Goal: Task Accomplishment & Management: Complete application form

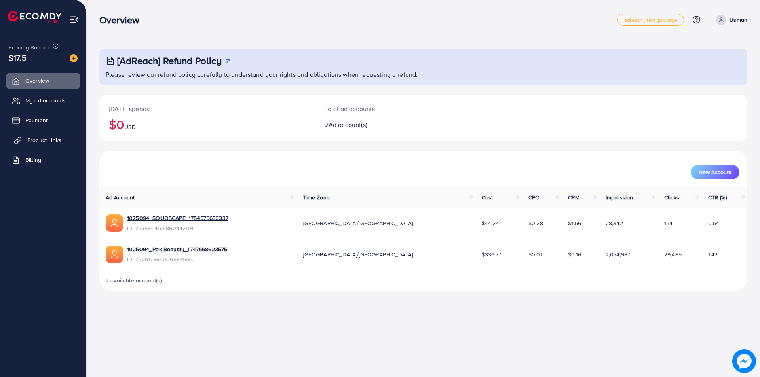
click at [58, 132] on link "Product Links" at bounding box center [43, 140] width 74 height 16
click at [49, 142] on span "Product Links" at bounding box center [44, 140] width 34 height 8
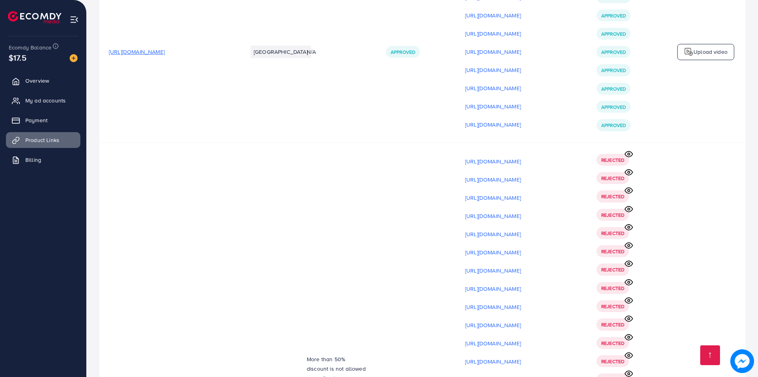
scroll to position [10017, 0]
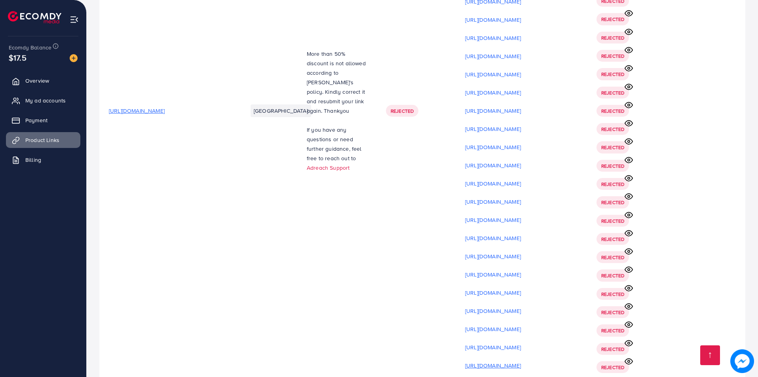
click at [521, 361] on p "[URL][DOMAIN_NAME]" at bounding box center [493, 366] width 56 height 10
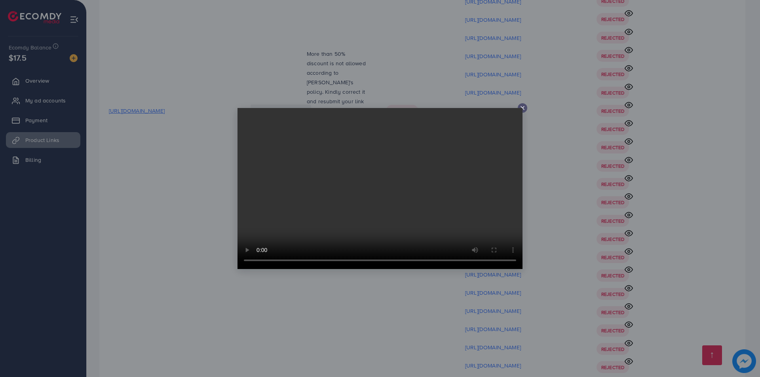
click at [711, 279] on div at bounding box center [380, 188] width 760 height 377
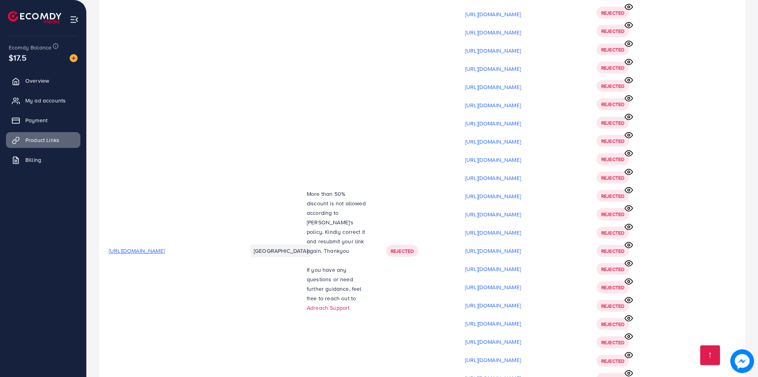
scroll to position [9859, 0]
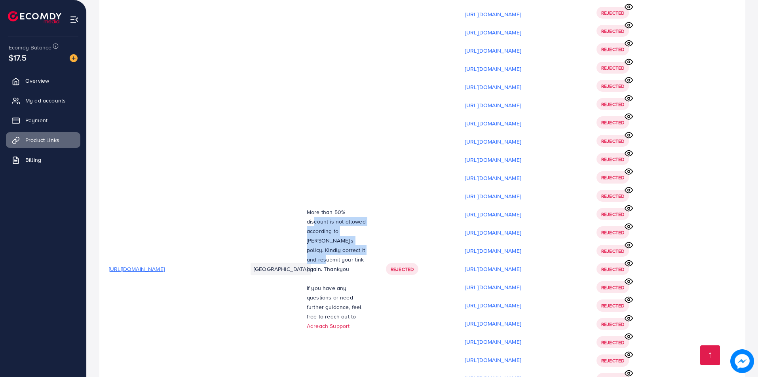
drag, startPoint x: 299, startPoint y: 110, endPoint x: 337, endPoint y: 136, distance: 45.9
click at [337, 136] on td "More than 50% discount is not allowed according to Tiktok's policy. Kindly corr…" at bounding box center [336, 269] width 79 height 548
click at [314, 207] on p "More than 50% discount is not allowed according to [PERSON_NAME]'s policy. Kind…" at bounding box center [337, 240] width 60 height 67
drag, startPoint x: 307, startPoint y: 122, endPoint x: 351, endPoint y: 157, distance: 55.5
click at [351, 207] on div "More than 50% discount is not allowed according to Tiktok's policy. Kindly corr…" at bounding box center [337, 269] width 60 height 124
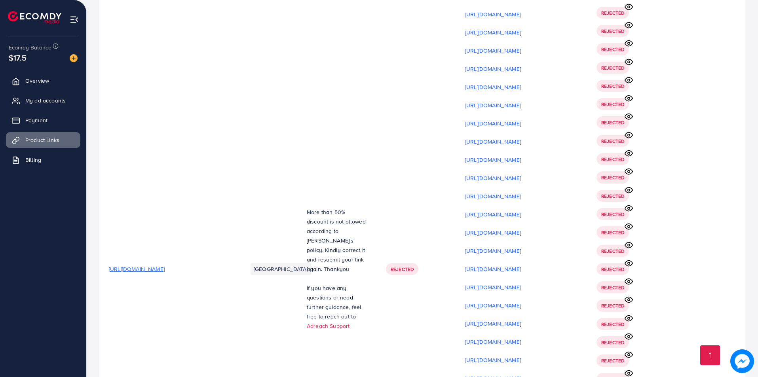
click at [350, 283] on p "If you have any questions or need further guidance, feel free to reach out to A…" at bounding box center [337, 307] width 60 height 48
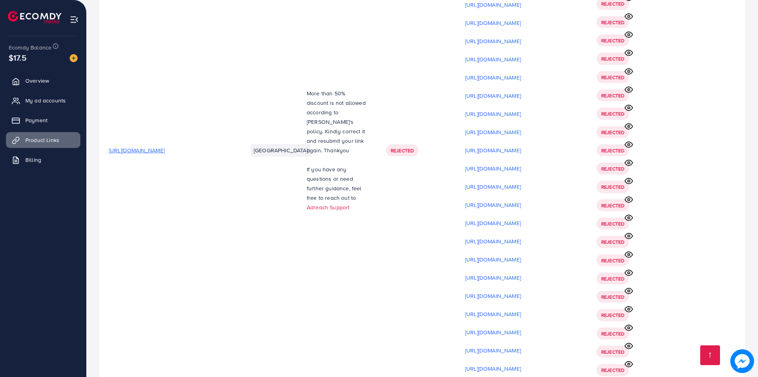
scroll to position [9978, 0]
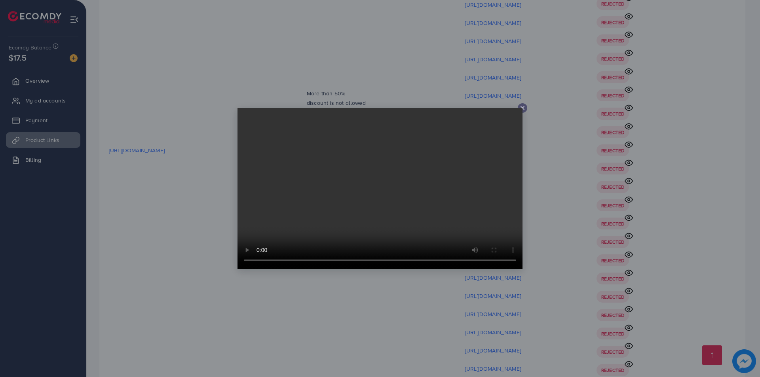
click at [495, 309] on div at bounding box center [380, 188] width 760 height 377
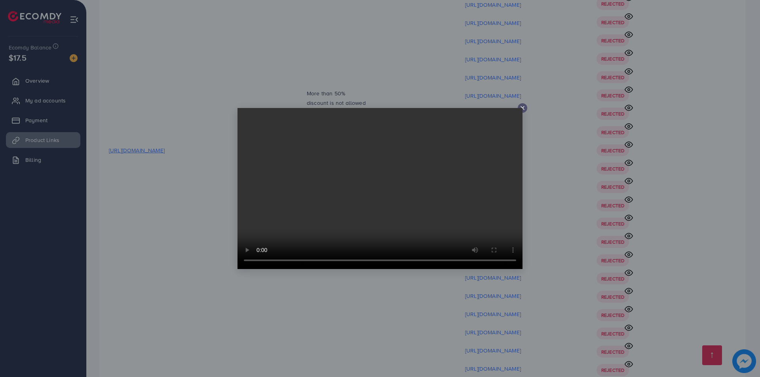
click at [502, 310] on div at bounding box center [380, 188] width 760 height 377
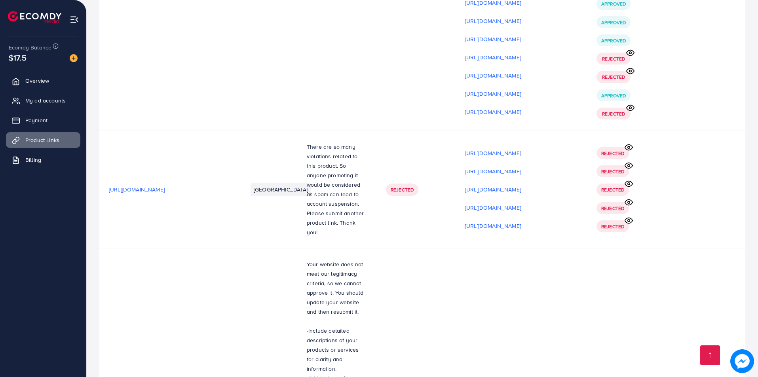
scroll to position [5026, 0]
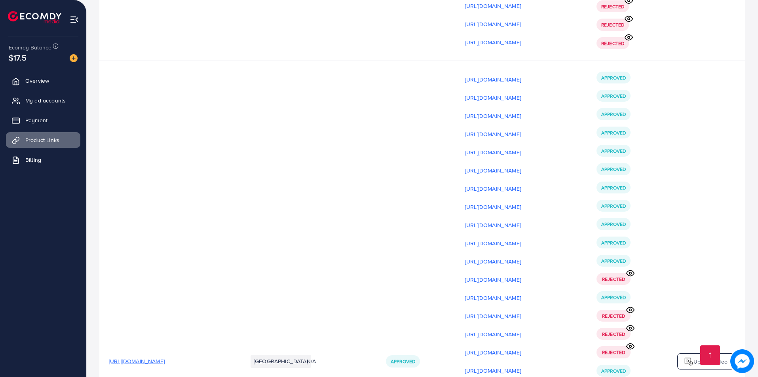
drag, startPoint x: 757, startPoint y: 186, endPoint x: 760, endPoint y: 150, distance: 36.2
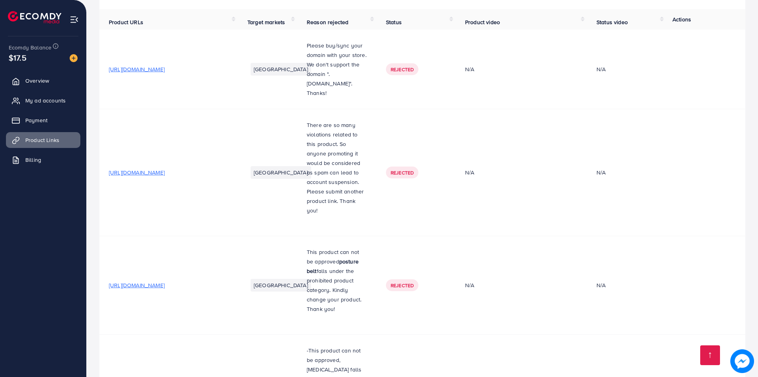
scroll to position [0, 0]
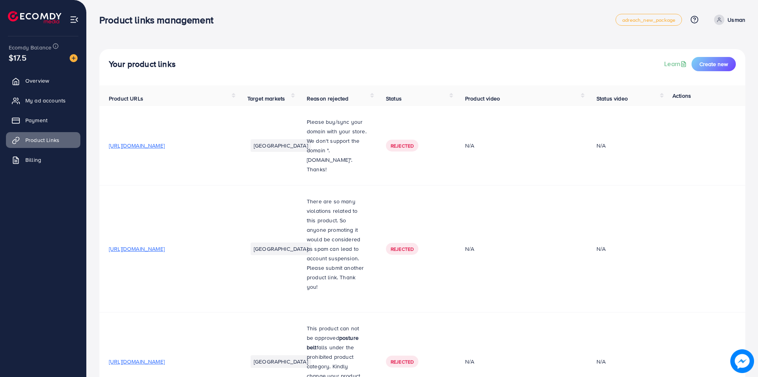
click at [703, 70] on button "Create new" at bounding box center [714, 64] width 44 height 14
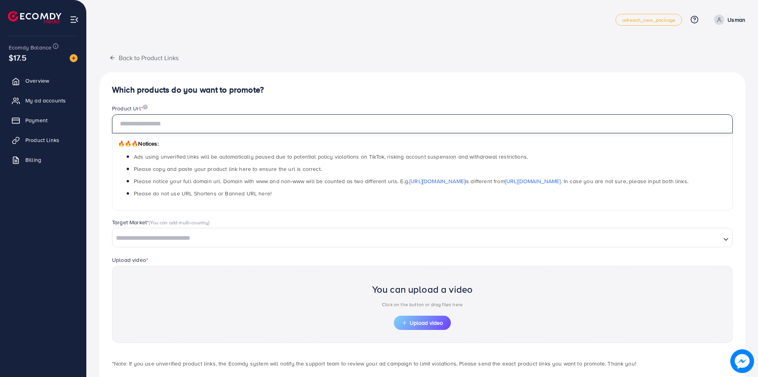
click at [152, 126] on input "text" at bounding box center [422, 123] width 621 height 19
paste input "**********"
type input "**********"
click at [139, 238] on input "Search for option" at bounding box center [416, 238] width 607 height 12
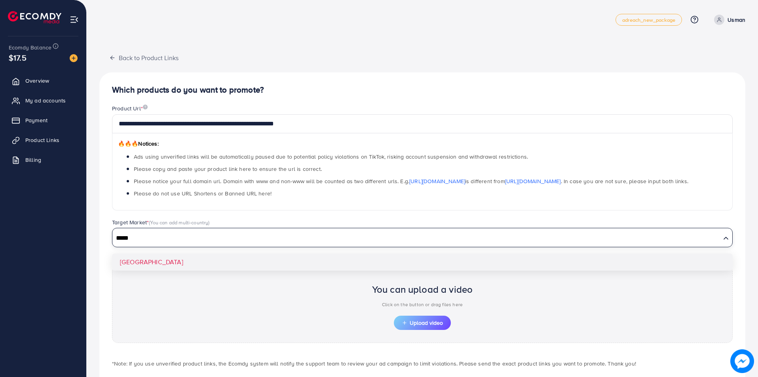
type input "*****"
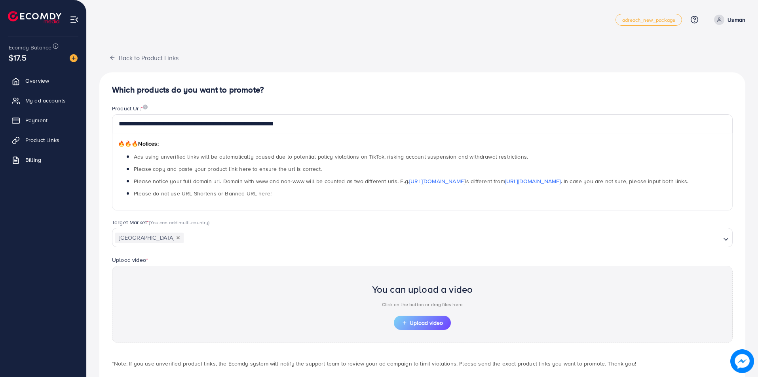
click at [135, 264] on div "**********" at bounding box center [422, 238] width 646 height 332
click at [413, 320] on span "Upload video" at bounding box center [422, 323] width 41 height 6
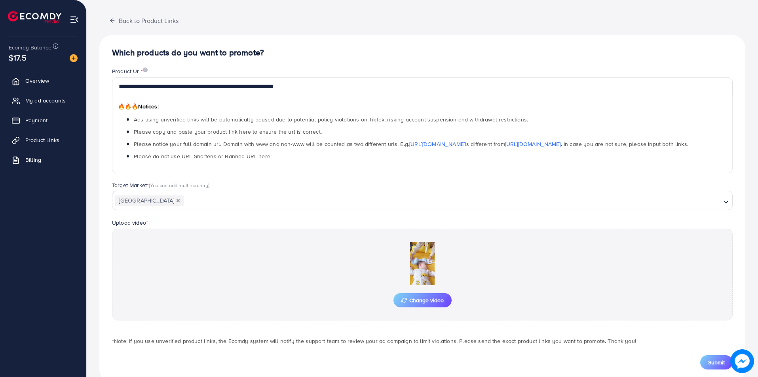
scroll to position [55, 0]
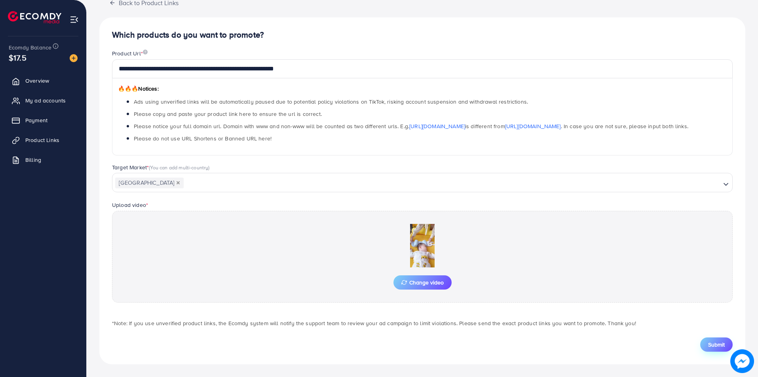
click at [715, 346] on span "Submit" at bounding box center [716, 345] width 17 height 8
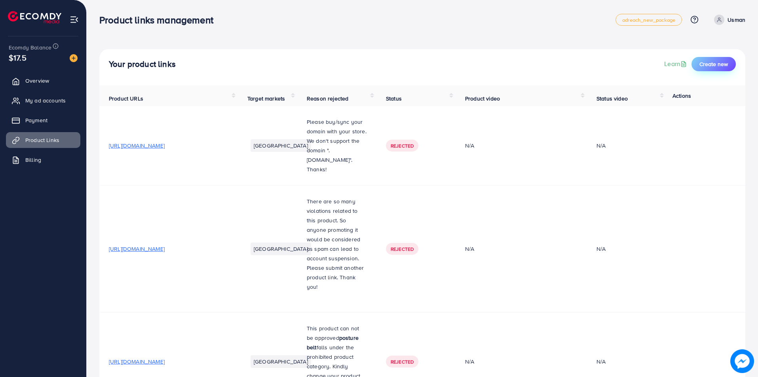
click at [720, 59] on button "Create new" at bounding box center [714, 64] width 44 height 14
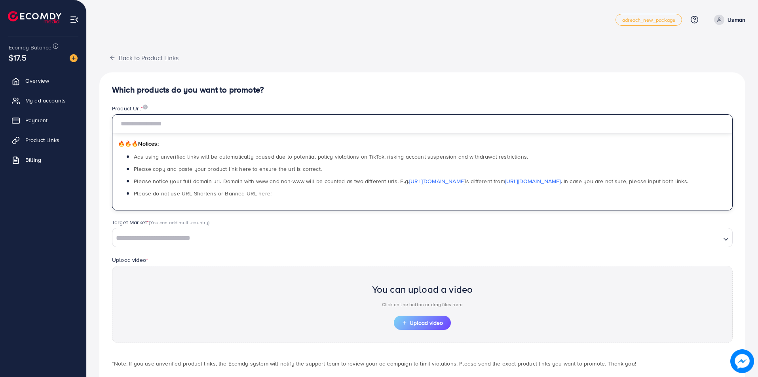
click at [121, 123] on input "text" at bounding box center [422, 123] width 621 height 19
paste input "**********"
click at [133, 237] on input "Search for option" at bounding box center [416, 238] width 607 height 12
click at [157, 120] on input "**********" at bounding box center [422, 123] width 621 height 19
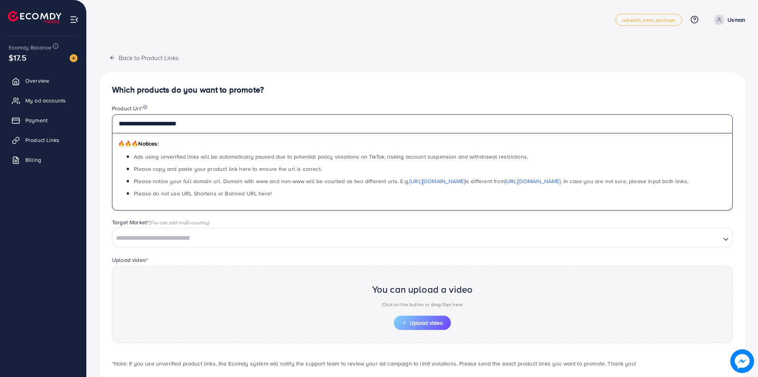
click at [157, 120] on input "**********" at bounding box center [422, 123] width 621 height 19
paste input "**********"
type input "**********"
click at [148, 244] on input "Search for option" at bounding box center [416, 238] width 607 height 12
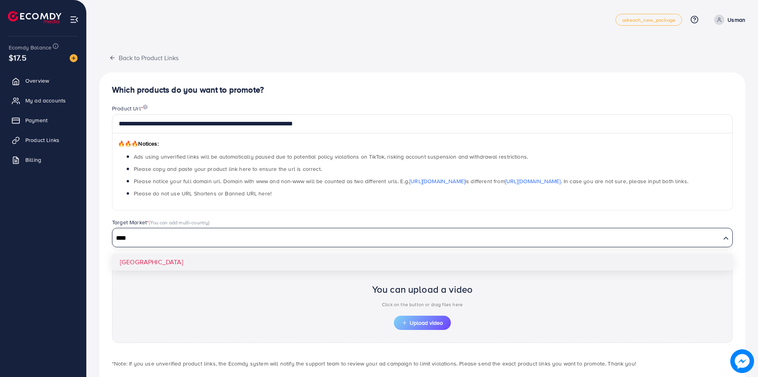
type input "****"
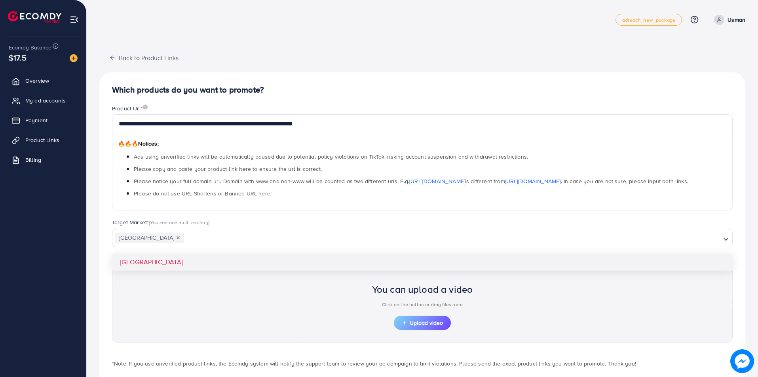
click at [145, 263] on div "**********" at bounding box center [422, 238] width 646 height 332
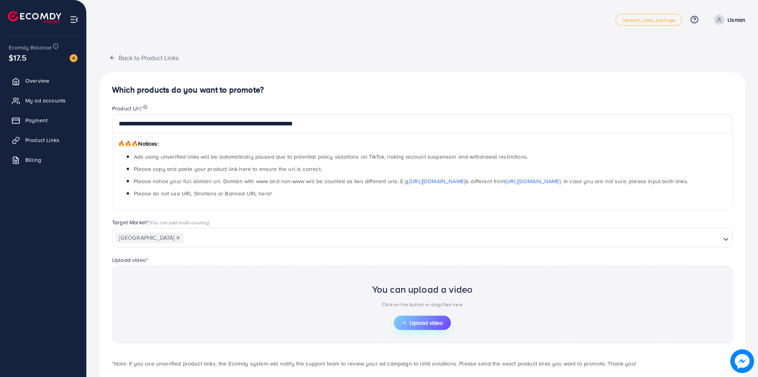
click at [430, 329] on button "Upload video" at bounding box center [422, 323] width 57 height 14
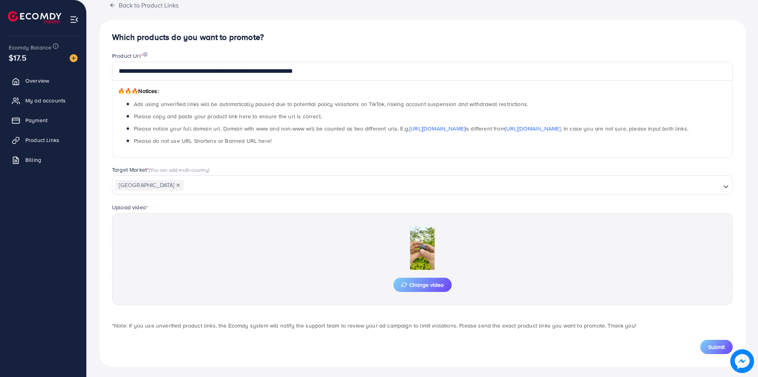
scroll to position [55, 0]
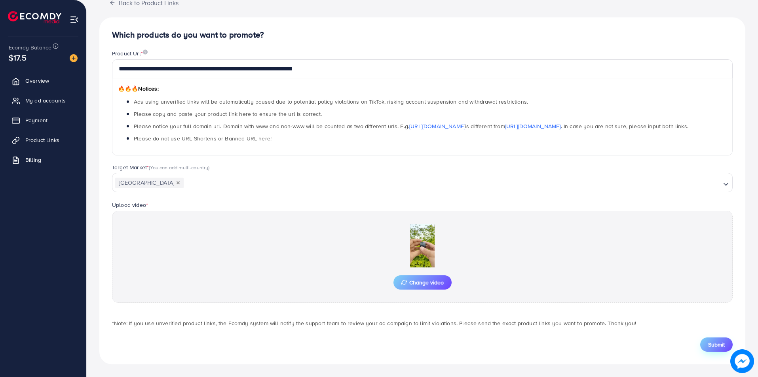
click at [709, 348] on span "Submit" at bounding box center [716, 345] width 17 height 8
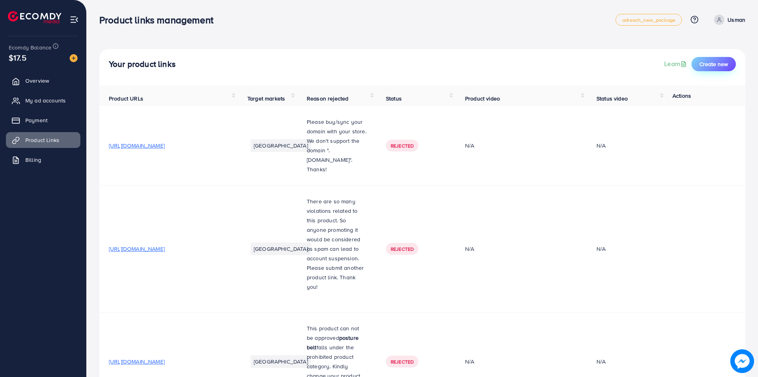
click at [717, 64] on span "Create new" at bounding box center [714, 64] width 29 height 8
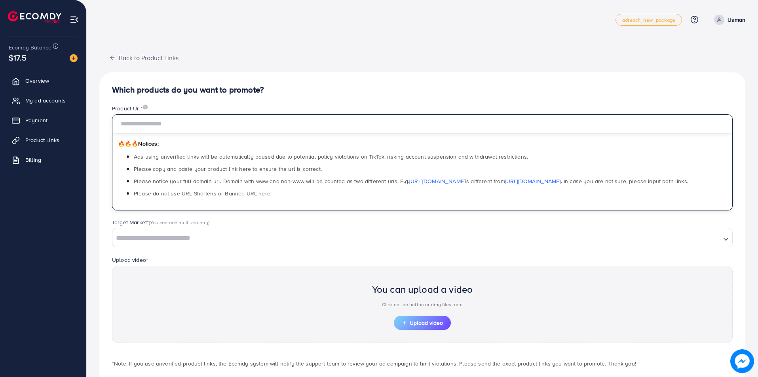
click at [132, 122] on input "text" at bounding box center [422, 123] width 621 height 19
paste input "**********"
type input "**********"
click at [132, 232] on div "Search for option" at bounding box center [416, 238] width 608 height 14
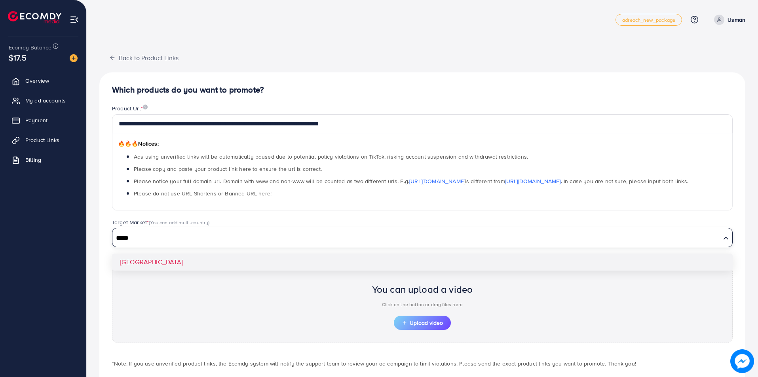
type input "*****"
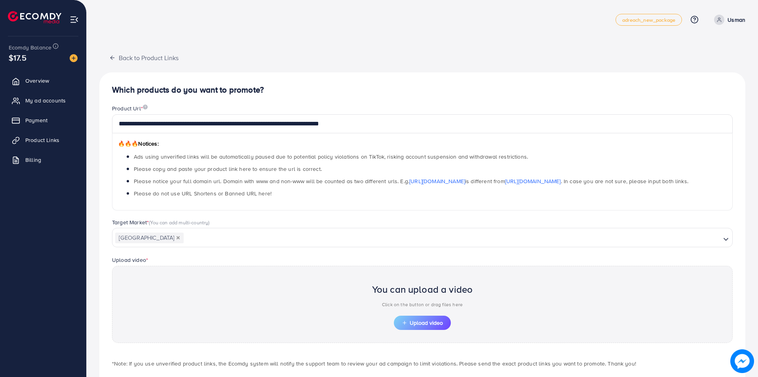
click at [139, 258] on div "**********" at bounding box center [422, 238] width 646 height 332
drag, startPoint x: 139, startPoint y: 258, endPoint x: 241, endPoint y: 304, distance: 111.5
click at [240, 303] on div "You can upload a video Click on the button or drag files here Upload video" at bounding box center [422, 304] width 621 height 77
click at [432, 321] on span "Upload video" at bounding box center [422, 323] width 41 height 6
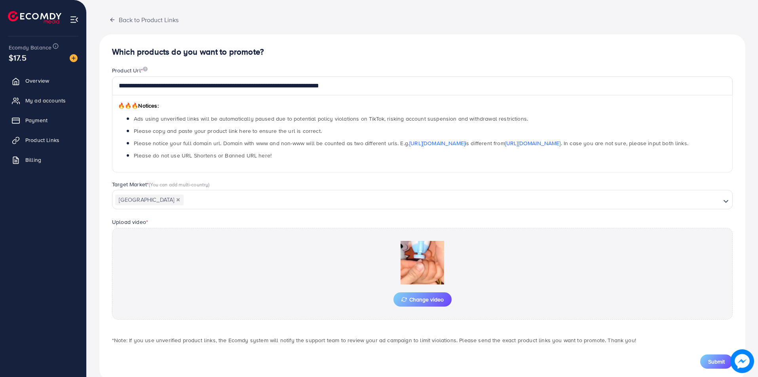
scroll to position [40, 0]
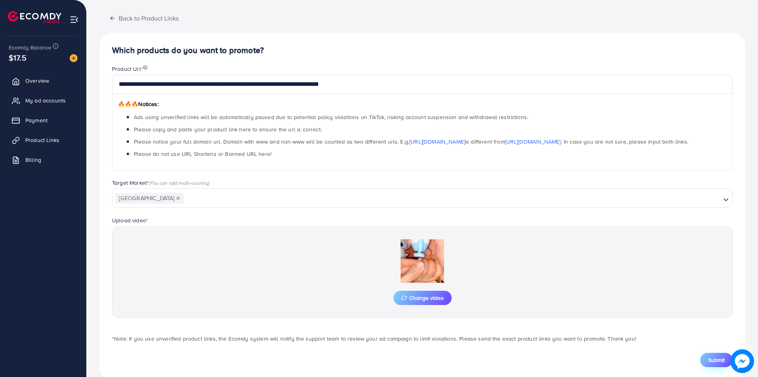
click at [724, 361] on span "Submit" at bounding box center [716, 360] width 17 height 8
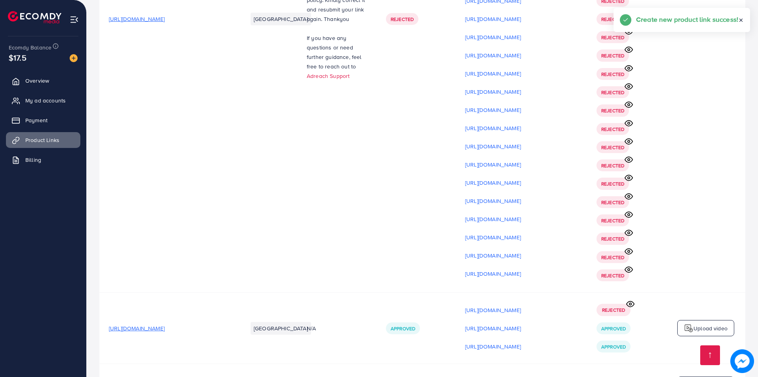
scroll to position [10142, 0]
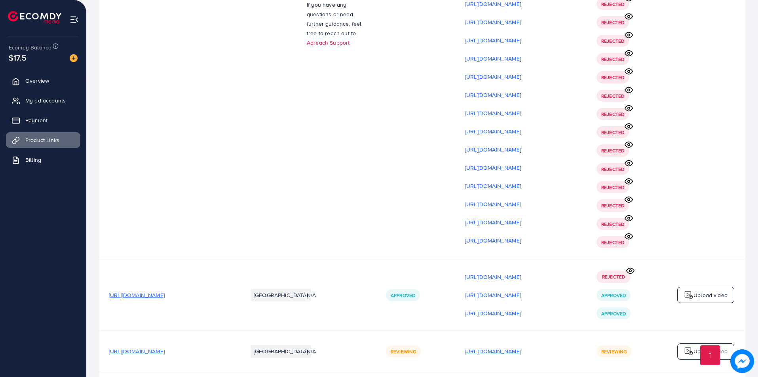
click at [521, 347] on p "[URL][DOMAIN_NAME]" at bounding box center [493, 352] width 56 height 10
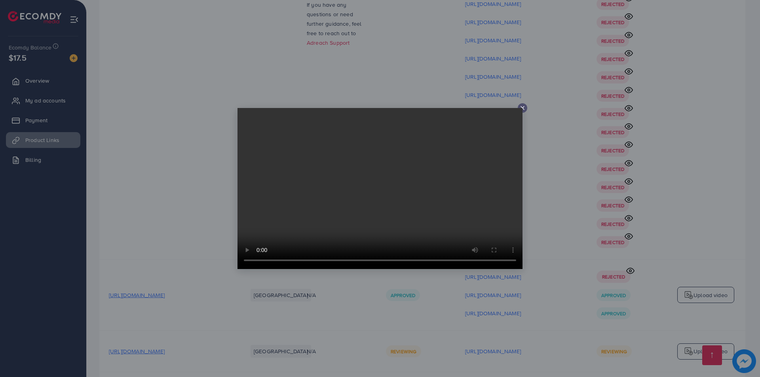
click at [601, 266] on div at bounding box center [380, 188] width 760 height 377
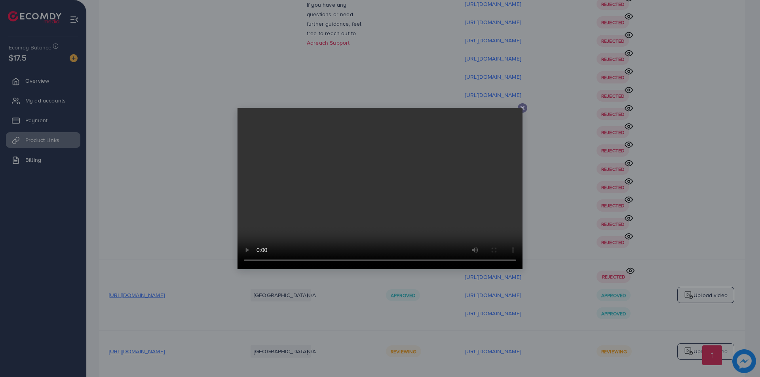
click at [547, 279] on div at bounding box center [380, 188] width 760 height 377
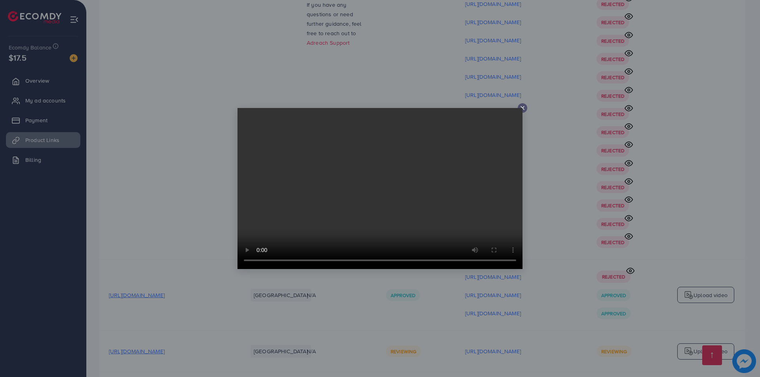
click at [556, 312] on div at bounding box center [380, 188] width 760 height 377
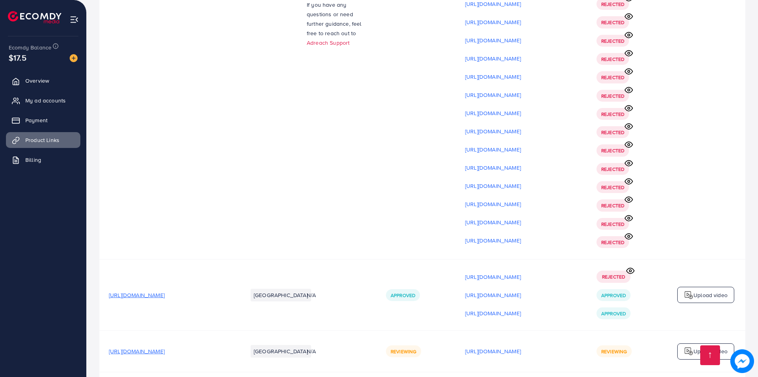
click at [56, 82] on link "Overview" at bounding box center [43, 81] width 74 height 16
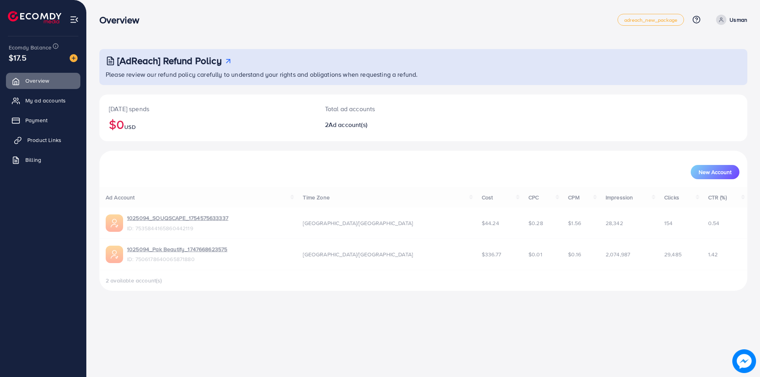
click at [46, 140] on span "Product Links" at bounding box center [44, 140] width 34 height 8
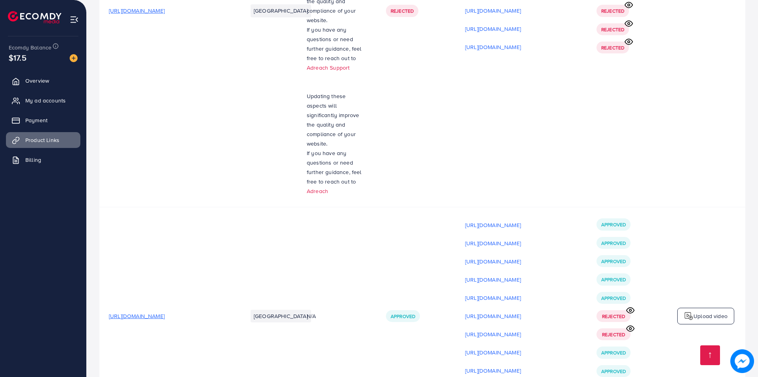
scroll to position [10142, 0]
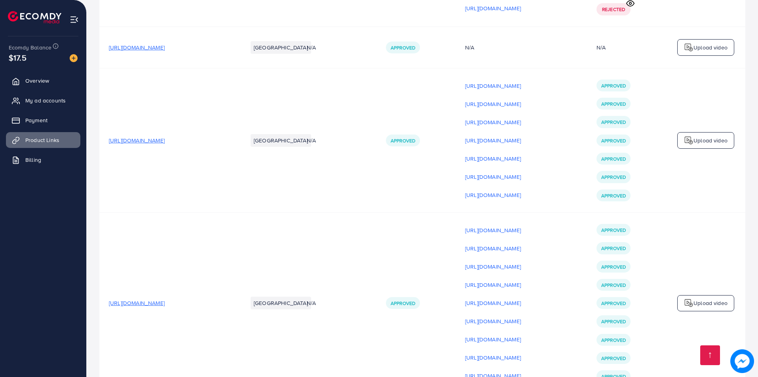
scroll to position [10180, 0]
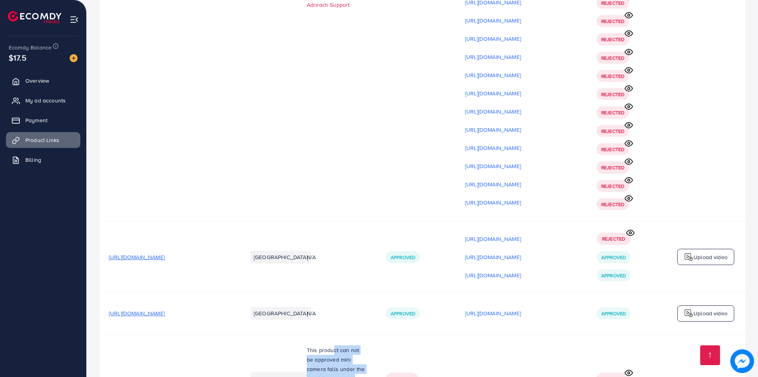
drag, startPoint x: 327, startPoint y: 237, endPoint x: 339, endPoint y: 268, distance: 32.7
click at [339, 346] on p "This product can not be approved mini camera falls under the prohibited product…" at bounding box center [337, 379] width 60 height 67
click at [335, 346] on p "This product can not be approved mini camera falls under the prohibited product…" at bounding box center [337, 379] width 60 height 67
drag, startPoint x: 319, startPoint y: 259, endPoint x: 386, endPoint y: 276, distance: 69.6
click at [330, 346] on p "This product can not be approved mini camera falls under the prohibited product…" at bounding box center [337, 379] width 60 height 67
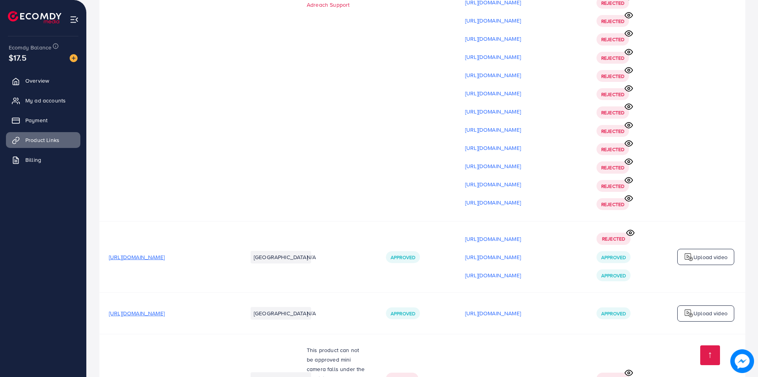
click at [493, 374] on p "[URL][DOMAIN_NAME]" at bounding box center [493, 379] width 56 height 10
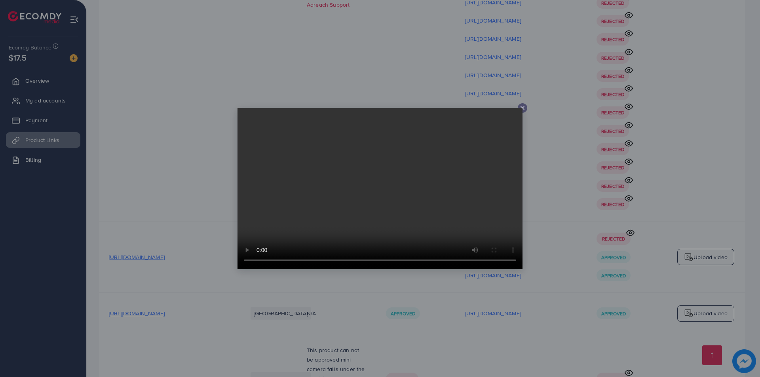
click at [621, 213] on div at bounding box center [380, 188] width 760 height 377
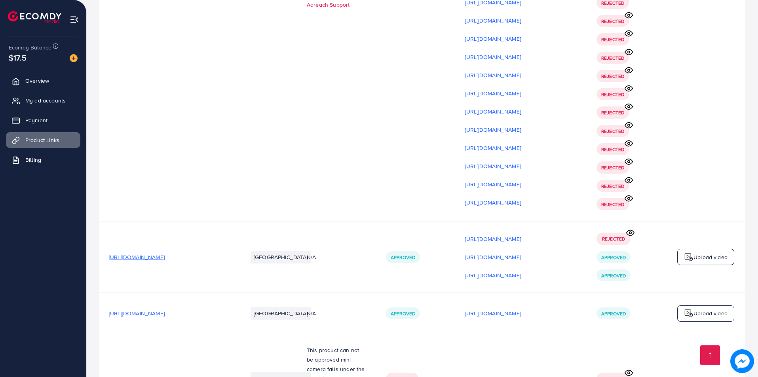
click at [521, 309] on p "[URL][DOMAIN_NAME]" at bounding box center [493, 314] width 56 height 10
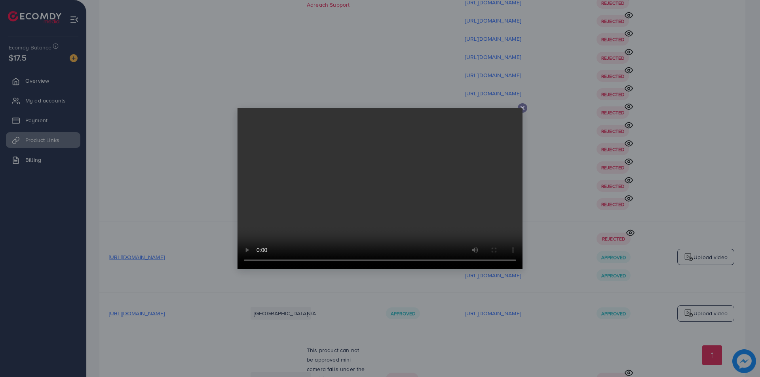
click at [626, 198] on div at bounding box center [380, 188] width 760 height 377
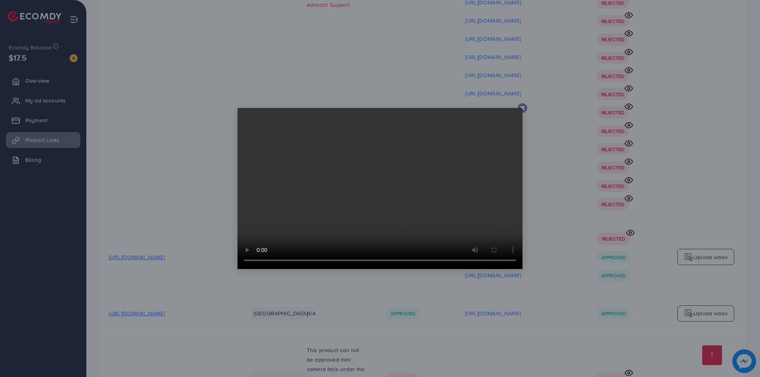
click at [726, 252] on div at bounding box center [380, 188] width 760 height 377
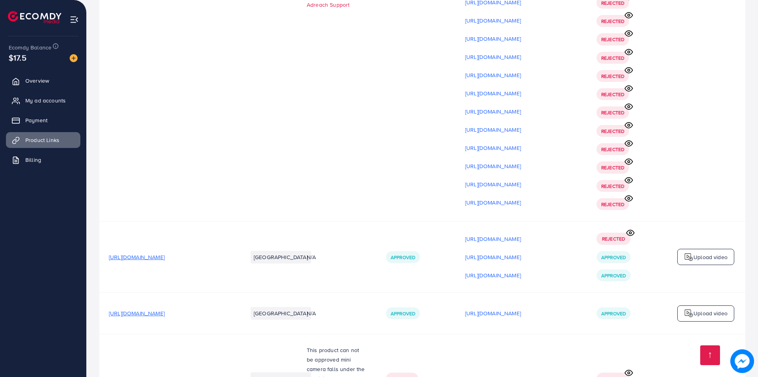
click at [700, 309] on p "Upload video" at bounding box center [711, 314] width 34 height 10
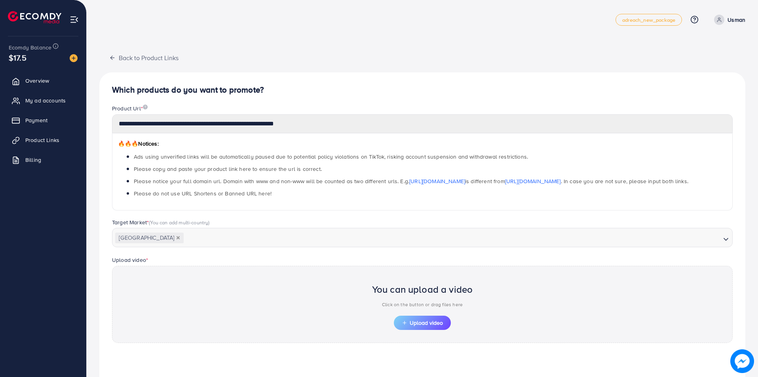
drag, startPoint x: 228, startPoint y: 118, endPoint x: 213, endPoint y: 135, distance: 23.0
click at [213, 135] on div "🔥🔥🔥 Notices: Ads using unverified links will be automatically paused due to pot…" at bounding box center [422, 171] width 621 height 77
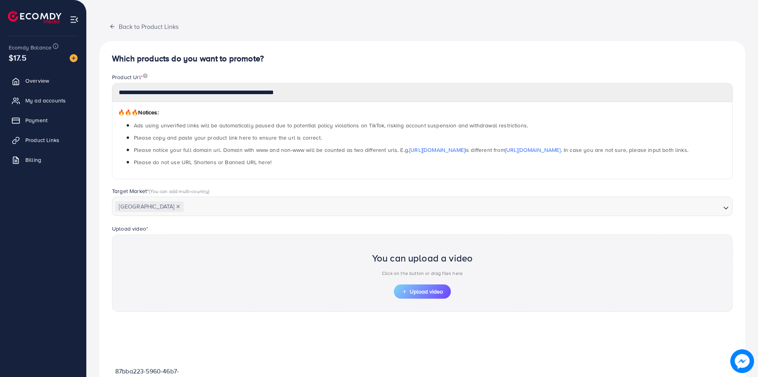
scroll to position [79, 0]
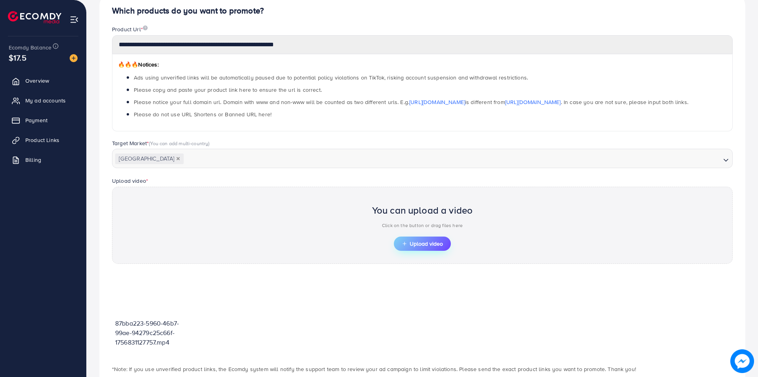
click at [435, 245] on span "Upload video" at bounding box center [422, 244] width 41 height 6
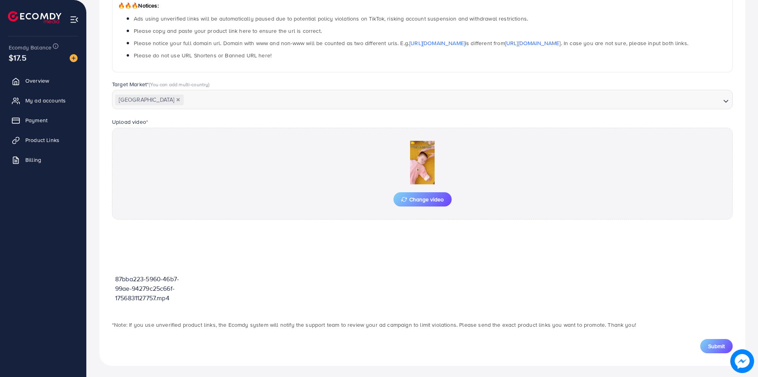
scroll to position [140, 0]
click at [705, 344] on button "Submit" at bounding box center [716, 345] width 32 height 14
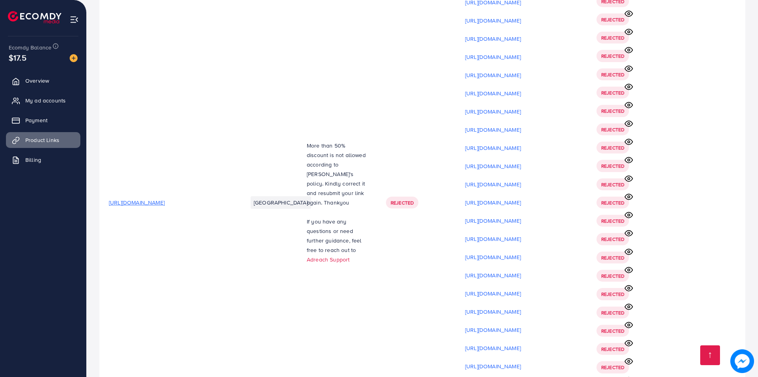
scroll to position [10191, 0]
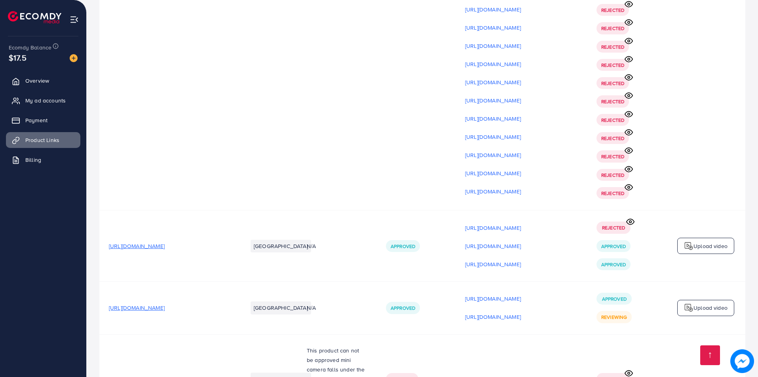
click at [691, 300] on div "Upload video" at bounding box center [705, 308] width 57 height 17
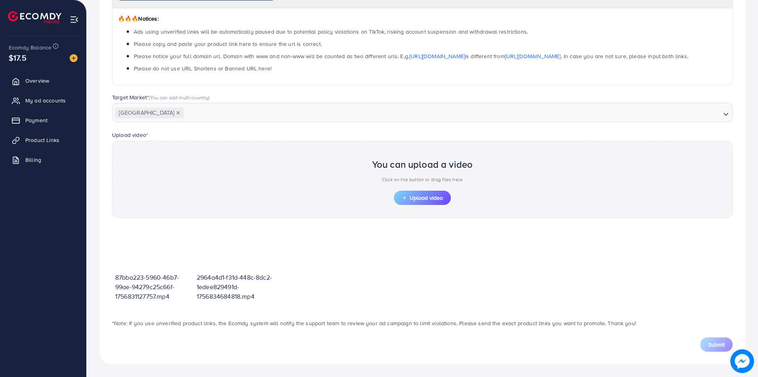
scroll to position [125, 0]
click at [420, 193] on button "Upload video" at bounding box center [422, 198] width 57 height 14
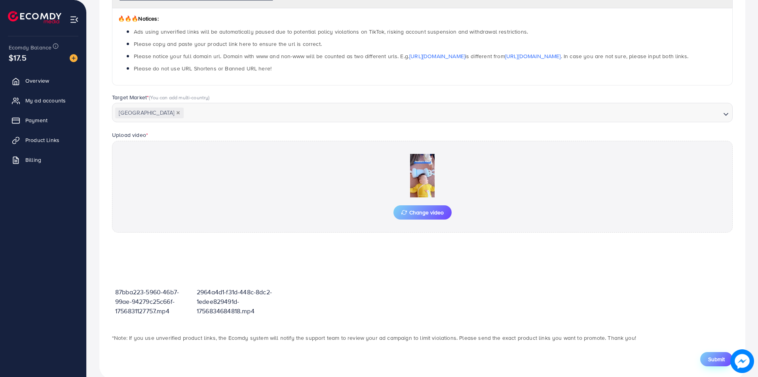
click at [723, 355] on span "Submit" at bounding box center [716, 359] width 17 height 8
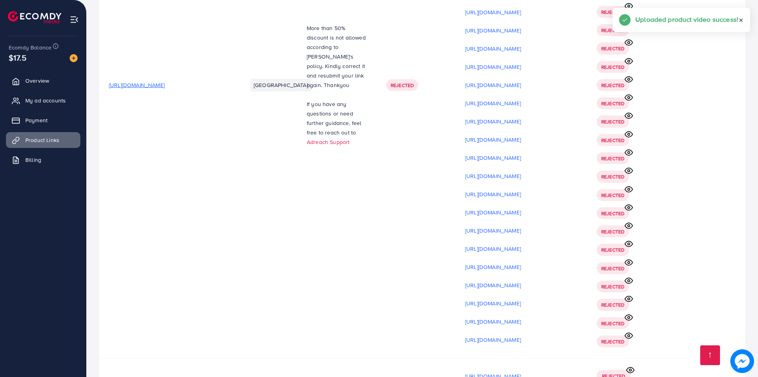
scroll to position [10210, 0]
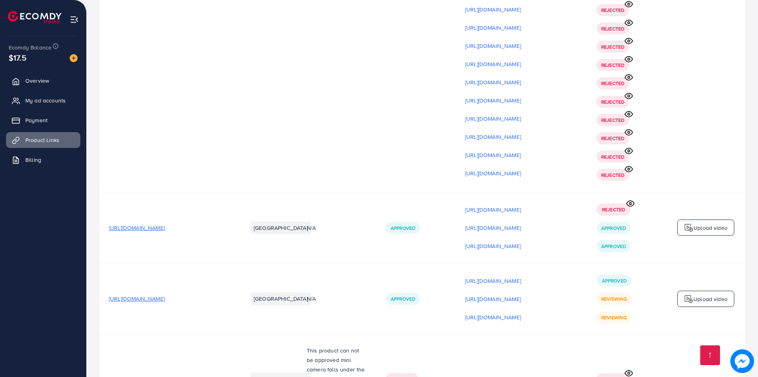
click at [714, 295] on p "Upload video" at bounding box center [711, 300] width 34 height 10
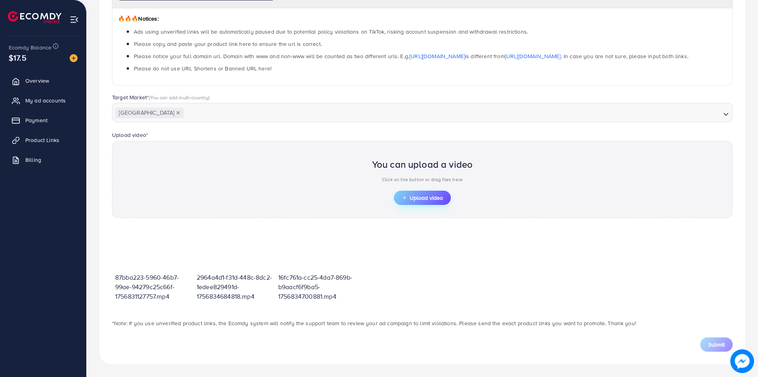
click at [421, 195] on span "Upload video" at bounding box center [422, 198] width 41 height 6
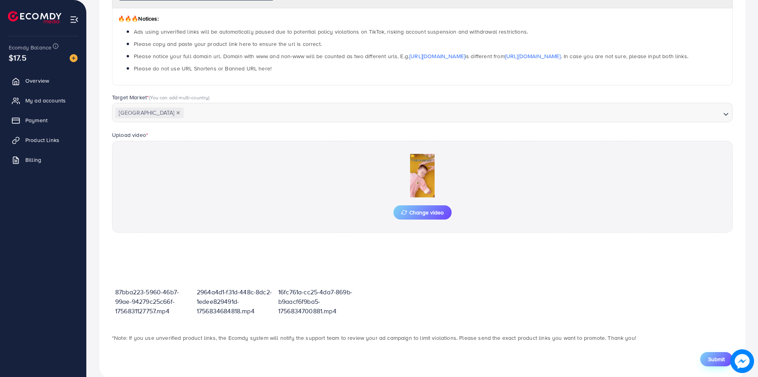
click at [714, 355] on div "Submit" at bounding box center [422, 355] width 633 height 24
click at [714, 355] on span "Submit" at bounding box center [716, 359] width 17 height 8
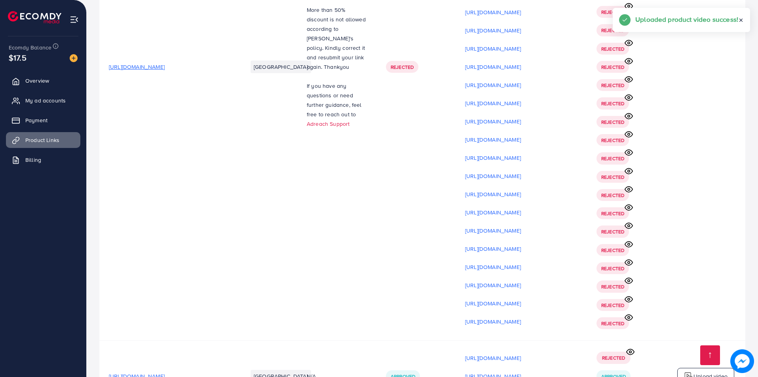
scroll to position [10228, 0]
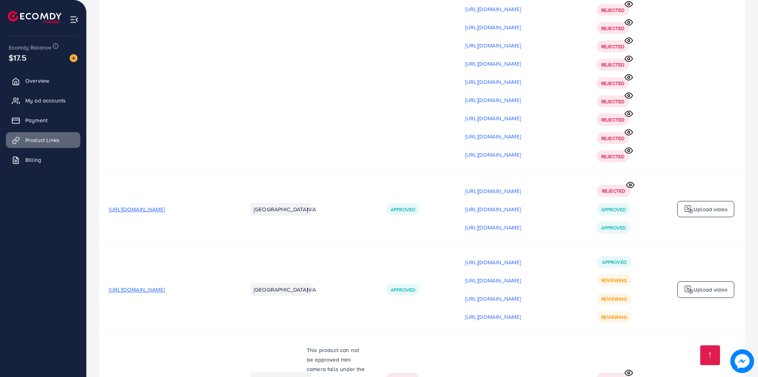
click at [703, 285] on p "Upload video" at bounding box center [711, 290] width 34 height 10
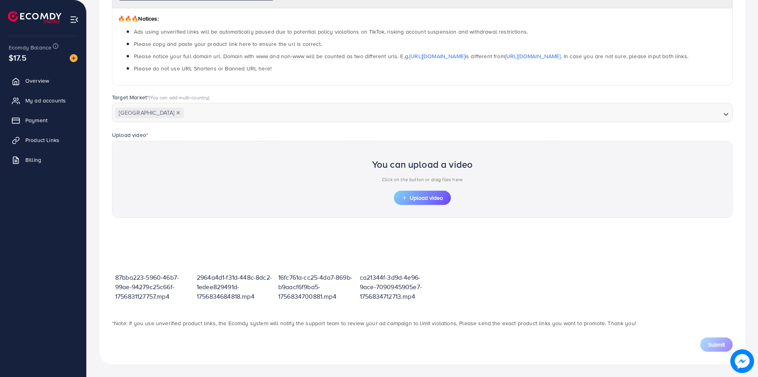
scroll to position [125, 0]
click at [424, 206] on div "You can upload a video Click on the button or drag files here Upload video" at bounding box center [422, 179] width 621 height 77
click at [435, 199] on span "Upload video" at bounding box center [422, 198] width 41 height 6
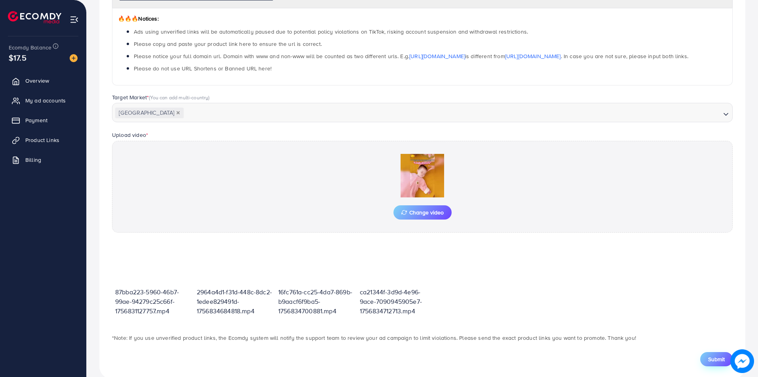
click at [722, 361] on span "Submit" at bounding box center [716, 359] width 17 height 8
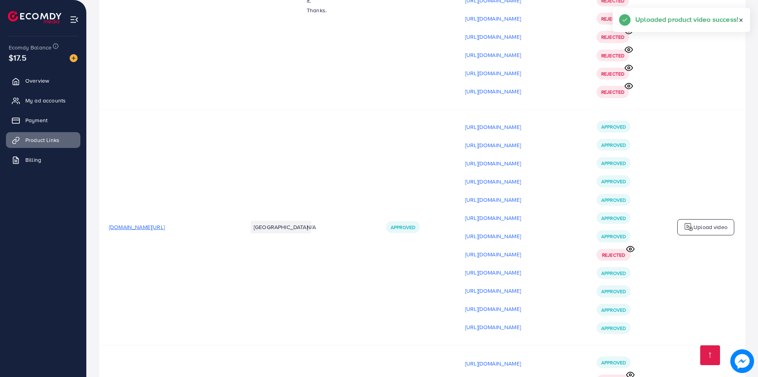
scroll to position [10246, 0]
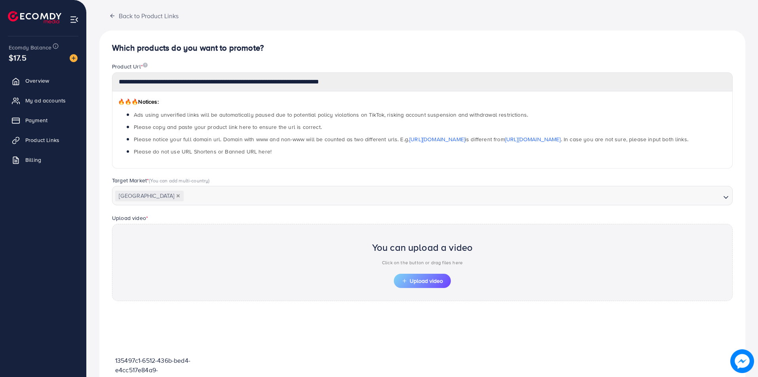
scroll to position [46, 0]
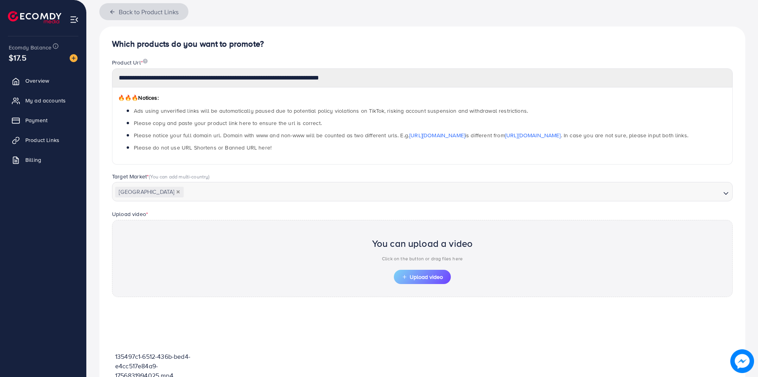
click at [139, 9] on button "Back to Product Links" at bounding box center [143, 11] width 89 height 17
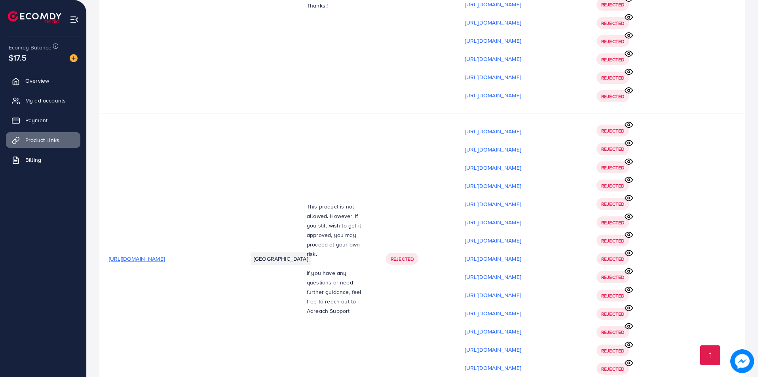
scroll to position [10246, 0]
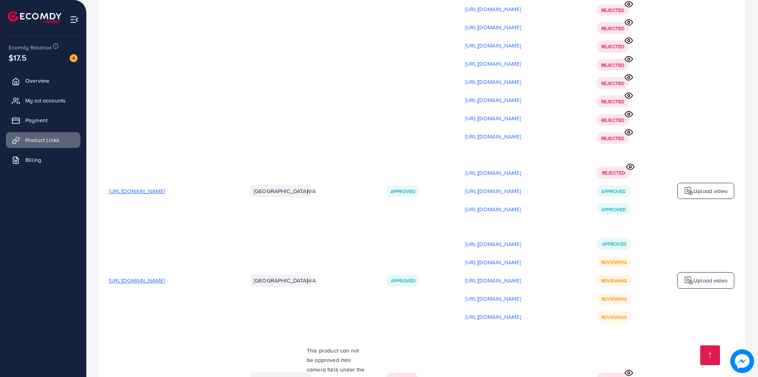
click at [689, 276] on img at bounding box center [689, 281] width 10 height 10
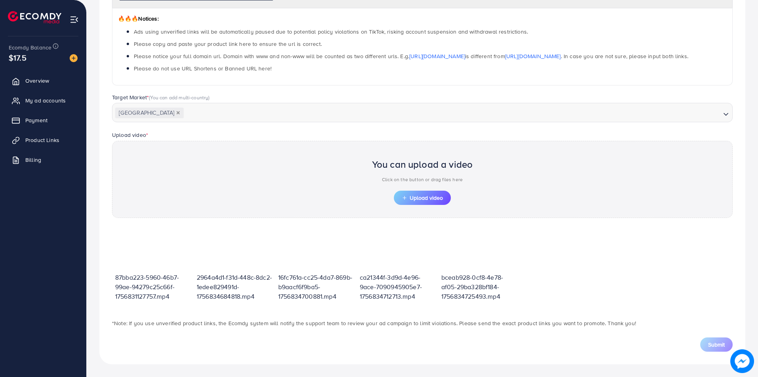
scroll to position [125, 0]
click at [414, 197] on span "Upload video" at bounding box center [422, 198] width 41 height 6
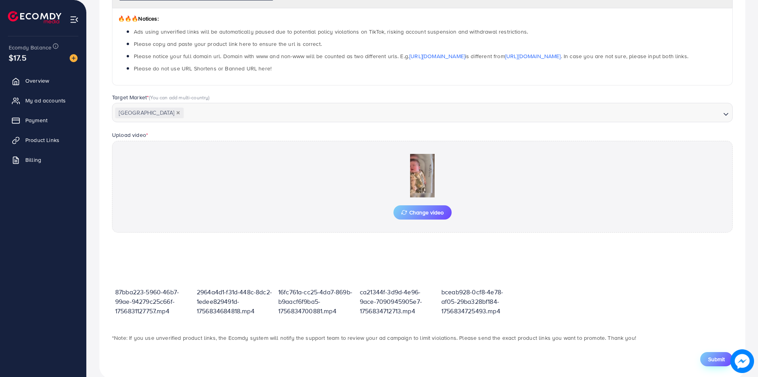
click at [718, 361] on span "Submit" at bounding box center [716, 359] width 17 height 8
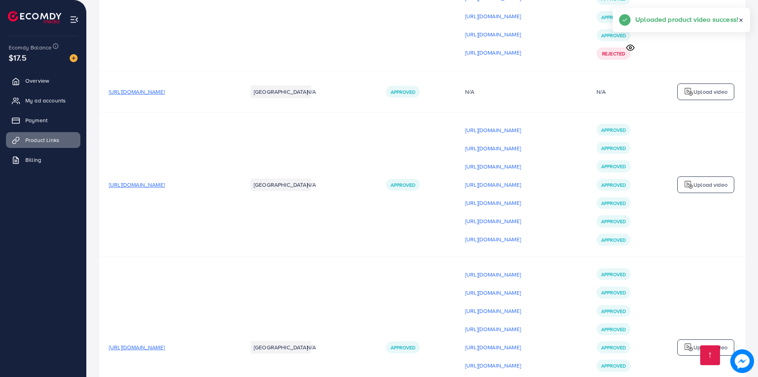
scroll to position [10265, 0]
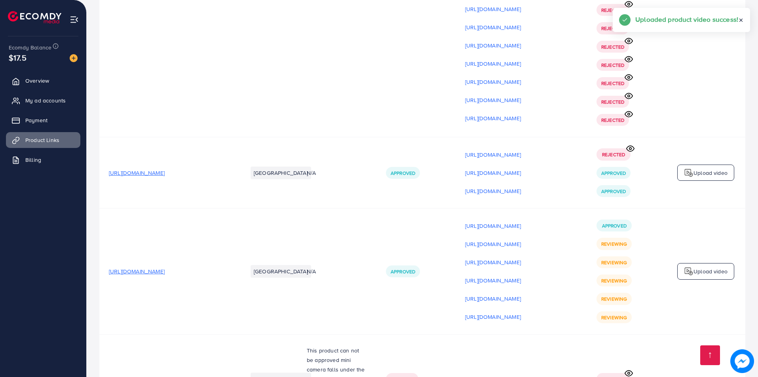
click at [702, 263] on div "Upload video" at bounding box center [705, 271] width 57 height 17
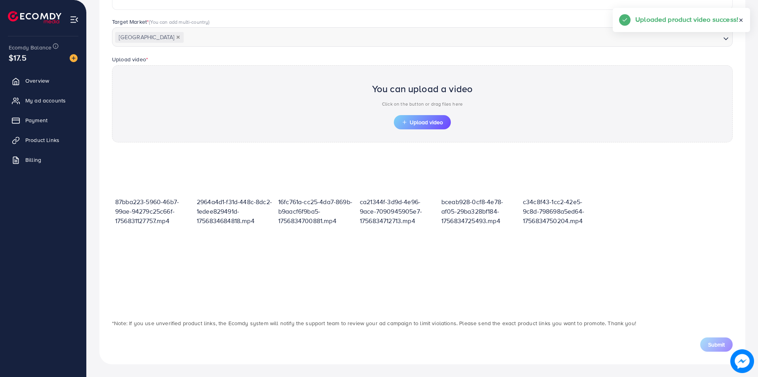
scroll to position [201, 0]
click at [430, 116] on button "Upload video" at bounding box center [422, 122] width 57 height 14
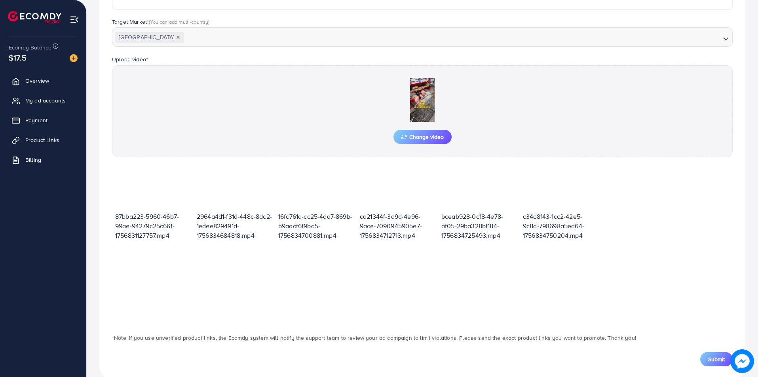
click at [715, 346] on div "Submit" at bounding box center [422, 355] width 633 height 24
click at [711, 359] on span "Submit" at bounding box center [716, 359] width 17 height 8
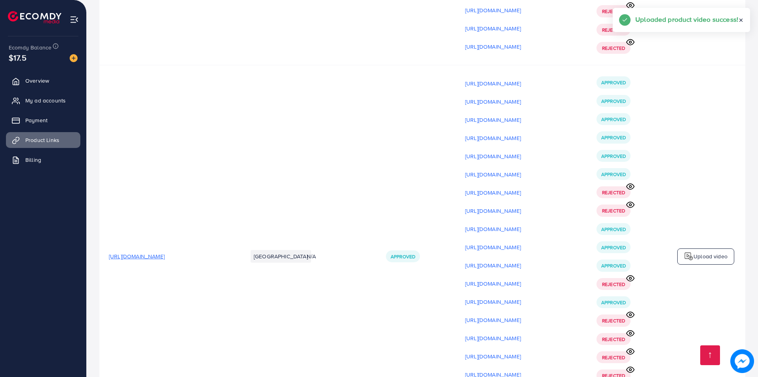
scroll to position [10283, 0]
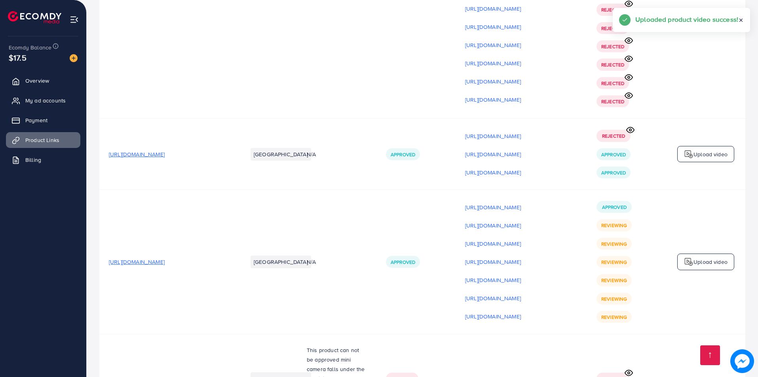
click at [705, 190] on td "Upload video" at bounding box center [705, 262] width 79 height 144
click at [701, 257] on p "Upload video" at bounding box center [711, 262] width 34 height 10
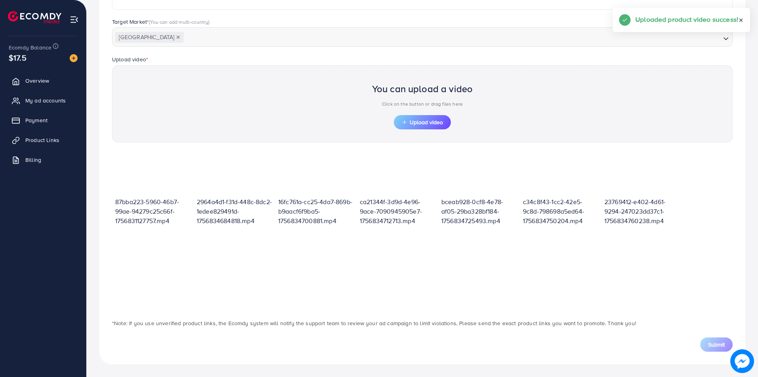
scroll to position [201, 0]
click at [417, 121] on span "Upload video" at bounding box center [422, 123] width 41 height 6
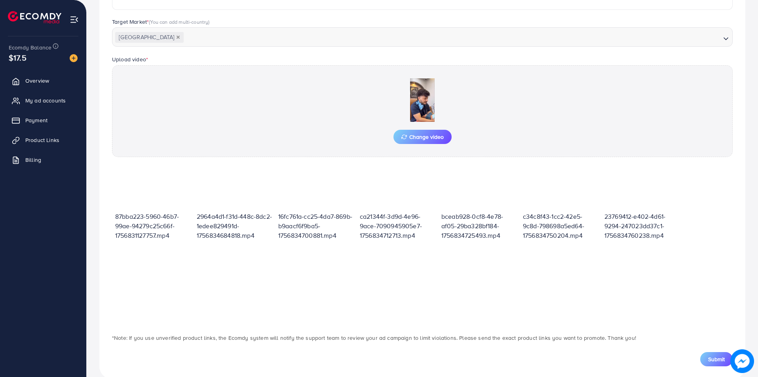
click at [722, 367] on div "**********" at bounding box center [422, 126] width 646 height 508
click at [722, 362] on span "Submit" at bounding box center [716, 359] width 17 height 8
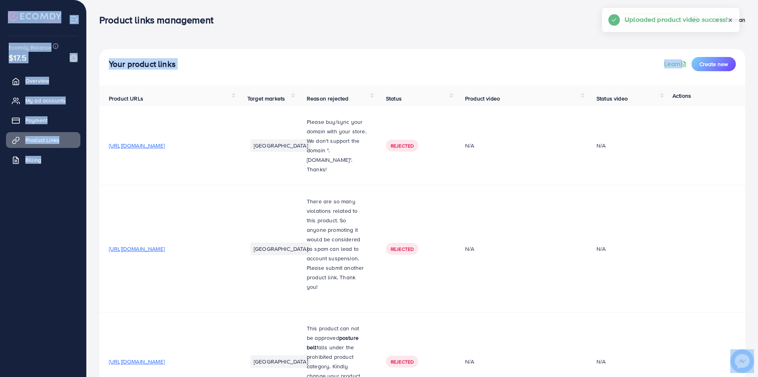
drag, startPoint x: 757, startPoint y: 13, endPoint x: 755, endPoint y: 85, distance: 71.3
click at [746, 343] on body "Product links management adreach_new_package Help Center Contact Support Plans …" at bounding box center [379, 188] width 758 height 377
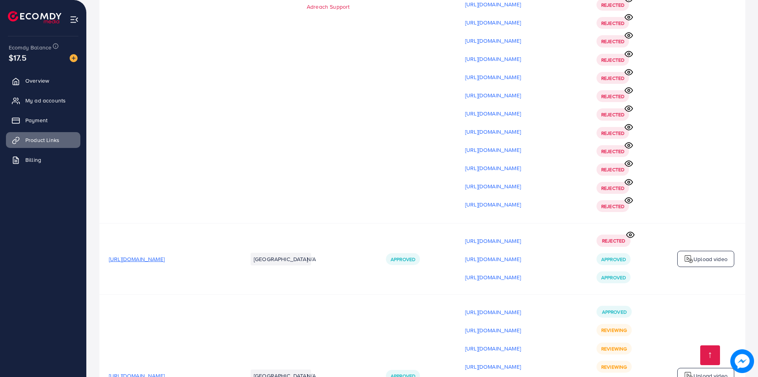
scroll to position [10301, 0]
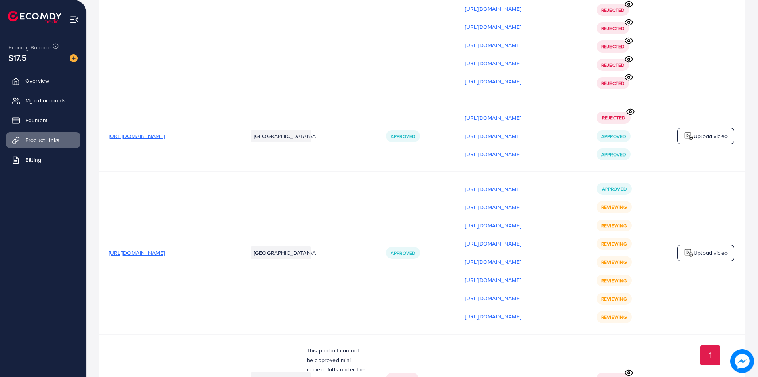
click at [711, 245] on div "Upload video" at bounding box center [705, 253] width 57 height 17
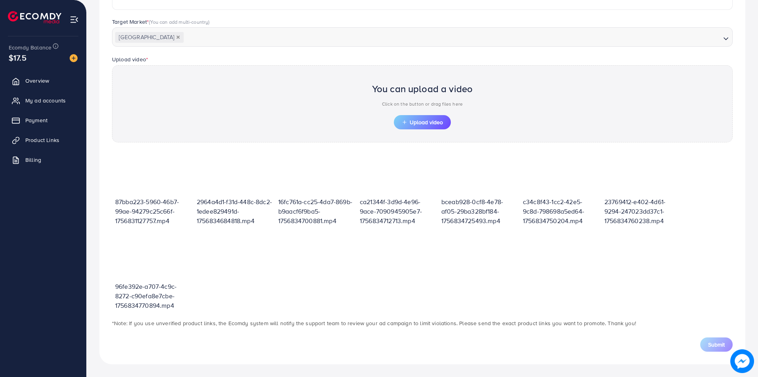
scroll to position [201, 0]
click at [435, 125] on span "Upload video" at bounding box center [422, 123] width 41 height 6
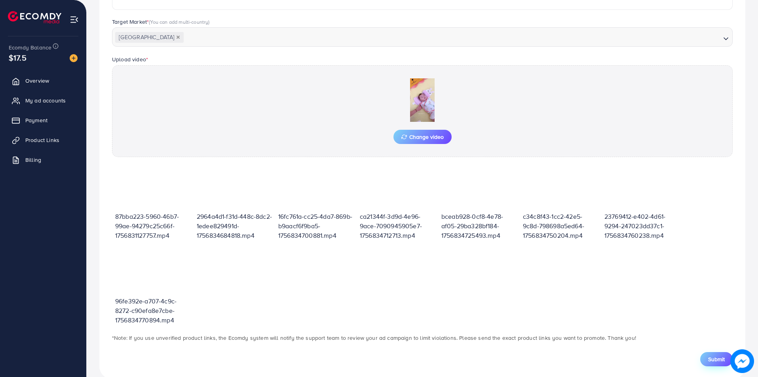
click at [719, 360] on span "Submit" at bounding box center [716, 359] width 17 height 8
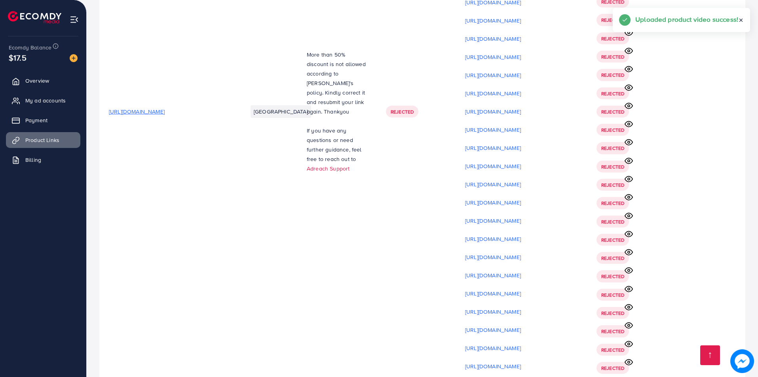
scroll to position [10320, 0]
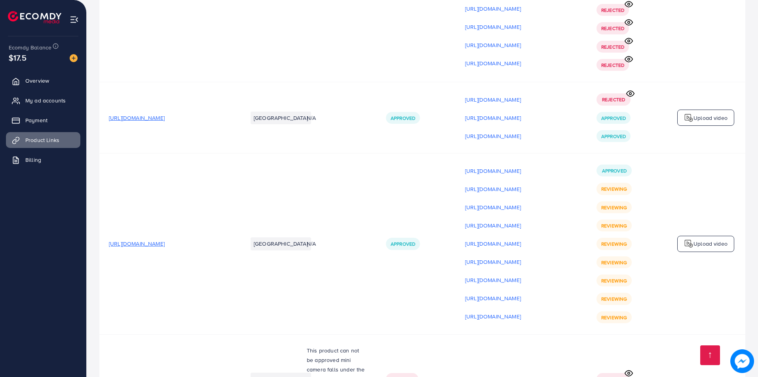
click at [689, 239] on img at bounding box center [689, 244] width 10 height 10
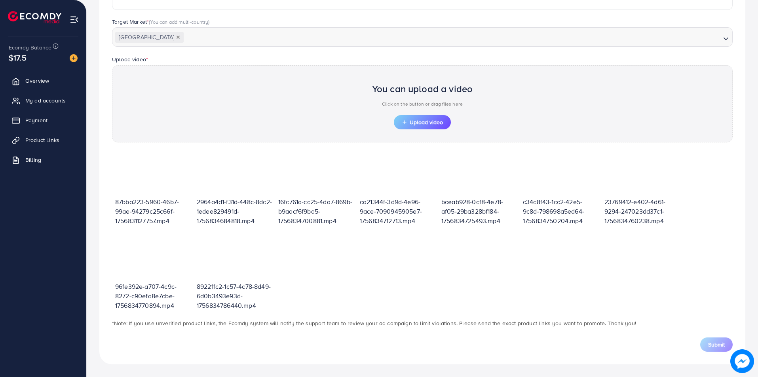
scroll to position [201, 0]
click at [452, 121] on div "You can upload a video Click on the button or drag files here Upload video" at bounding box center [422, 103] width 621 height 77
click at [426, 127] on button "Upload video" at bounding box center [422, 122] width 57 height 14
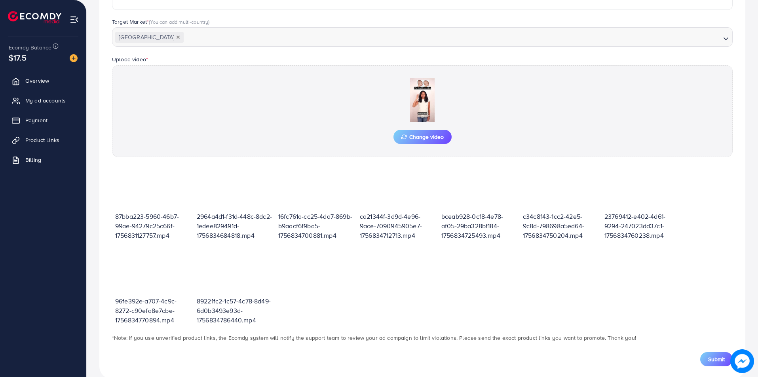
click at [709, 362] on span "Submit" at bounding box center [716, 359] width 17 height 8
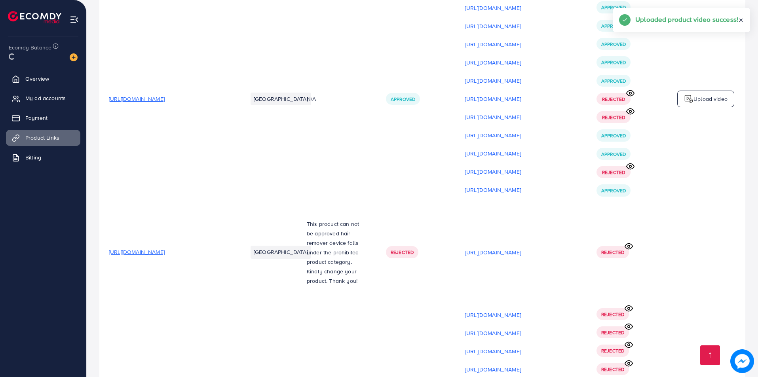
scroll to position [10320, 0]
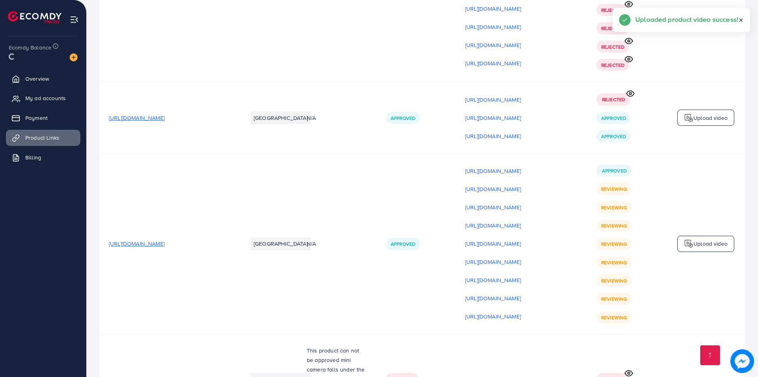
click at [703, 236] on div "Upload video" at bounding box center [705, 244] width 57 height 17
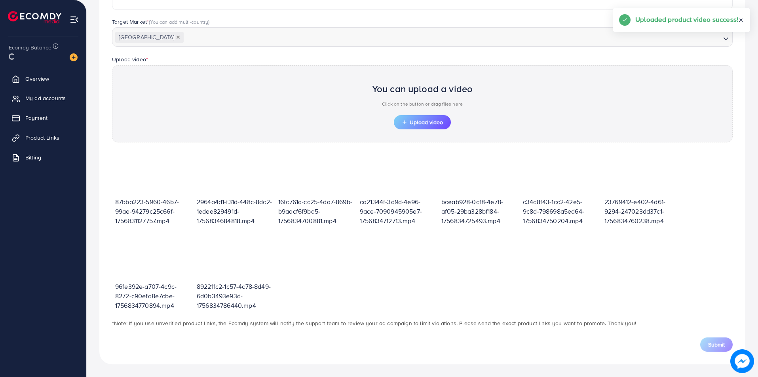
scroll to position [201, 0]
click at [416, 123] on span "Upload video" at bounding box center [422, 123] width 41 height 6
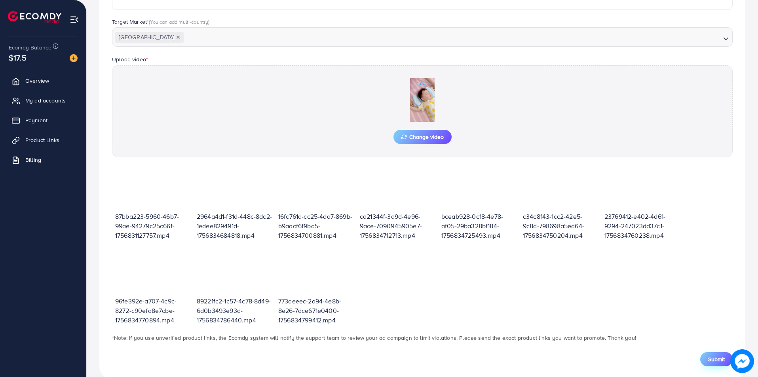
click at [715, 365] on button "Submit" at bounding box center [716, 359] width 32 height 14
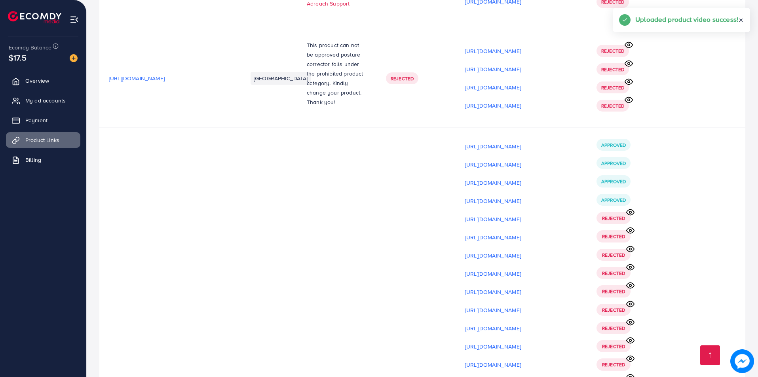
scroll to position [10357, 0]
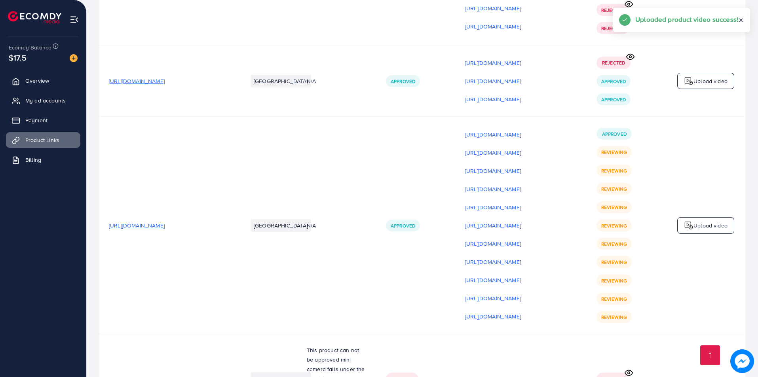
click at [716, 221] on p "Upload video" at bounding box center [711, 226] width 34 height 10
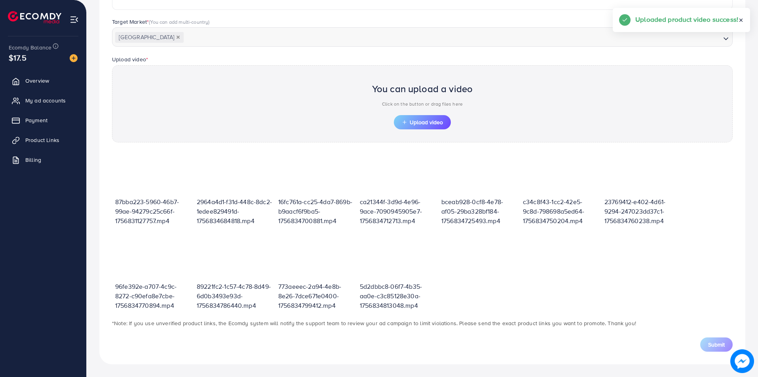
scroll to position [201, 0]
click at [436, 122] on span "Upload video" at bounding box center [422, 123] width 41 height 6
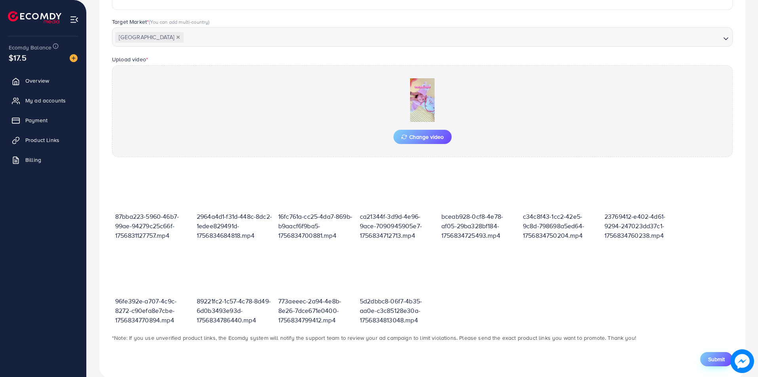
click at [712, 361] on span "Submit" at bounding box center [716, 359] width 17 height 8
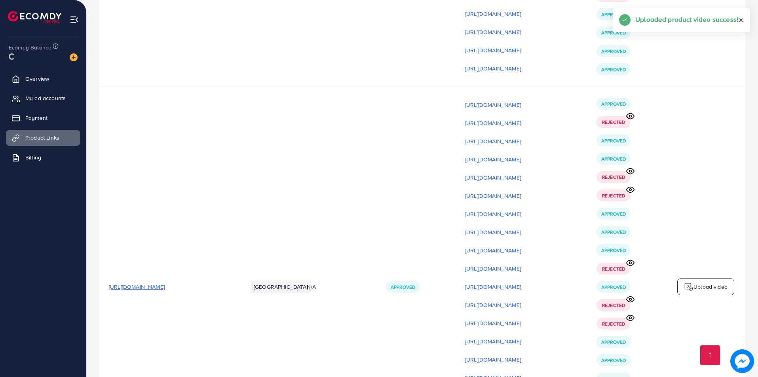
scroll to position [10357, 0]
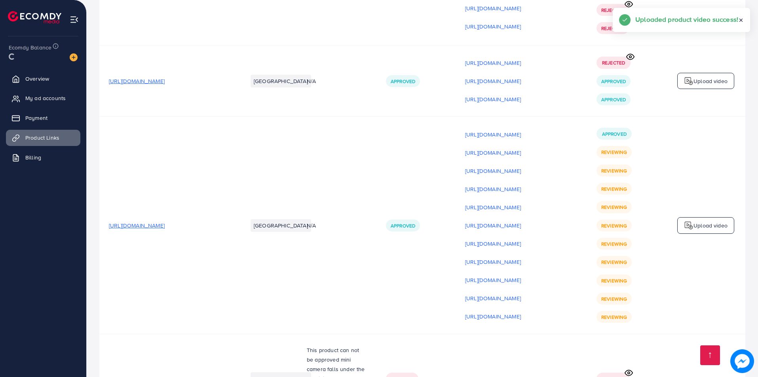
click at [707, 221] on p "Upload video" at bounding box center [711, 226] width 34 height 10
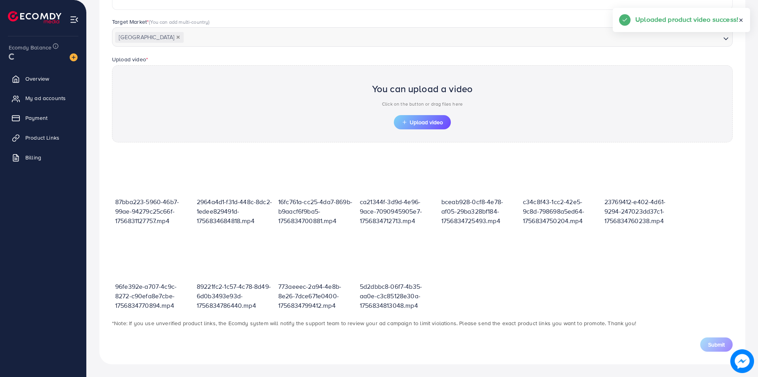
scroll to position [201, 0]
click at [439, 124] on span "Upload video" at bounding box center [422, 123] width 41 height 6
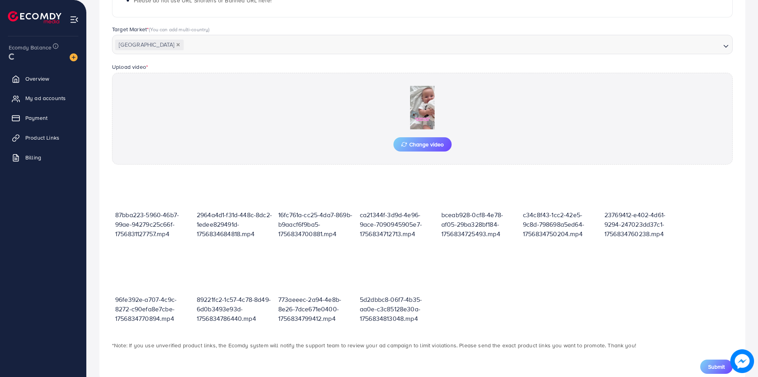
scroll to position [205, 0]
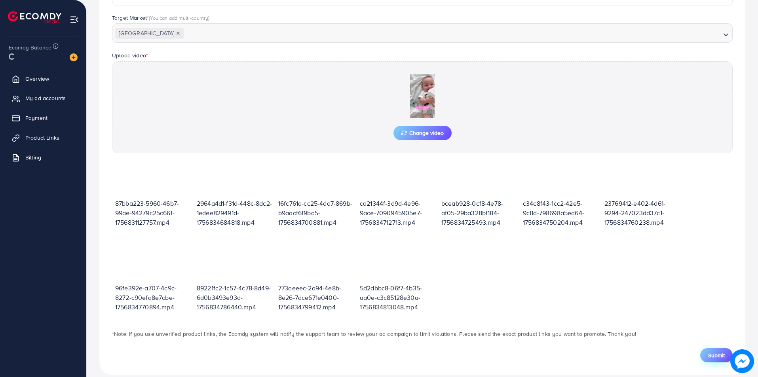
click at [709, 354] on span "Submit" at bounding box center [716, 356] width 17 height 8
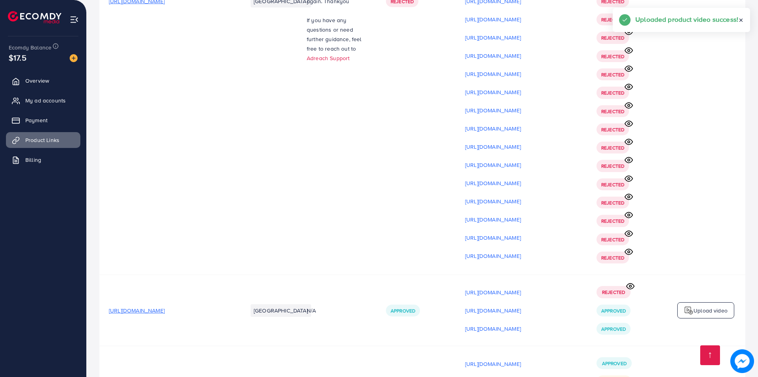
scroll to position [10375, 0]
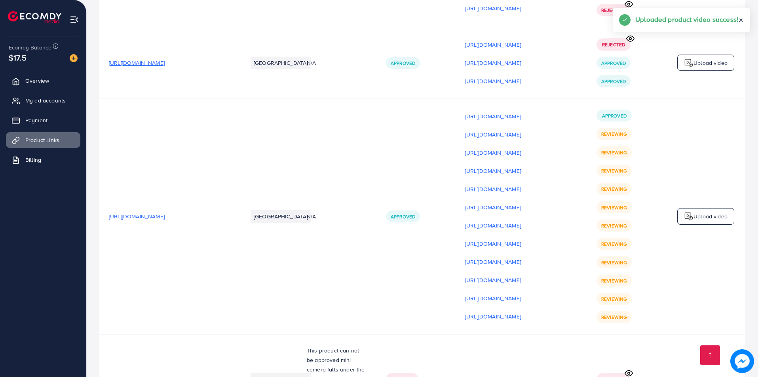
click at [698, 212] on p "Upload video" at bounding box center [711, 217] width 34 height 10
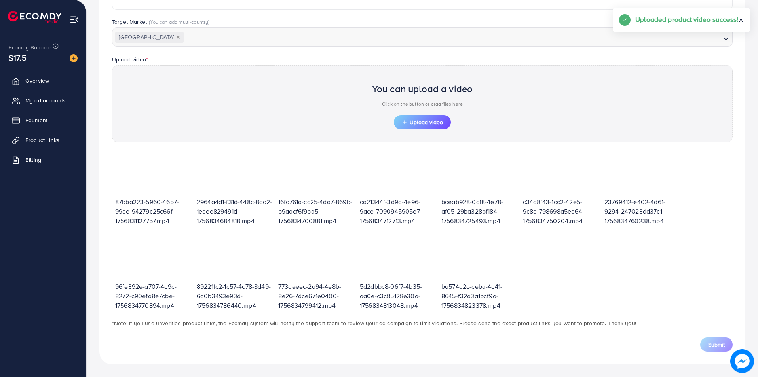
scroll to position [201, 0]
click at [436, 121] on span "Upload video" at bounding box center [422, 123] width 41 height 6
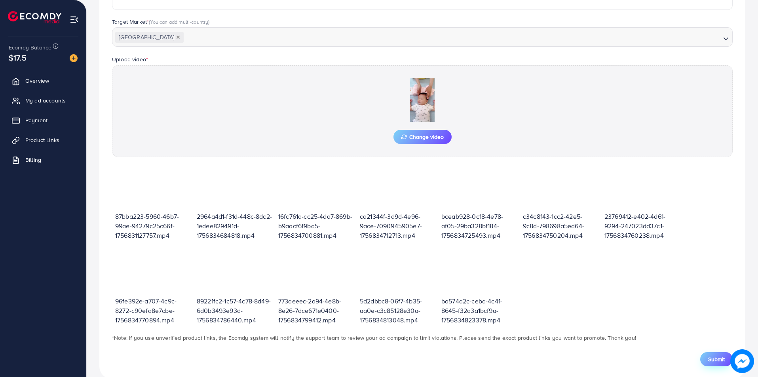
click at [717, 359] on span "Submit" at bounding box center [716, 359] width 17 height 8
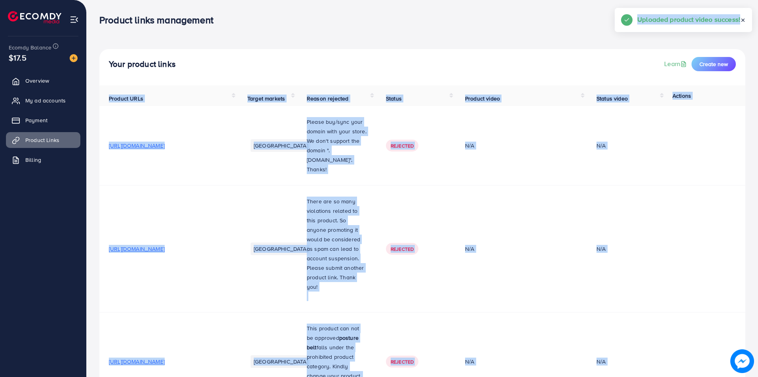
drag, startPoint x: 760, startPoint y: 18, endPoint x: 756, endPoint y: 76, distance: 57.9
click at [745, 289] on body "Product links management adreach_new_package Help Center Contact Support Plans …" at bounding box center [379, 188] width 758 height 377
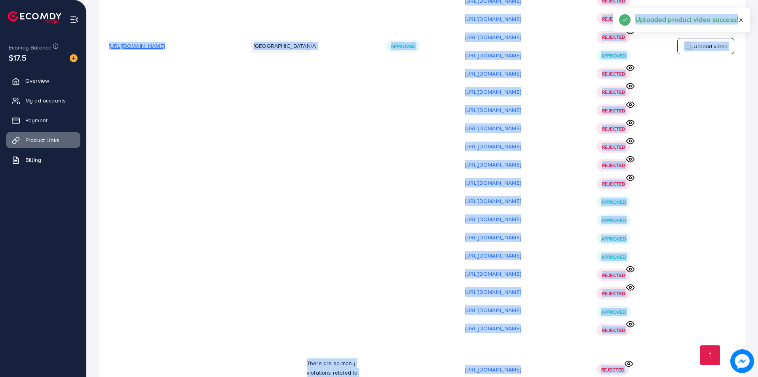
scroll to position [10412, 0]
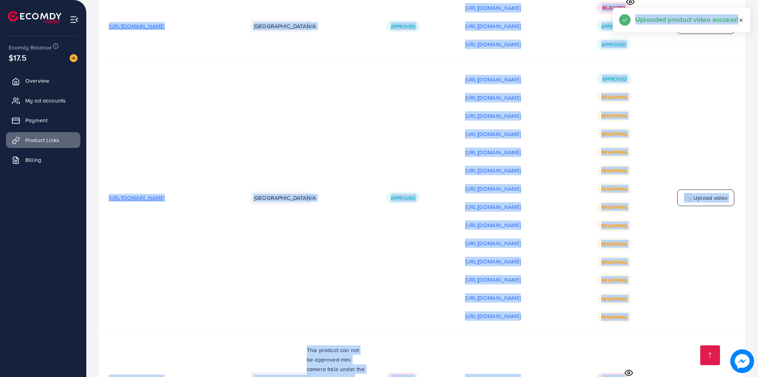
drag, startPoint x: 678, startPoint y: 236, endPoint x: 679, endPoint y: 232, distance: 4.0
click at [679, 335] on td at bounding box center [705, 379] width 79 height 89
click at [698, 193] on p "Upload video" at bounding box center [711, 198] width 34 height 10
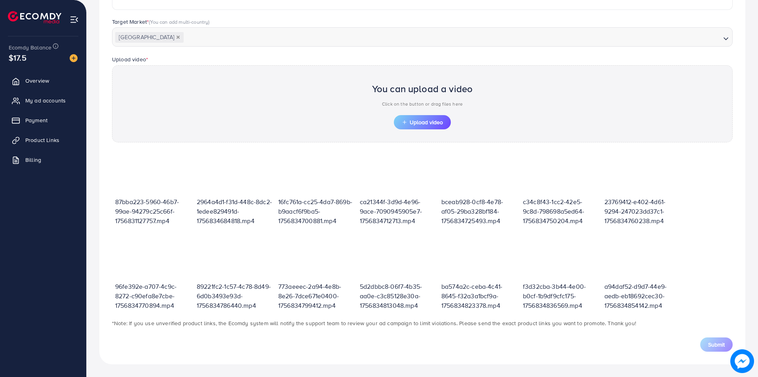
scroll to position [201, 0]
click at [417, 123] on span "Upload video" at bounding box center [422, 123] width 41 height 6
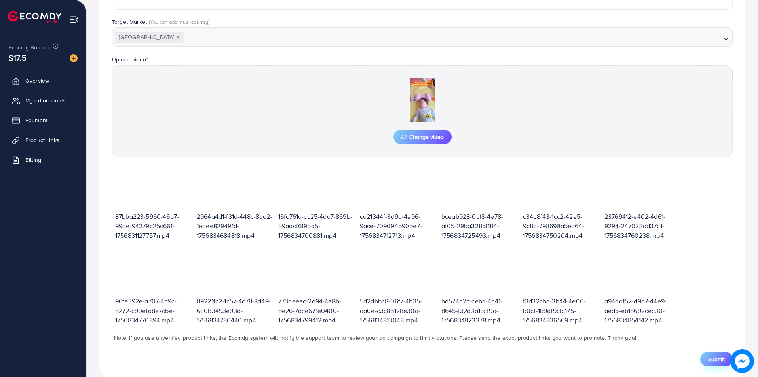
click at [717, 354] on button "Submit" at bounding box center [716, 359] width 32 height 14
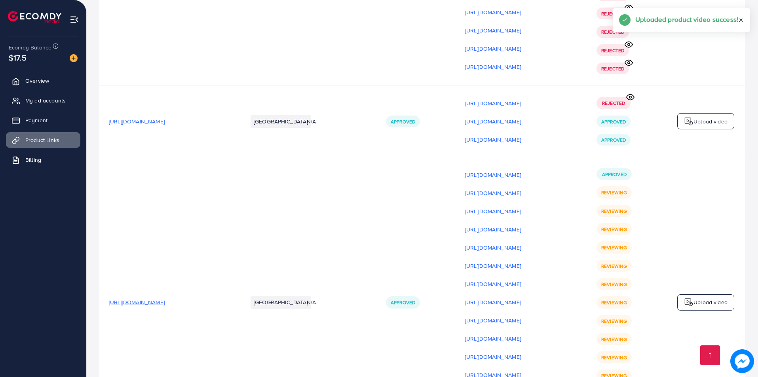
scroll to position [10362, 0]
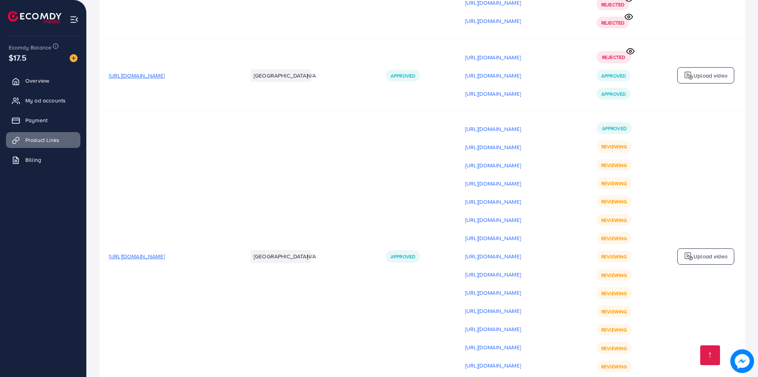
click at [698, 252] on p "Upload video" at bounding box center [711, 257] width 34 height 10
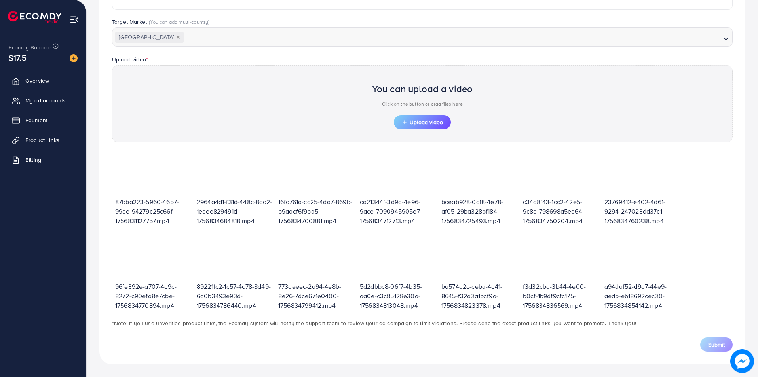
scroll to position [201, 0]
click at [431, 127] on button "Upload video" at bounding box center [422, 122] width 57 height 14
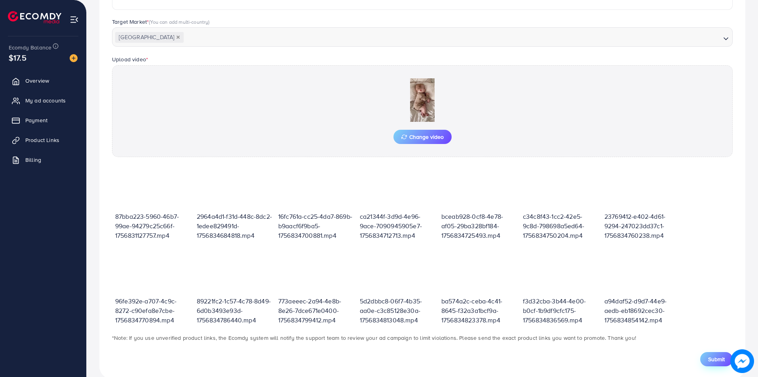
click at [722, 361] on span "Submit" at bounding box center [716, 359] width 17 height 8
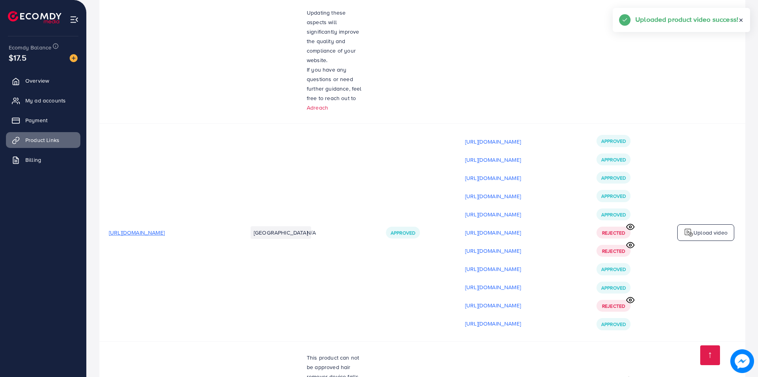
scroll to position [10448, 0]
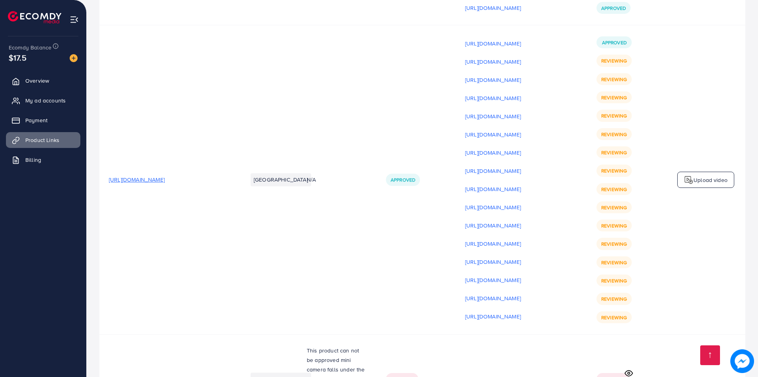
click at [710, 175] on p "Upload video" at bounding box center [711, 180] width 34 height 10
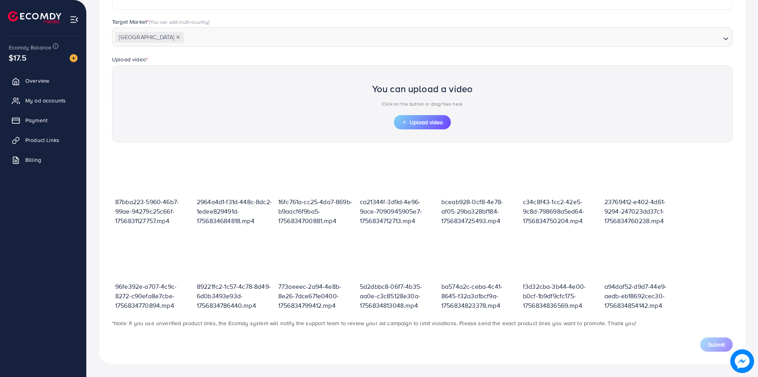
scroll to position [201, 0]
click at [407, 120] on icon "button" at bounding box center [405, 123] width 6 height 6
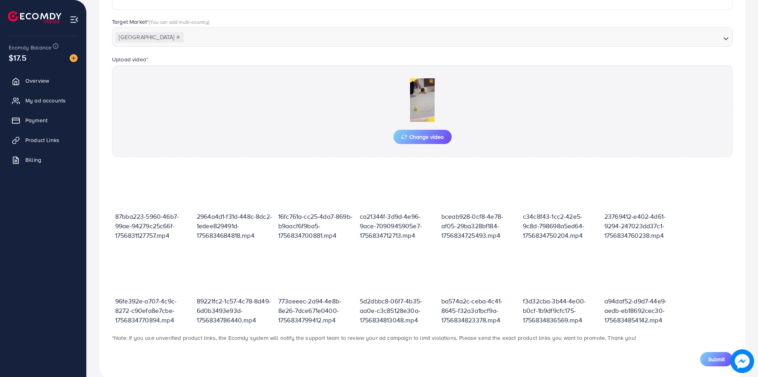
drag, startPoint x: 702, startPoint y: 355, endPoint x: 696, endPoint y: 355, distance: 6.3
click at [703, 355] on button "Submit" at bounding box center [716, 359] width 32 height 14
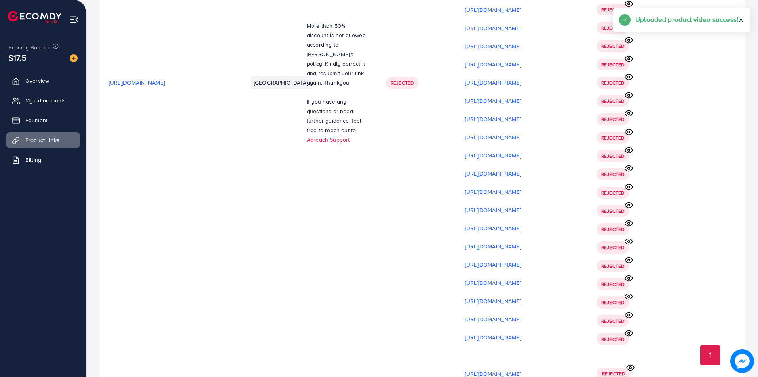
scroll to position [10467, 0]
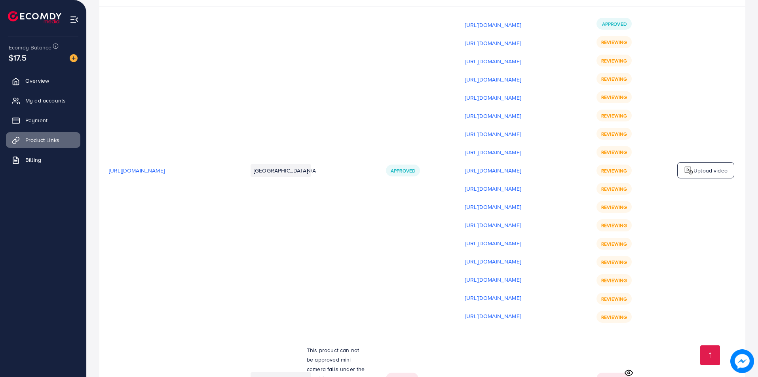
click at [711, 166] on p "Upload video" at bounding box center [711, 171] width 34 height 10
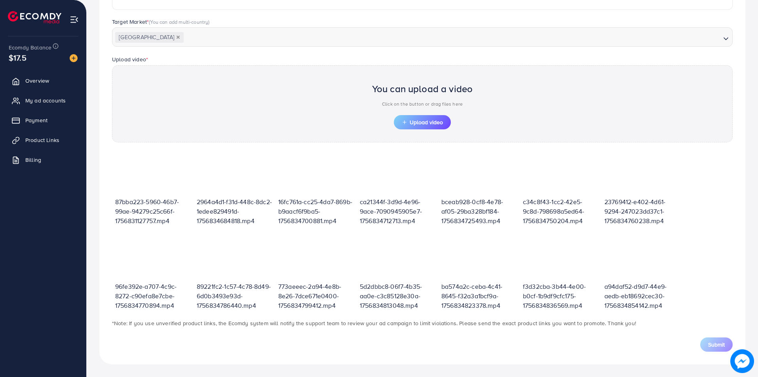
scroll to position [201, 0]
click at [407, 124] on icon "button" at bounding box center [405, 123] width 6 height 6
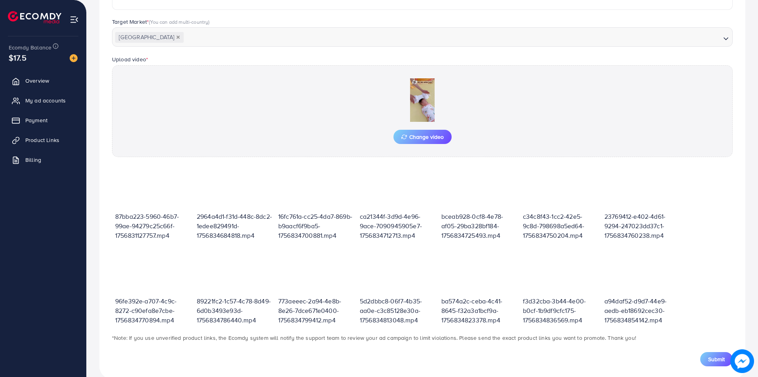
scroll to position [215, 0]
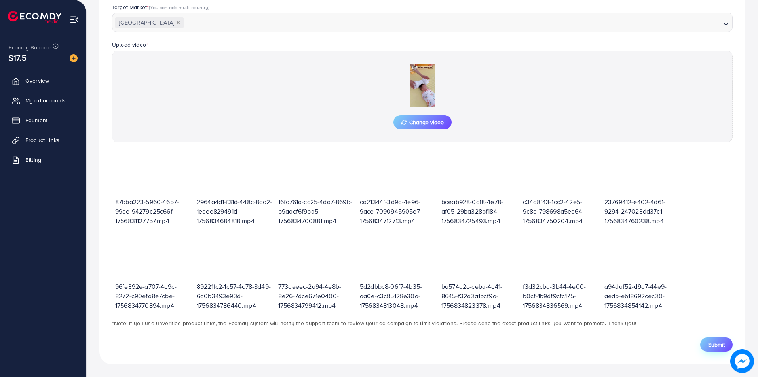
click at [713, 346] on span "Submit" at bounding box center [716, 345] width 17 height 8
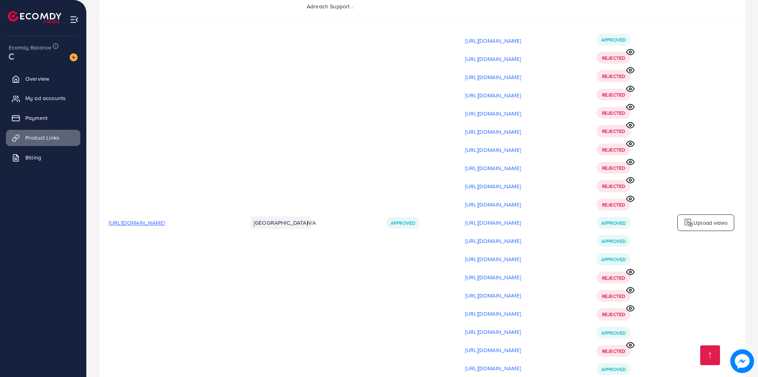
scroll to position [10467, 0]
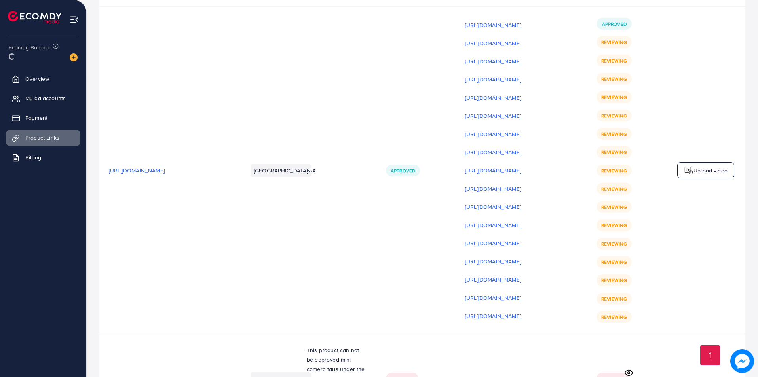
click at [702, 166] on p "Upload video" at bounding box center [711, 171] width 34 height 10
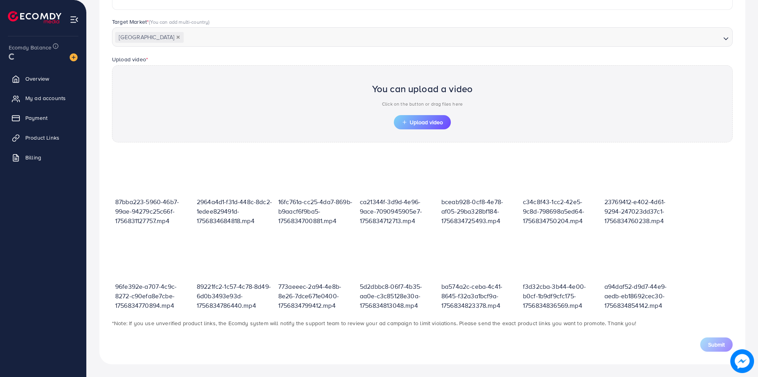
scroll to position [201, 0]
click at [422, 124] on span "Upload video" at bounding box center [422, 123] width 41 height 6
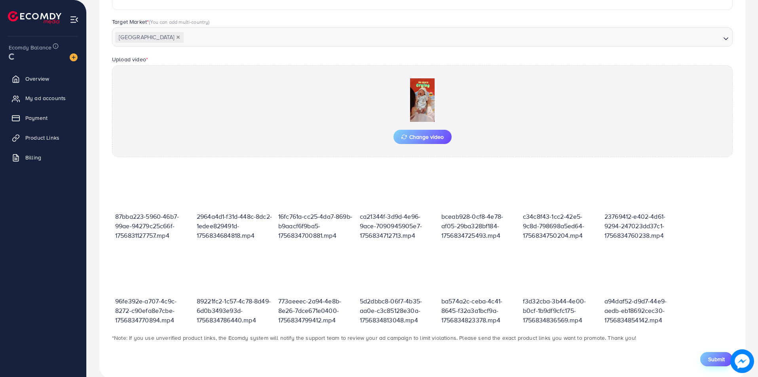
click at [719, 357] on span "Submit" at bounding box center [716, 359] width 17 height 8
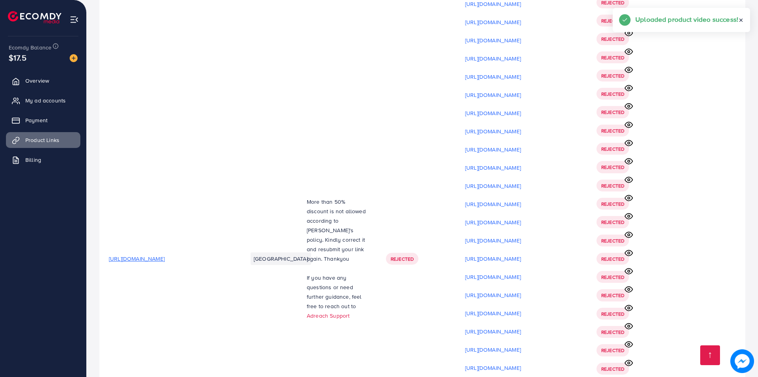
scroll to position [10485, 0]
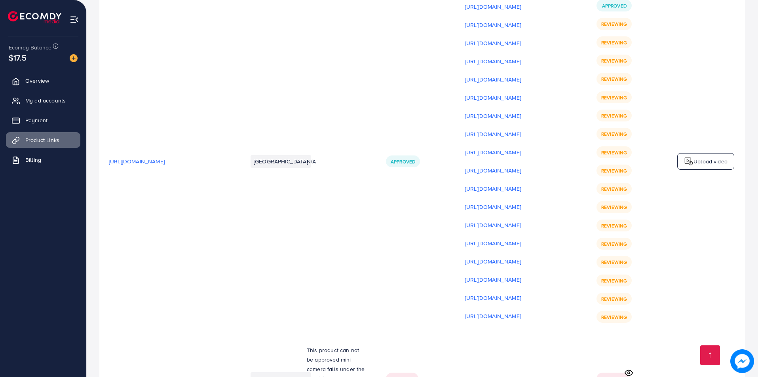
click at [700, 157] on p "Upload video" at bounding box center [711, 162] width 34 height 10
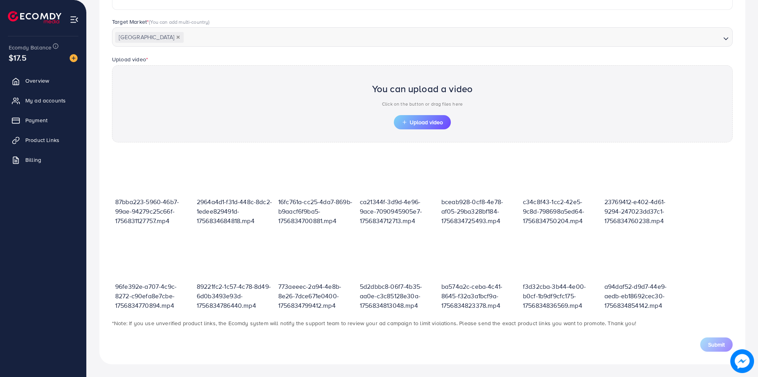
scroll to position [201, 0]
click at [432, 120] on span "Upload video" at bounding box center [422, 123] width 41 height 6
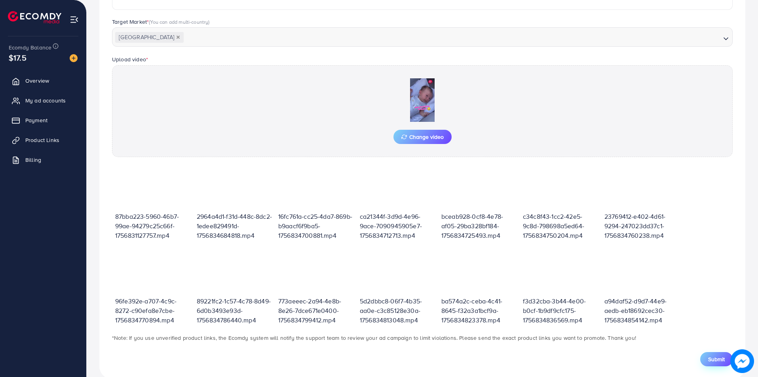
click at [718, 352] on button "Submit" at bounding box center [716, 359] width 32 height 14
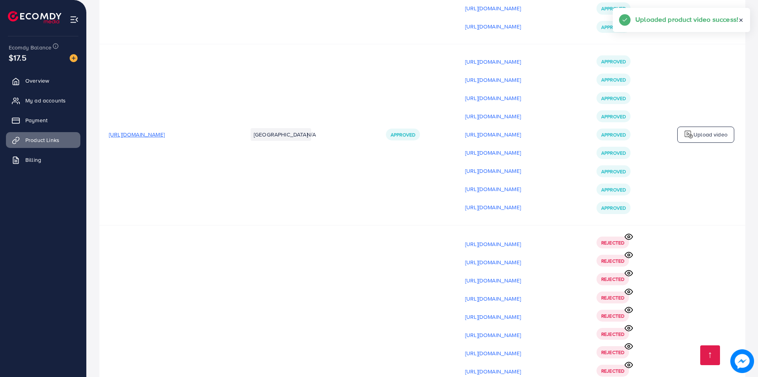
scroll to position [10521, 0]
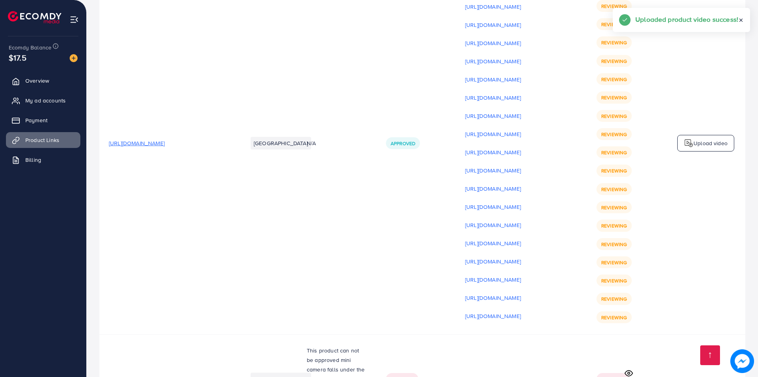
click at [700, 135] on div "Upload video" at bounding box center [705, 143] width 57 height 17
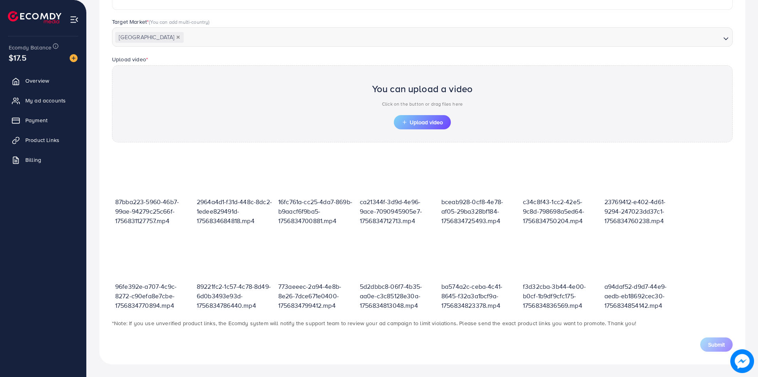
scroll to position [201, 0]
click at [428, 122] on span "Upload video" at bounding box center [422, 123] width 41 height 6
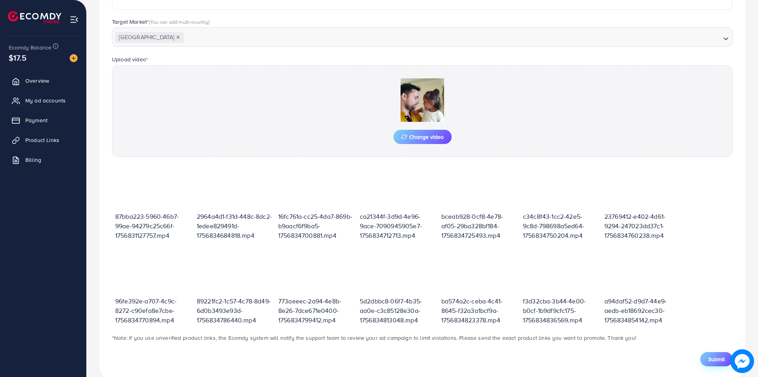
click at [712, 364] on button "Submit" at bounding box center [716, 359] width 32 height 14
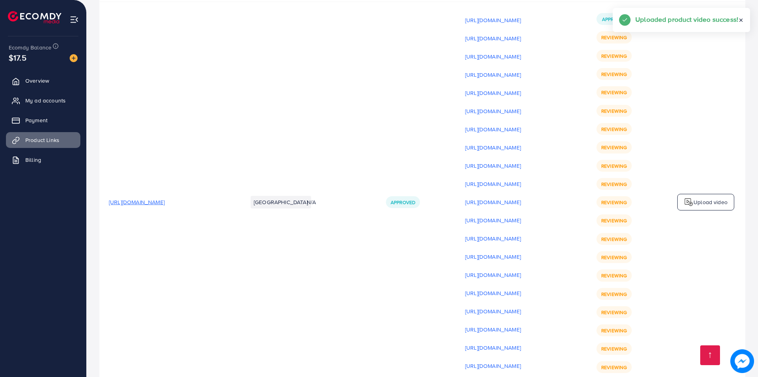
scroll to position [10540, 0]
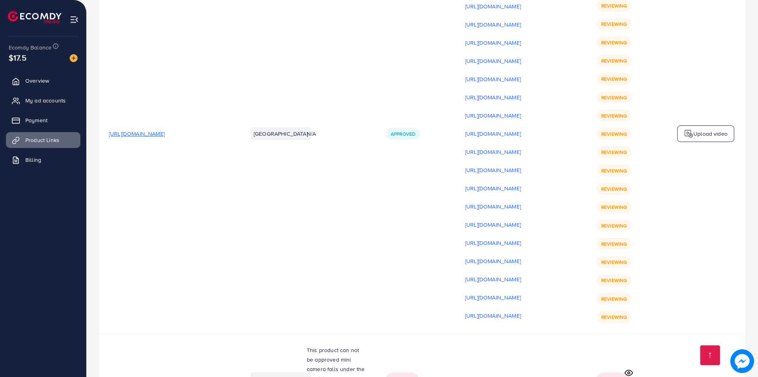
click at [697, 129] on p "Upload video" at bounding box center [711, 134] width 34 height 10
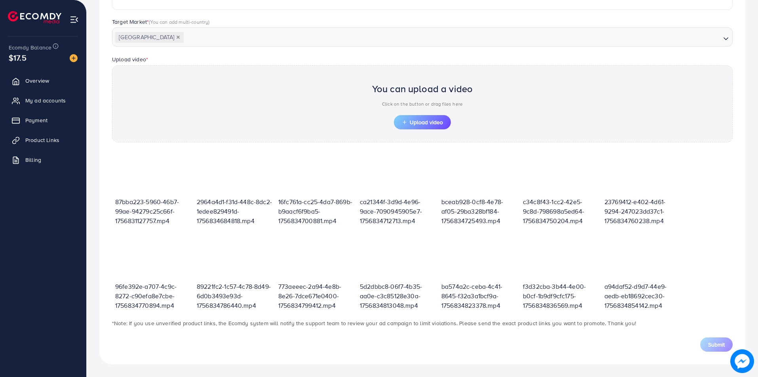
scroll to position [201, 0]
click at [406, 123] on icon "button" at bounding box center [405, 123] width 6 height 6
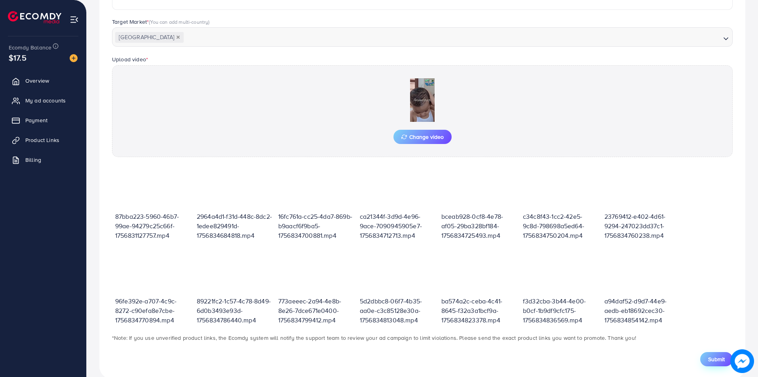
click at [715, 364] on button "Submit" at bounding box center [716, 359] width 32 height 14
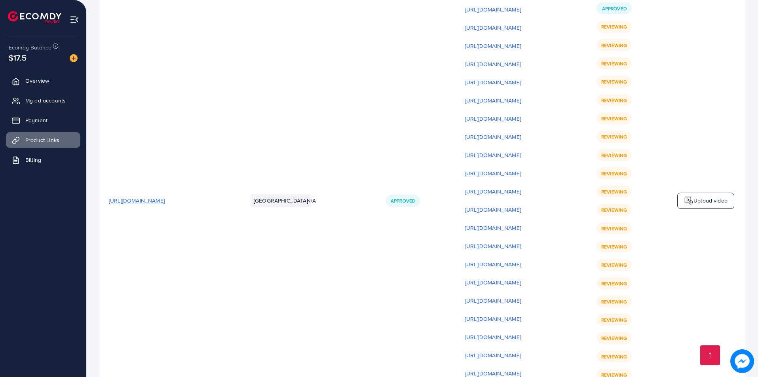
scroll to position [10479, 0]
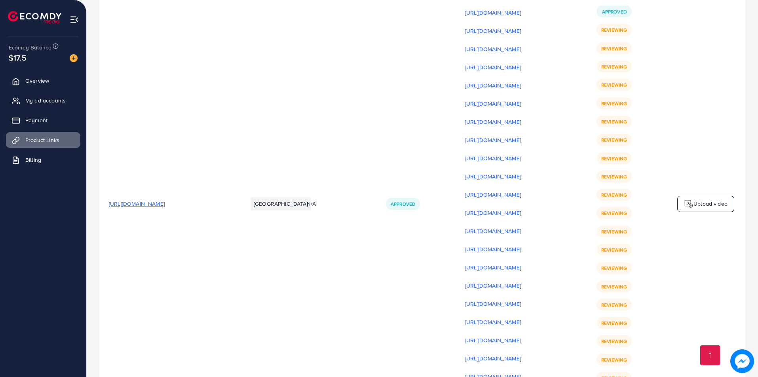
click at [692, 199] on img at bounding box center [689, 204] width 10 height 10
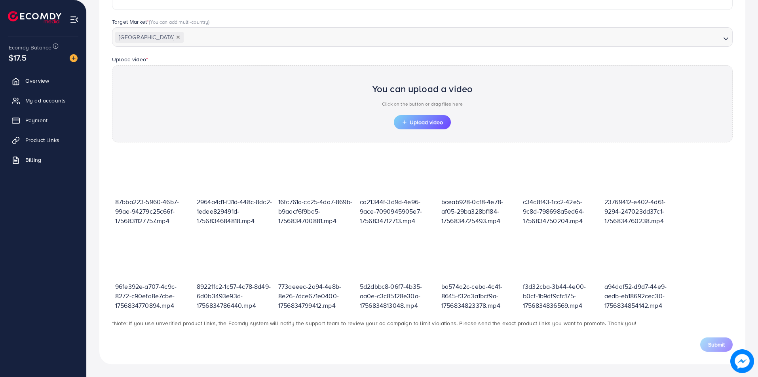
scroll to position [201, 0]
click at [398, 122] on button "Upload video" at bounding box center [422, 122] width 57 height 14
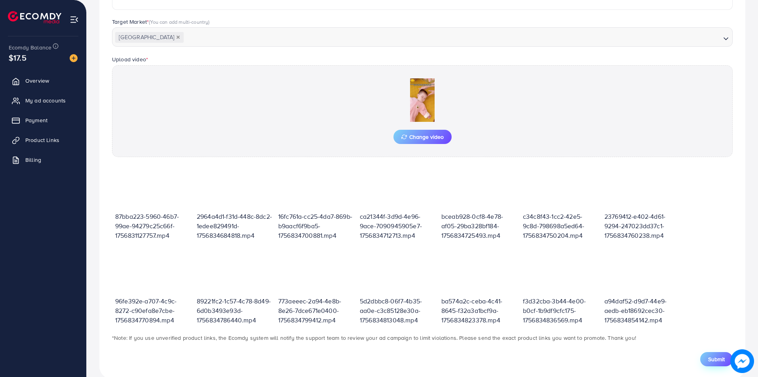
click at [712, 361] on span "Submit" at bounding box center [716, 359] width 17 height 8
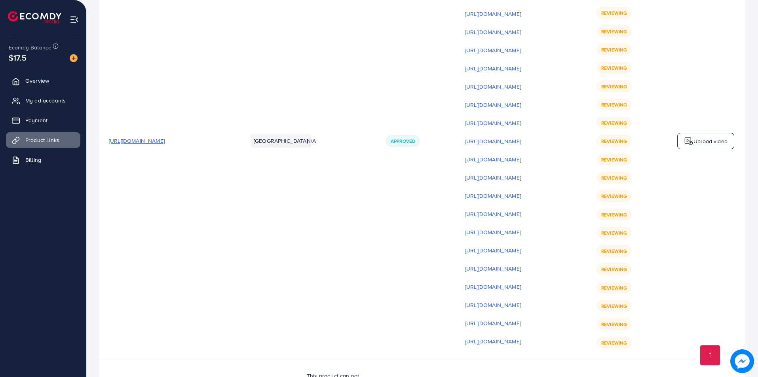
scroll to position [10537, 0]
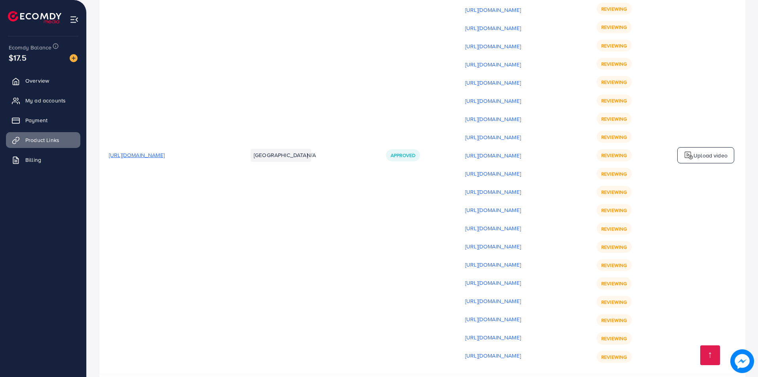
click at [706, 147] on div "Upload video" at bounding box center [705, 155] width 57 height 17
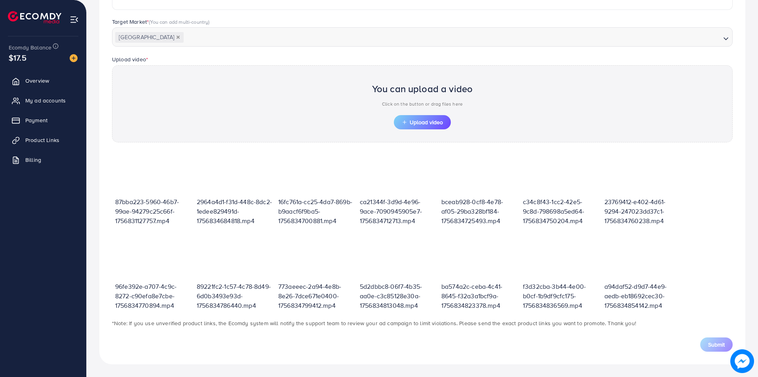
scroll to position [201, 0]
click at [428, 120] on span "Upload video" at bounding box center [422, 123] width 41 height 6
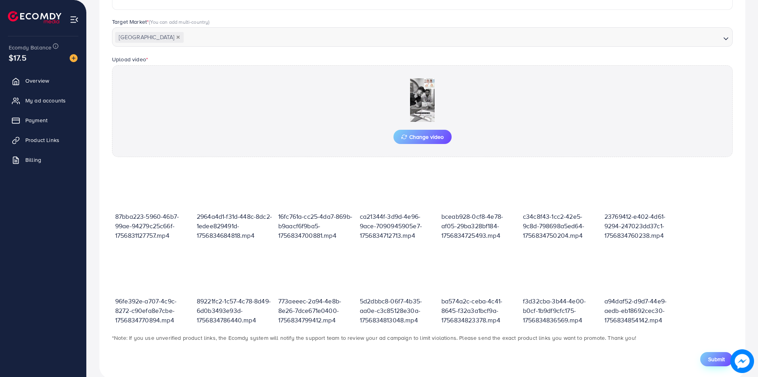
click at [718, 366] on button "Submit" at bounding box center [716, 359] width 32 height 14
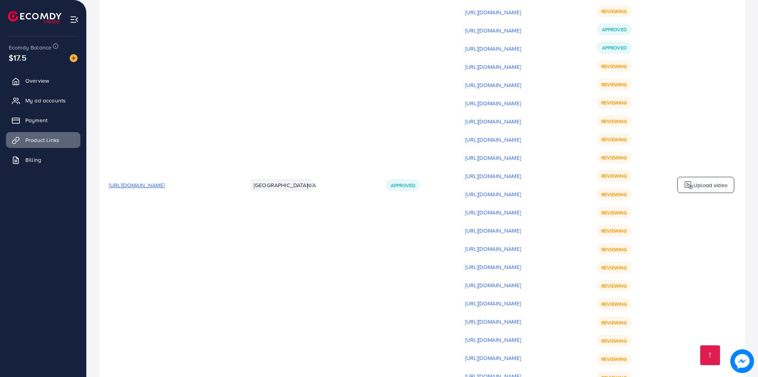
scroll to position [10516, 0]
click at [700, 177] on div "Upload video" at bounding box center [705, 185] width 57 height 17
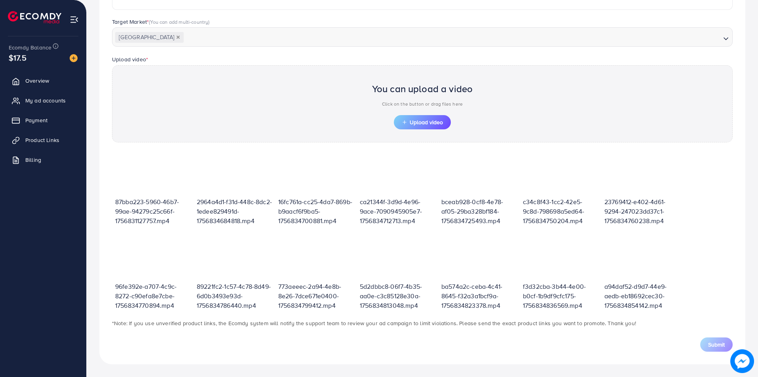
scroll to position [201, 0]
click at [405, 114] on div "You can upload a video Click on the button or drag files here" at bounding box center [422, 96] width 101 height 37
click at [429, 124] on span "Upload video" at bounding box center [422, 123] width 41 height 6
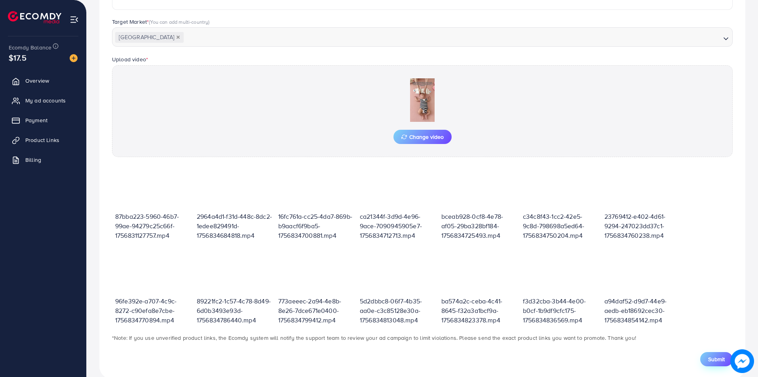
click at [720, 357] on span "Submit" at bounding box center [716, 359] width 17 height 8
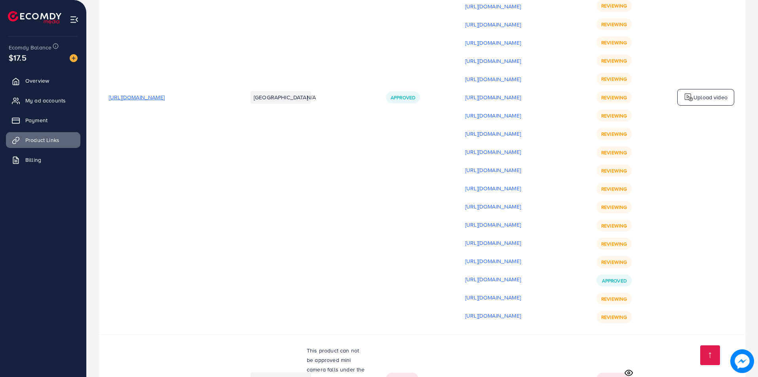
scroll to position [10578, 0]
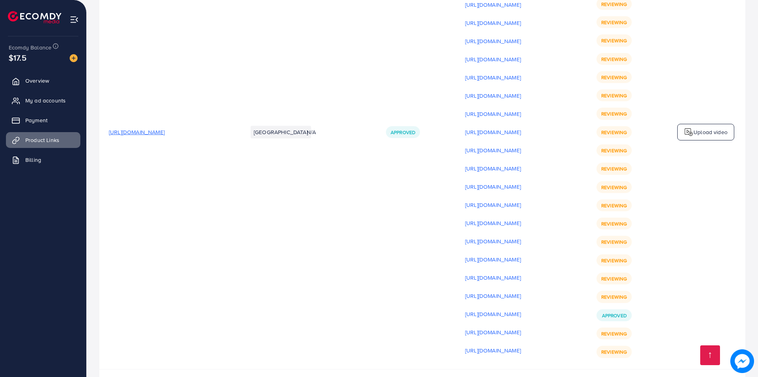
click at [708, 127] on p "Upload video" at bounding box center [711, 132] width 34 height 10
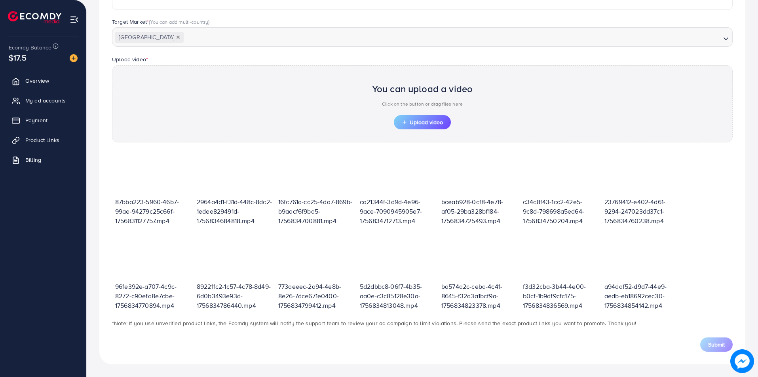
scroll to position [201, 0]
click at [420, 120] on span "Upload video" at bounding box center [422, 123] width 41 height 6
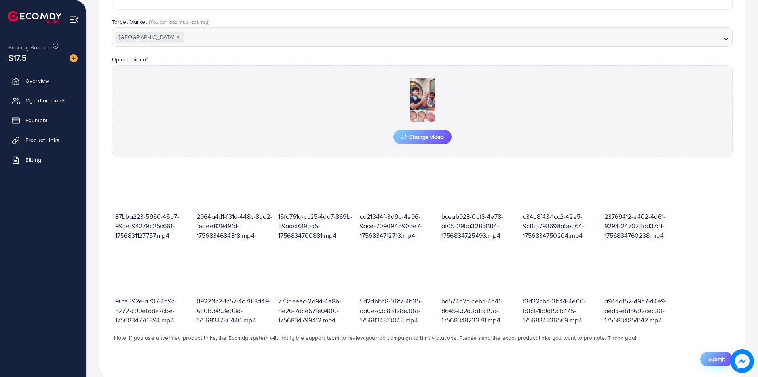
click at [713, 363] on span "Submit" at bounding box center [716, 359] width 17 height 8
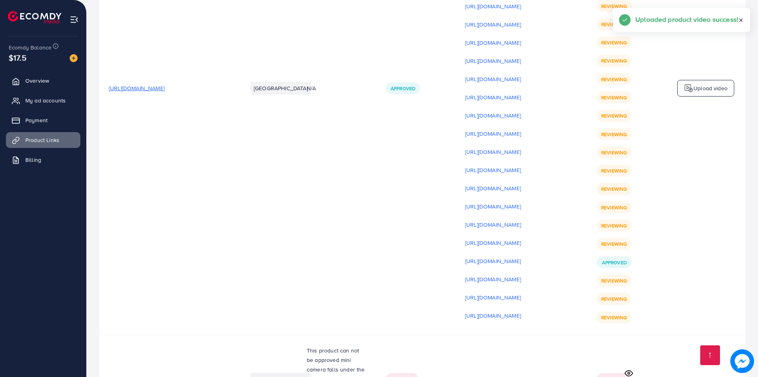
scroll to position [10592, 0]
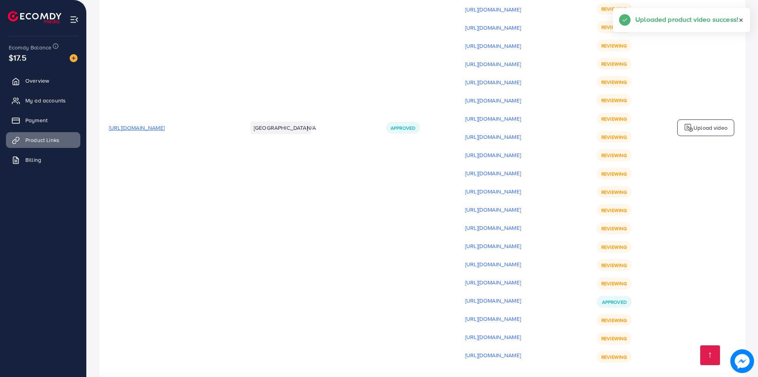
click at [695, 120] on div "Upload video" at bounding box center [705, 128] width 57 height 17
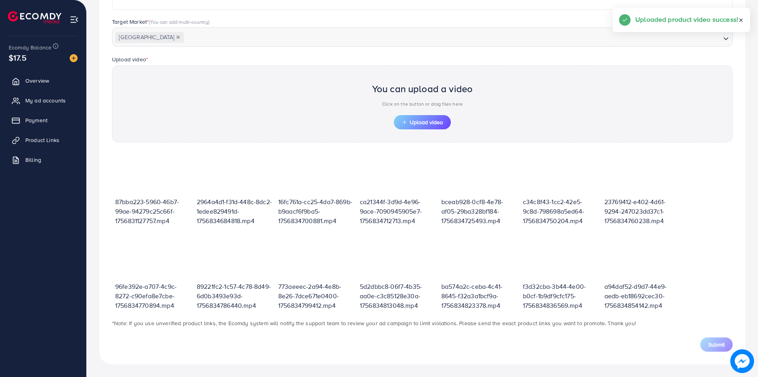
scroll to position [201, 0]
click at [433, 125] on span "Upload video" at bounding box center [422, 123] width 41 height 6
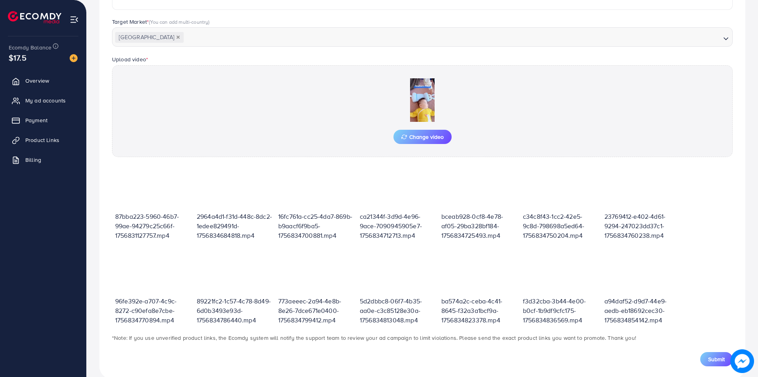
scroll to position [215, 0]
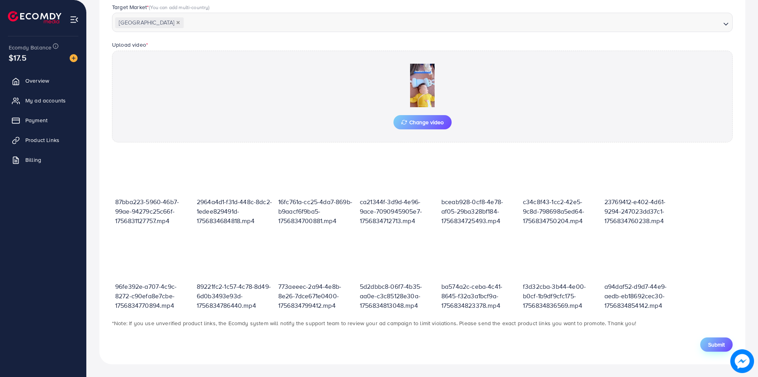
click at [711, 346] on span "Submit" at bounding box center [716, 345] width 17 height 8
click at [329, 104] on div "Change video" at bounding box center [422, 97] width 621 height 92
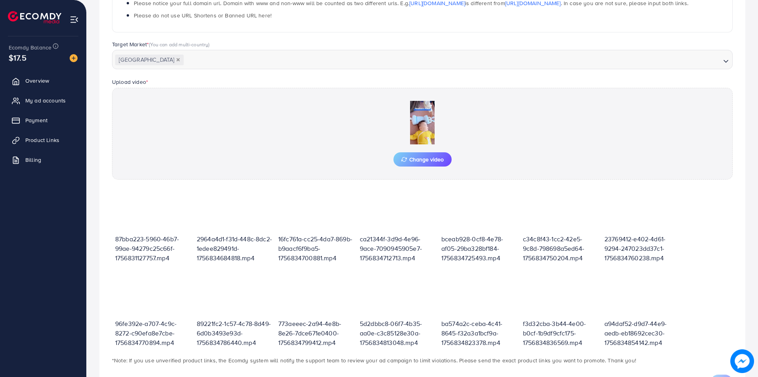
scroll to position [177, 0]
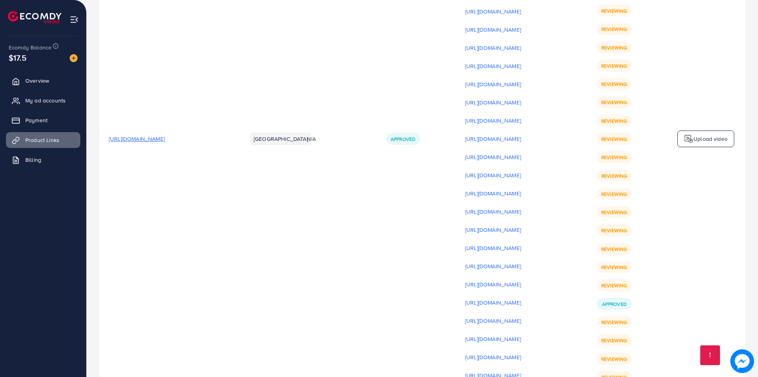
scroll to position [10571, 0]
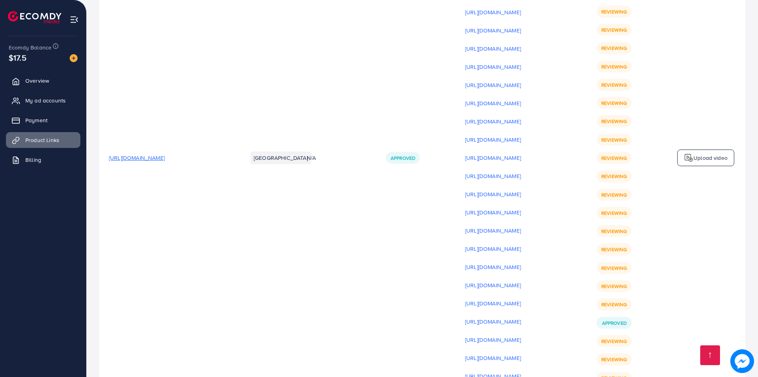
click at [700, 153] on p "Upload video" at bounding box center [711, 158] width 34 height 10
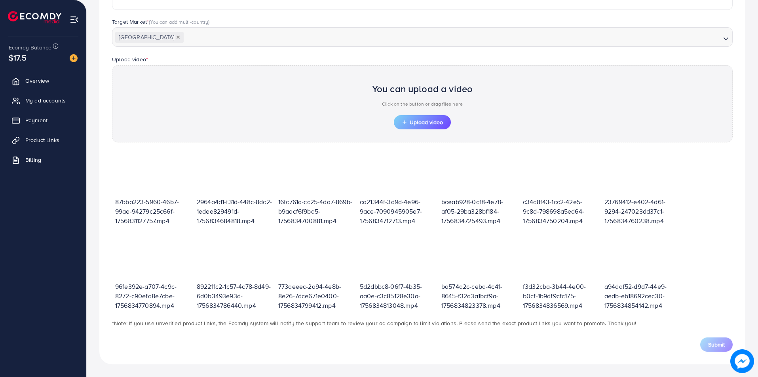
scroll to position [201, 0]
click at [427, 120] on span "Upload video" at bounding box center [422, 123] width 41 height 6
click at [59, 143] on span "Product Links" at bounding box center [42, 140] width 34 height 8
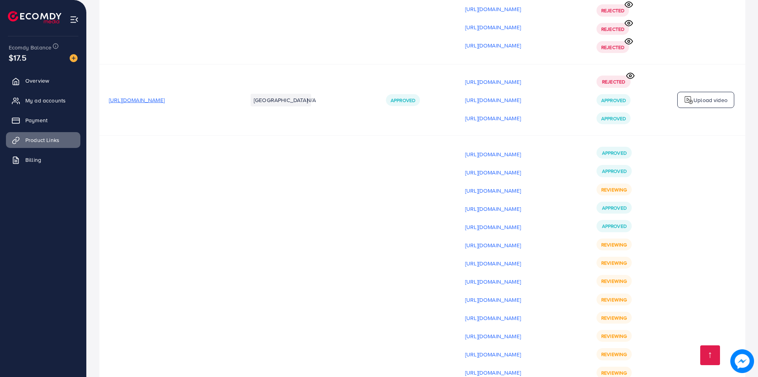
scroll to position [10326, 0]
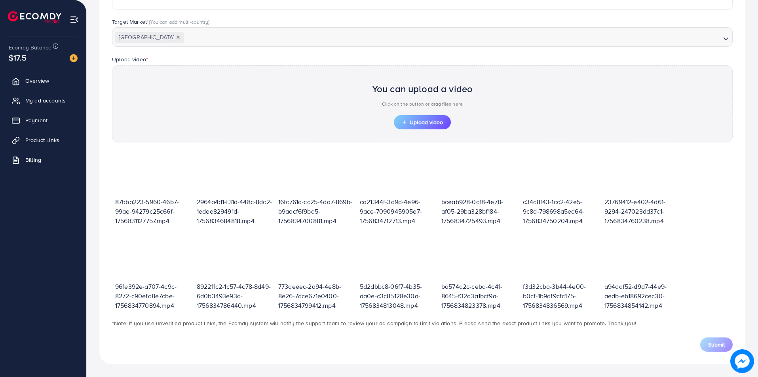
scroll to position [201, 0]
drag, startPoint x: 733, startPoint y: 170, endPoint x: 732, endPoint y: 164, distance: 6.4
click at [732, 164] on div "87bba223-5960-46b7-99ae-94279c25c66f-1756831127757.mp4 2964a4d1-f31d-448c-8dc2-…" at bounding box center [422, 230] width 633 height 160
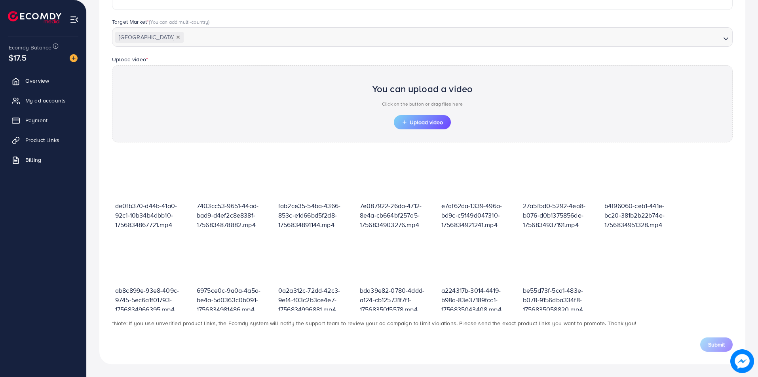
scroll to position [181, 0]
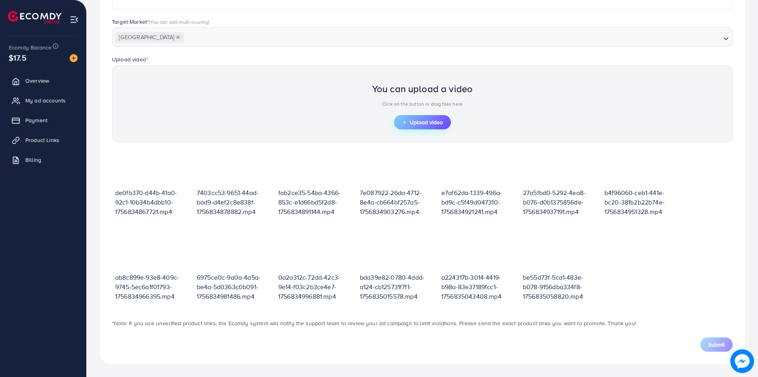
click at [405, 126] on button "Upload video" at bounding box center [422, 122] width 57 height 14
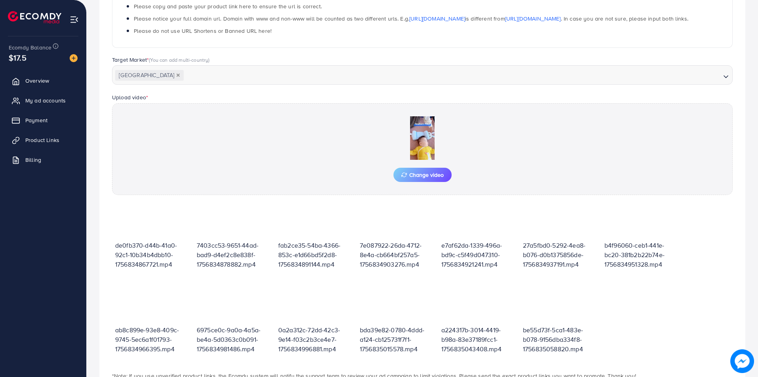
scroll to position [201, 0]
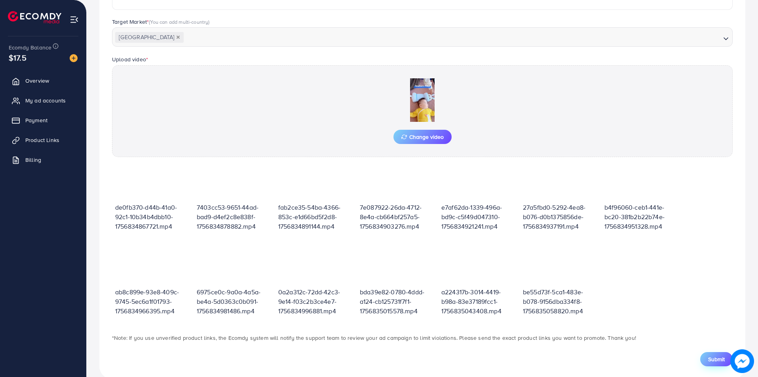
click at [714, 360] on span "Submit" at bounding box center [716, 359] width 17 height 8
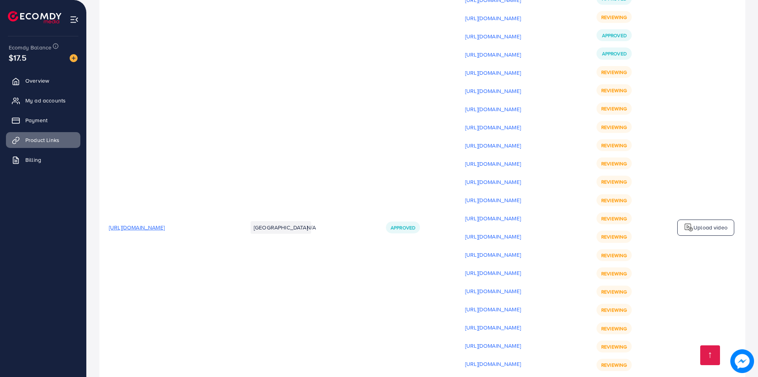
scroll to position [10510, 0]
click at [711, 223] on p "Upload video" at bounding box center [711, 228] width 34 height 10
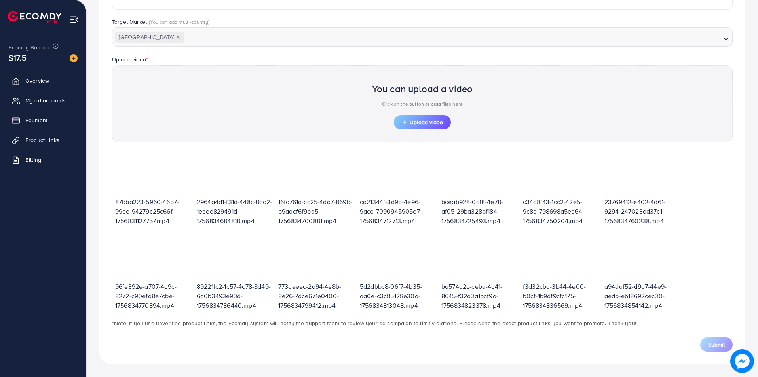
scroll to position [201, 0]
click at [436, 130] on div "You can upload a video Click on the button or drag files here Upload video" at bounding box center [422, 103] width 621 height 77
click at [437, 120] on span "Upload video" at bounding box center [422, 123] width 41 height 6
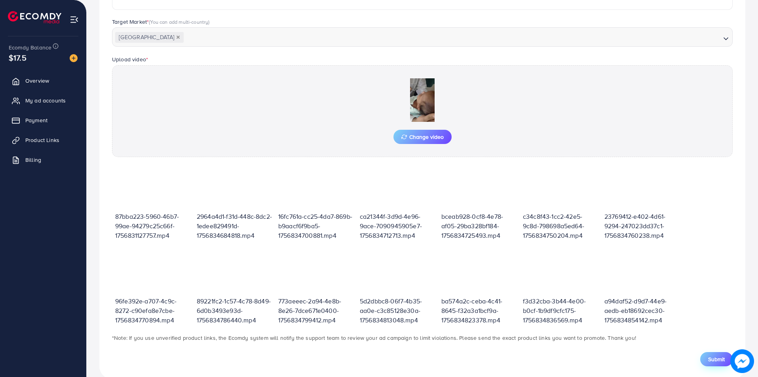
click at [716, 356] on span "Submit" at bounding box center [716, 359] width 17 height 8
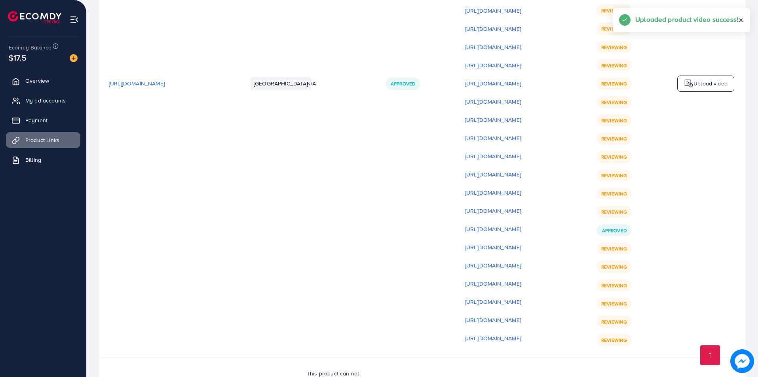
scroll to position [10686, 0]
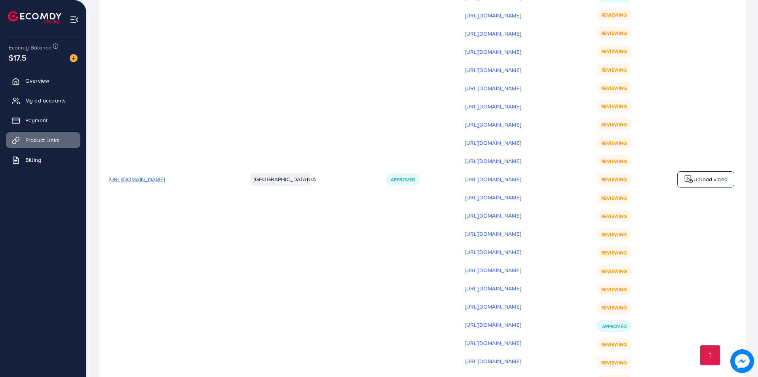
click at [699, 175] on p "Upload video" at bounding box center [711, 180] width 34 height 10
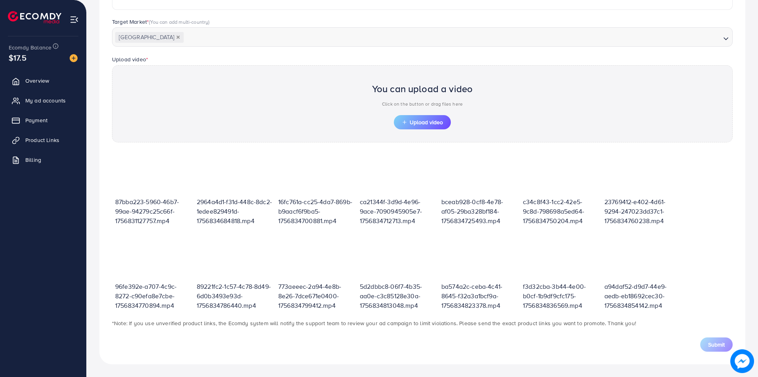
scroll to position [201, 0]
click at [436, 122] on span "Upload video" at bounding box center [422, 123] width 41 height 6
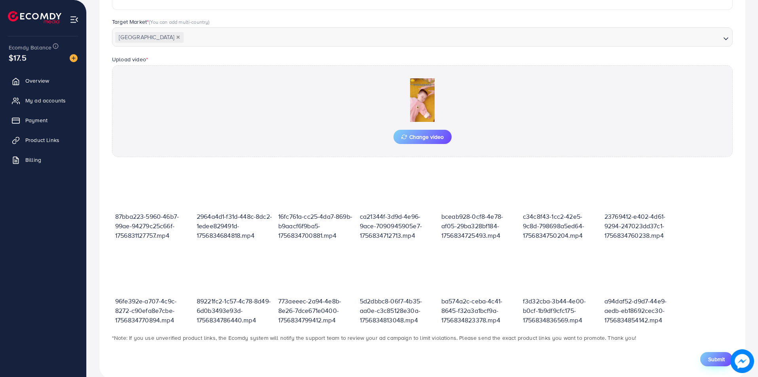
click at [724, 357] on span "Submit" at bounding box center [716, 359] width 17 height 8
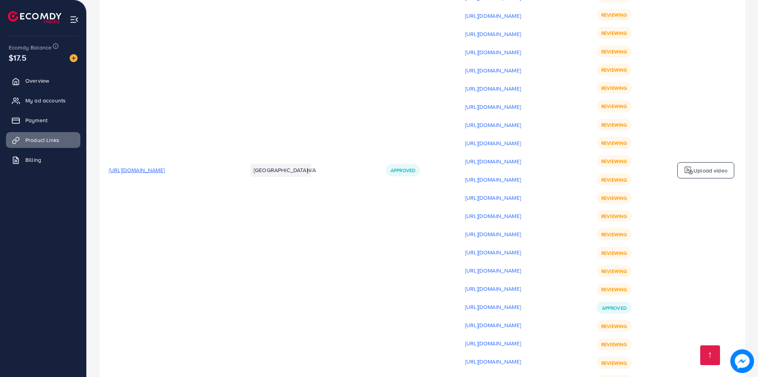
scroll to position [10546, 0]
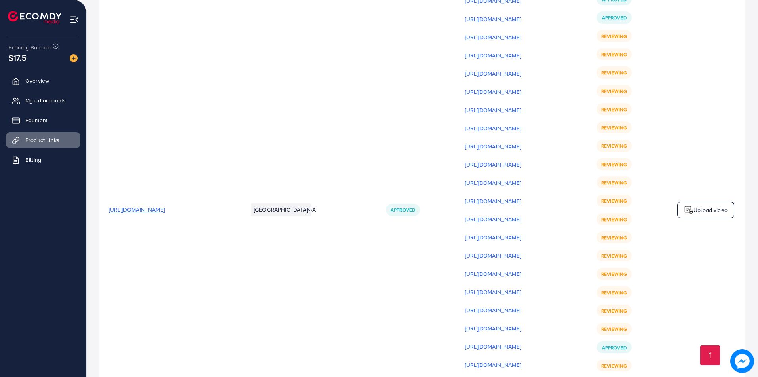
click at [700, 205] on p "Upload video" at bounding box center [711, 210] width 34 height 10
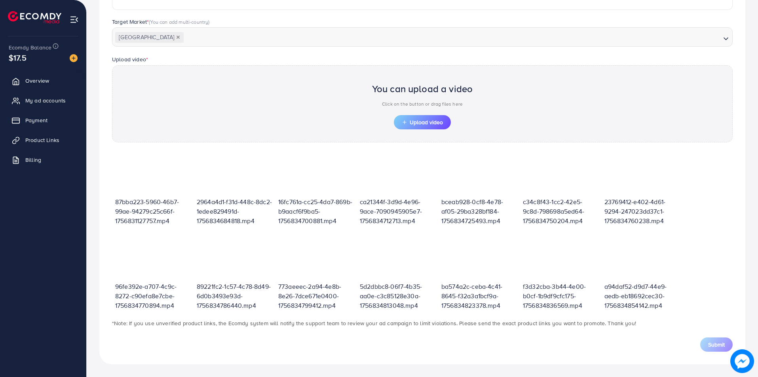
scroll to position [201, 0]
click at [447, 121] on button "Upload video" at bounding box center [422, 122] width 57 height 14
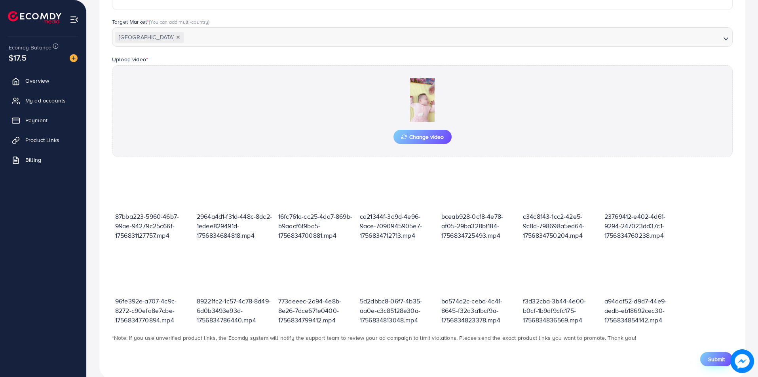
click at [722, 358] on span "Submit" at bounding box center [716, 359] width 17 height 8
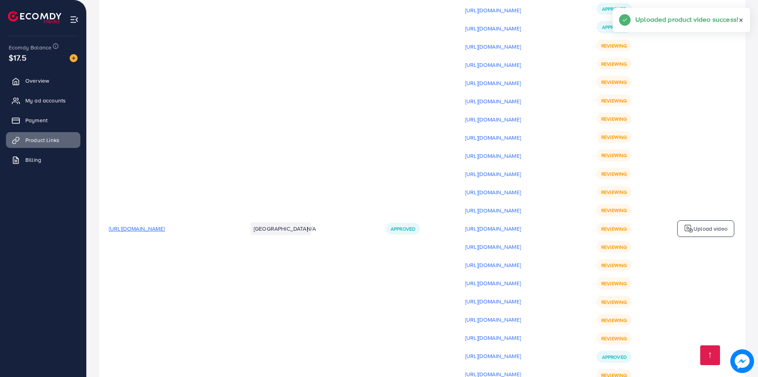
scroll to position [10514, 0]
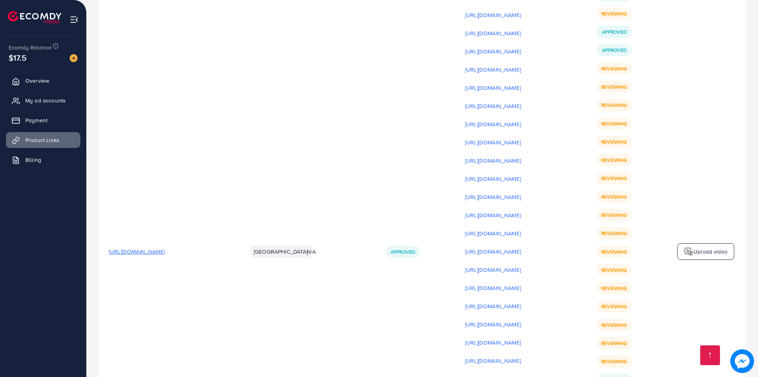
click at [689, 247] on img at bounding box center [689, 252] width 10 height 10
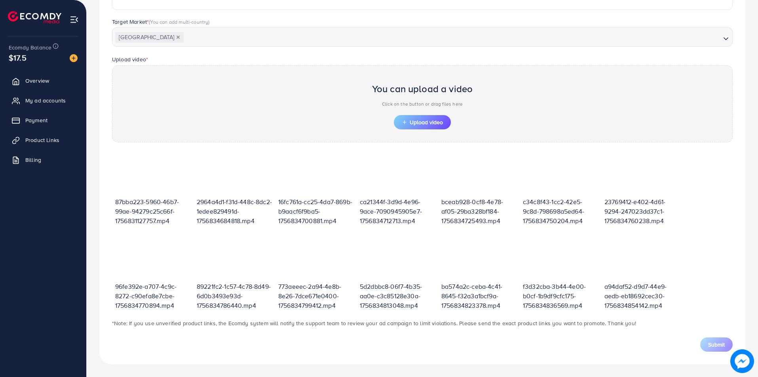
scroll to position [201, 0]
click at [437, 120] on span "Upload video" at bounding box center [422, 123] width 41 height 6
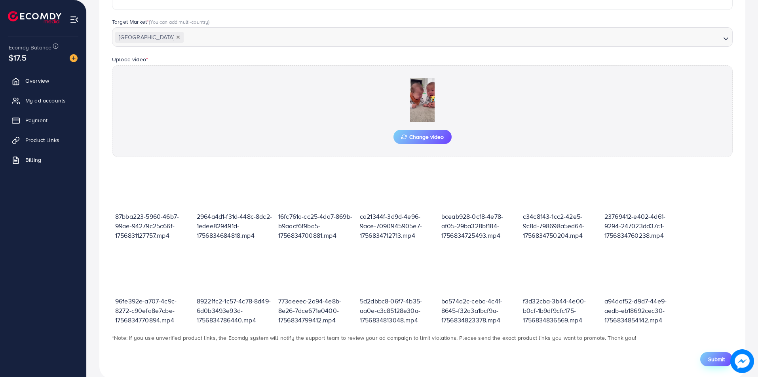
click at [716, 361] on span "Submit" at bounding box center [716, 359] width 17 height 8
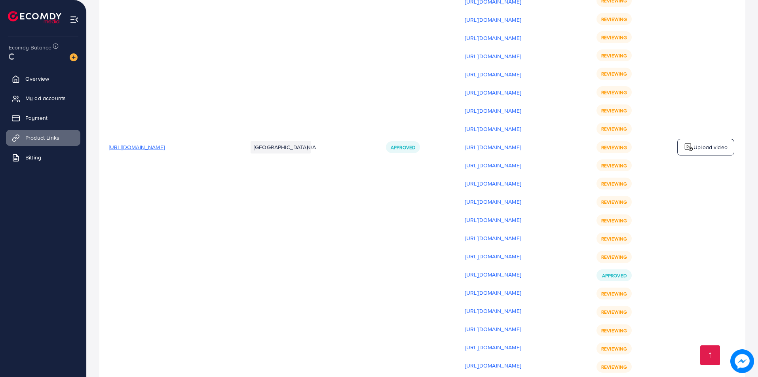
scroll to position [10572, 0]
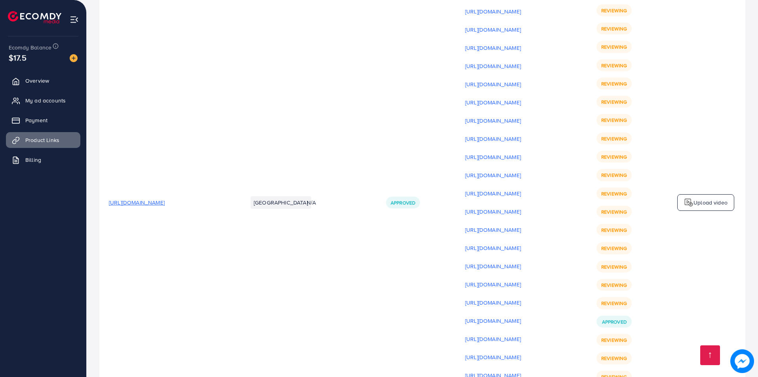
click at [714, 74] on td "Upload video" at bounding box center [705, 202] width 79 height 603
click at [707, 198] on p "Upload video" at bounding box center [711, 203] width 34 height 10
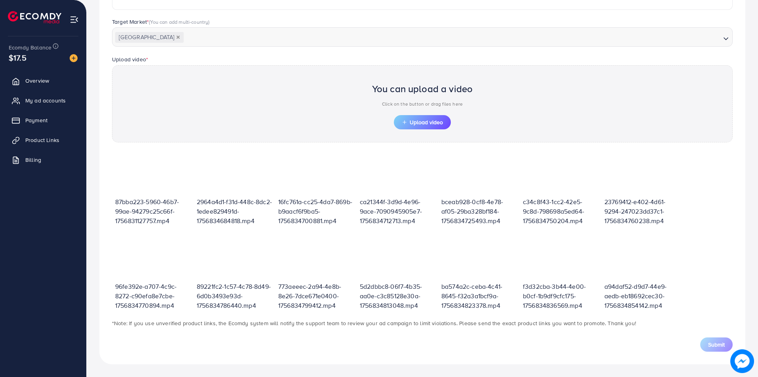
scroll to position [201, 0]
click at [428, 123] on span "Upload video" at bounding box center [422, 123] width 41 height 6
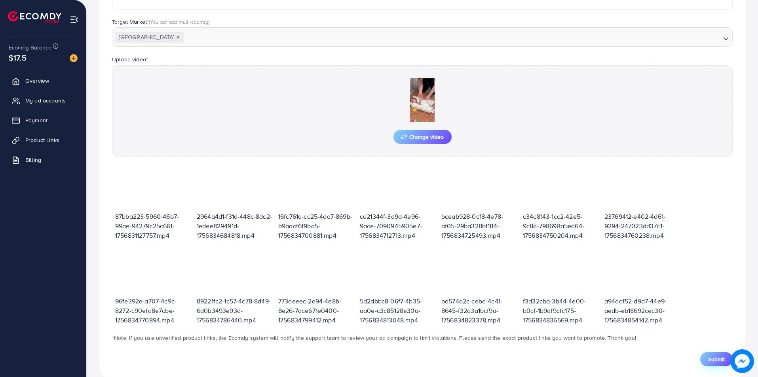
click at [719, 357] on span "Submit" at bounding box center [716, 359] width 17 height 8
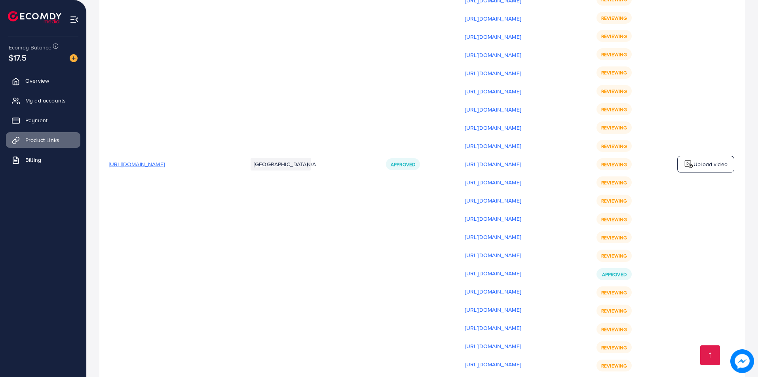
scroll to position [10573, 0]
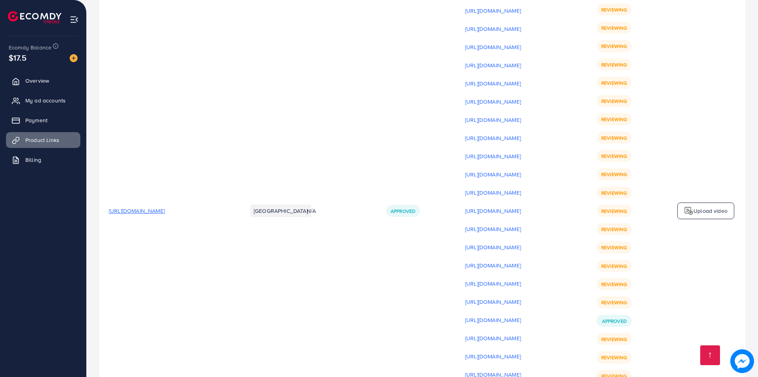
click at [714, 106] on td "Upload video" at bounding box center [705, 211] width 79 height 621
click at [718, 206] on p "Upload video" at bounding box center [711, 211] width 34 height 10
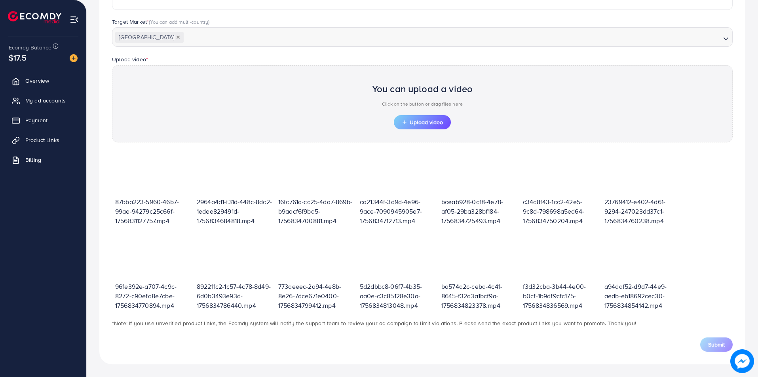
scroll to position [201, 0]
click at [414, 125] on span "Upload video" at bounding box center [422, 123] width 41 height 6
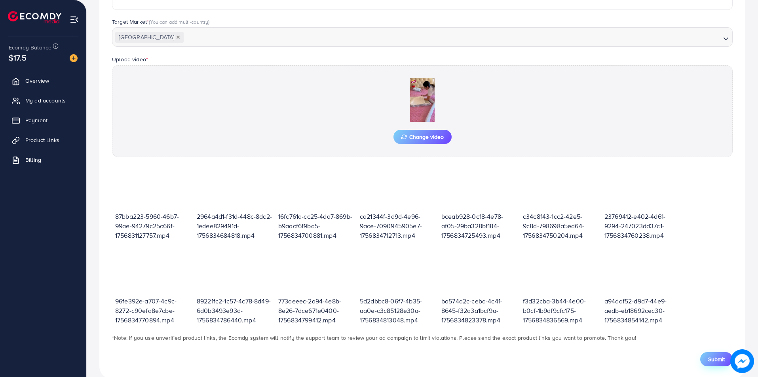
click at [719, 359] on span "Submit" at bounding box center [716, 359] width 17 height 8
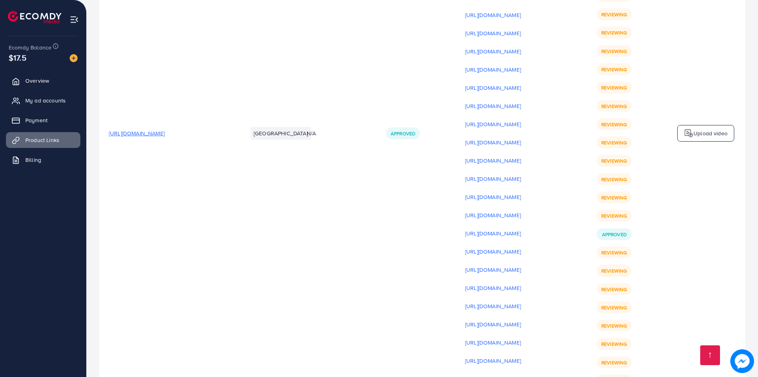
scroll to position [10620, 0]
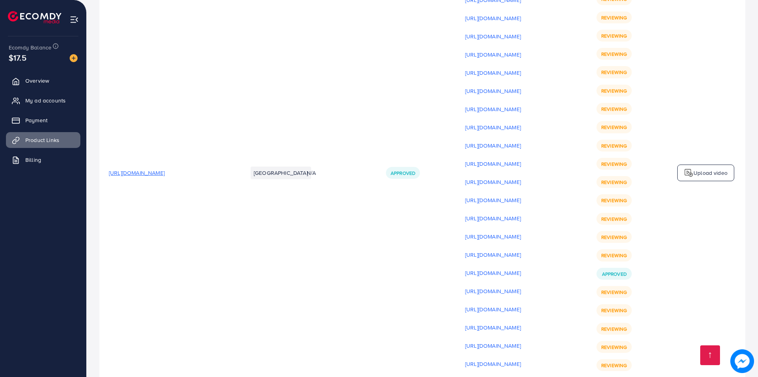
click at [711, 67] on td "Upload video" at bounding box center [705, 173] width 79 height 639
click at [713, 168] on p "Upload video" at bounding box center [711, 173] width 34 height 10
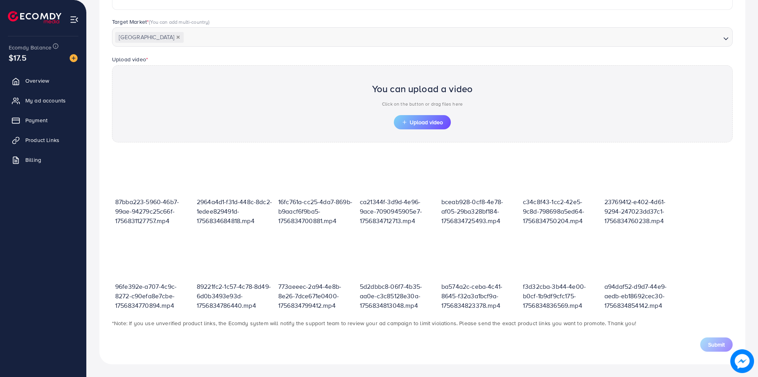
scroll to position [201, 0]
click at [412, 122] on span "Upload video" at bounding box center [422, 123] width 41 height 6
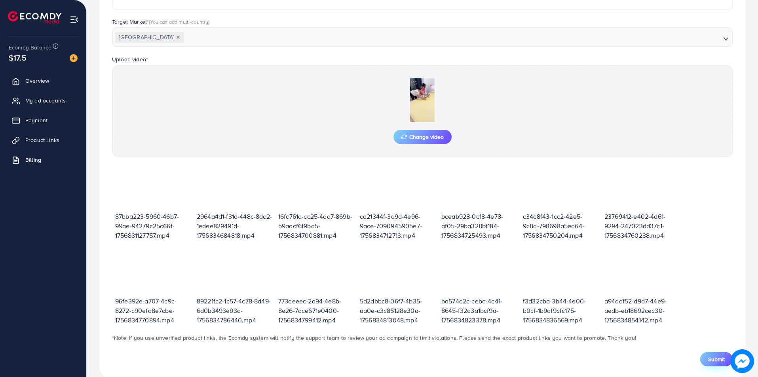
click at [722, 361] on span "Submit" at bounding box center [716, 359] width 17 height 8
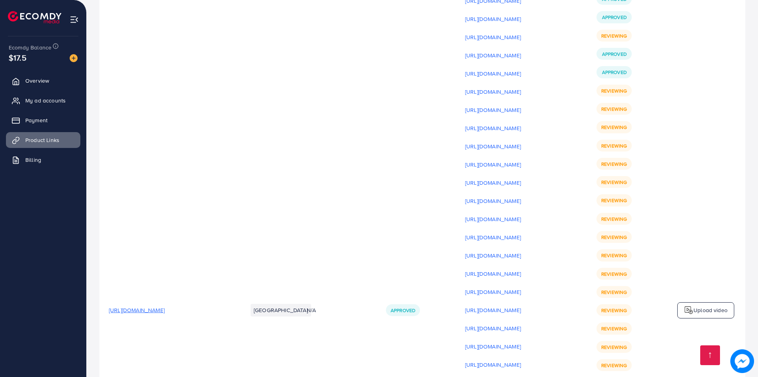
scroll to position [10456, 0]
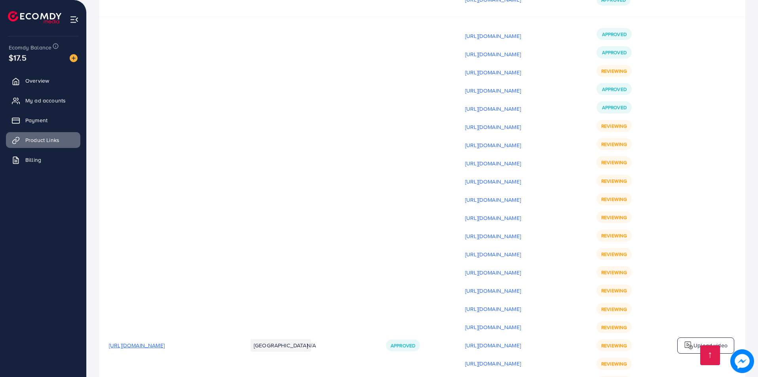
click at [712, 341] on p "Upload video" at bounding box center [711, 346] width 34 height 10
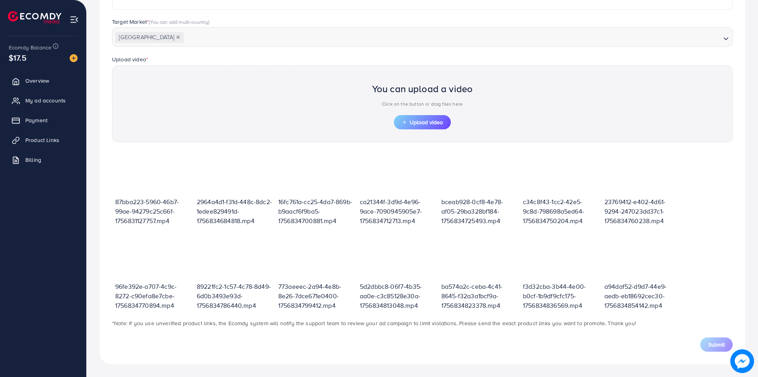
scroll to position [201, 0]
drag, startPoint x: 432, startPoint y: 109, endPoint x: 426, endPoint y: 127, distance: 18.7
click at [433, 109] on div "You can upload a video Click on the button or drag files here" at bounding box center [422, 96] width 101 height 37
click at [425, 127] on button "Upload video" at bounding box center [422, 122] width 57 height 14
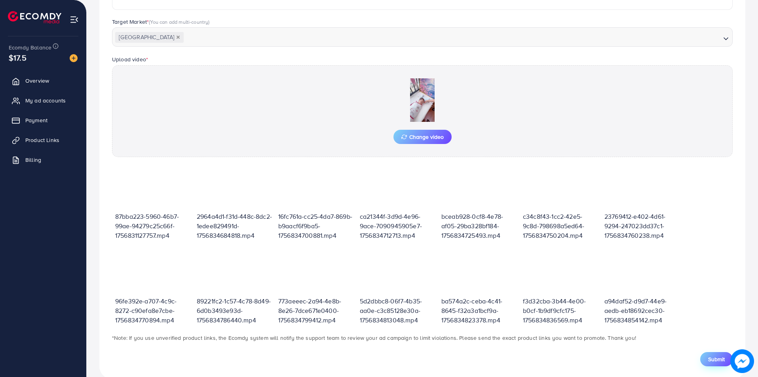
click at [714, 362] on span "Submit" at bounding box center [716, 359] width 17 height 8
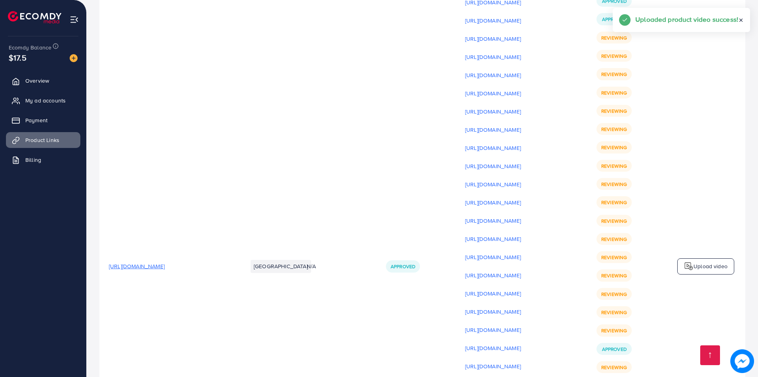
scroll to position [10533, 0]
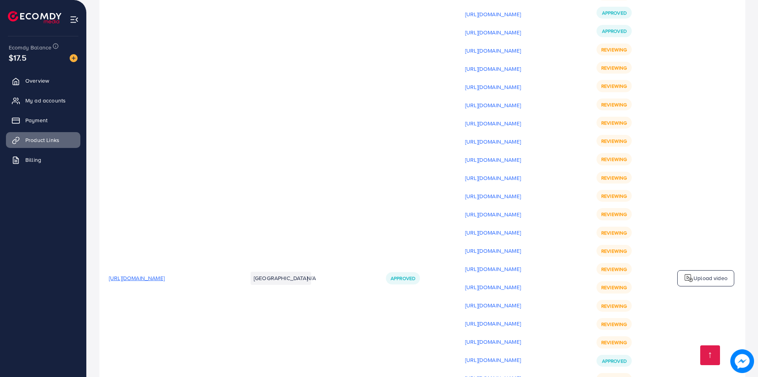
click at [705, 274] on p "Upload video" at bounding box center [711, 279] width 34 height 10
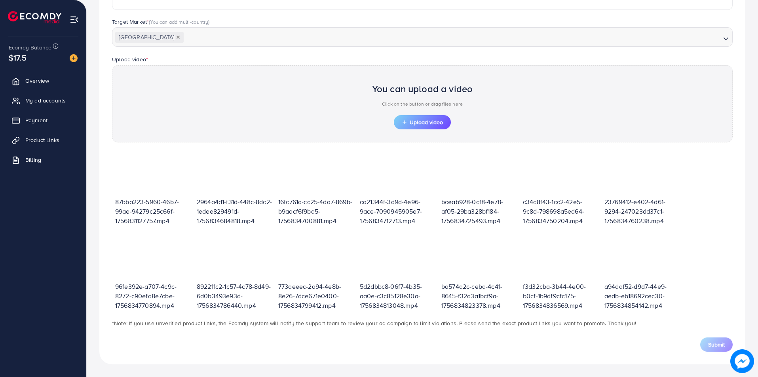
scroll to position [201, 0]
click at [426, 125] on span "Upload video" at bounding box center [422, 123] width 41 height 6
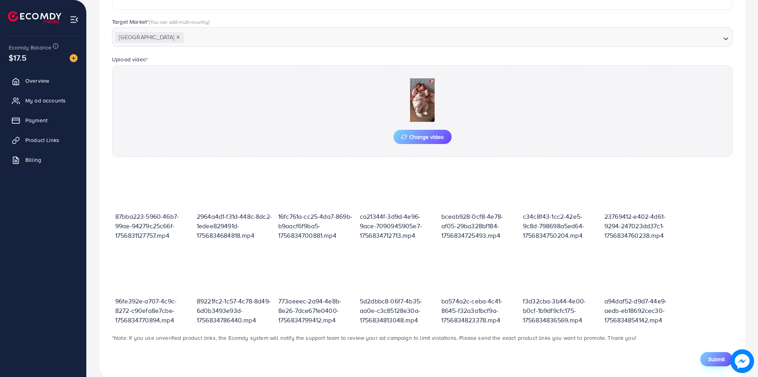
click at [718, 363] on span "Submit" at bounding box center [716, 359] width 17 height 8
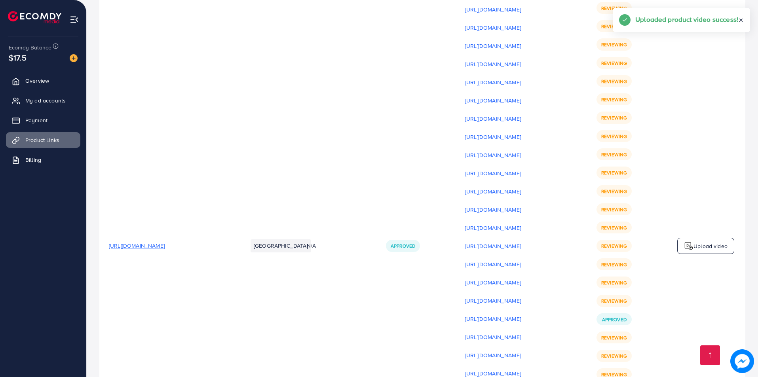
scroll to position [10551, 0]
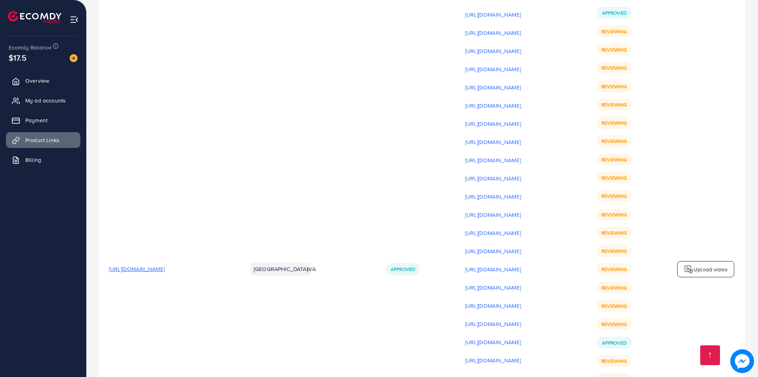
click at [711, 265] on p "Upload video" at bounding box center [711, 270] width 34 height 10
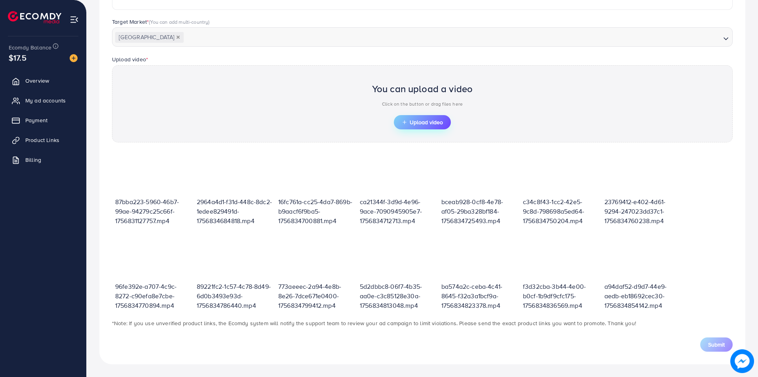
scroll to position [201, 0]
click at [424, 120] on span "Upload video" at bounding box center [422, 123] width 41 height 6
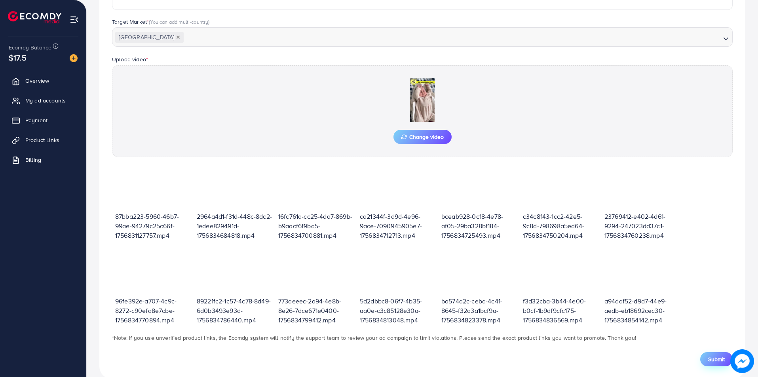
click at [714, 359] on span "Submit" at bounding box center [716, 359] width 17 height 8
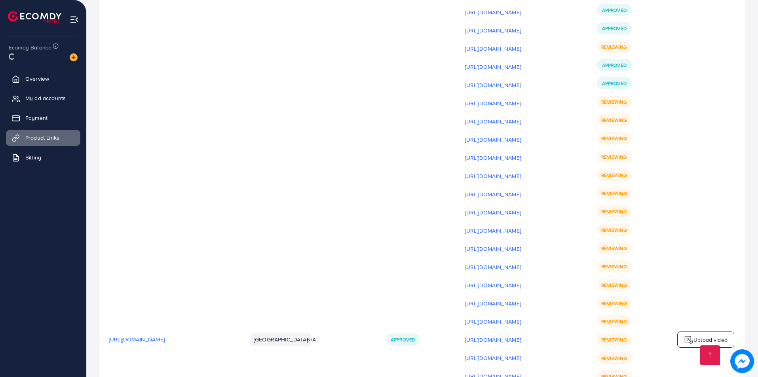
scroll to position [10457, 0]
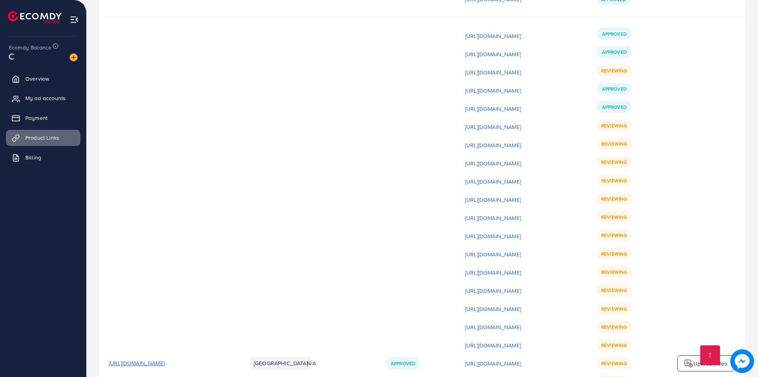
click at [705, 355] on div "Upload video" at bounding box center [705, 363] width 57 height 17
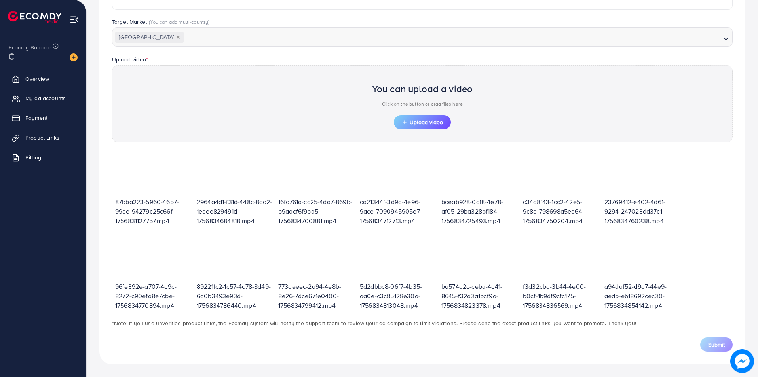
scroll to position [201, 0]
click at [414, 127] on button "Upload video" at bounding box center [422, 122] width 57 height 14
click at [409, 128] on button "Upload video" at bounding box center [422, 122] width 57 height 14
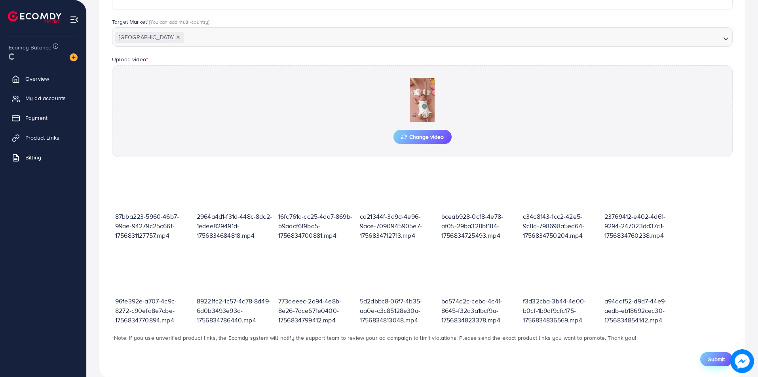
click at [716, 354] on button "Submit" at bounding box center [716, 359] width 32 height 14
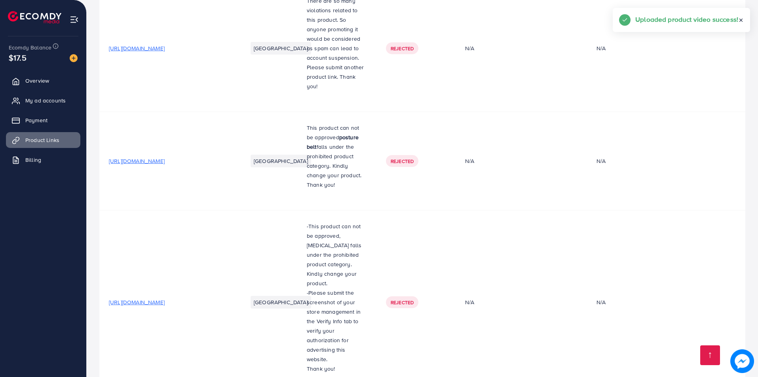
scroll to position [3035, 0]
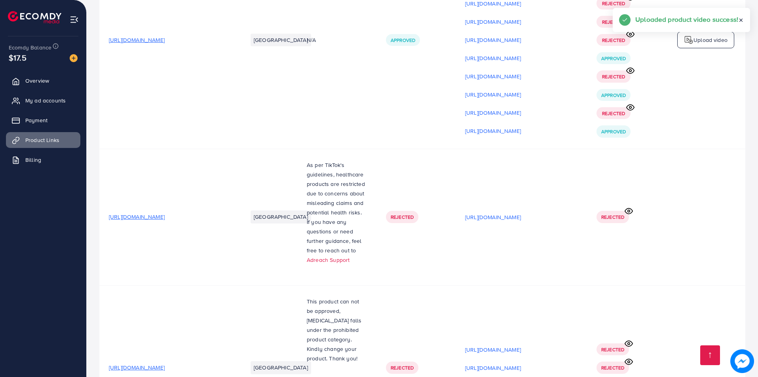
drag, startPoint x: 758, startPoint y: 109, endPoint x: 755, endPoint y: 186, distance: 77.7
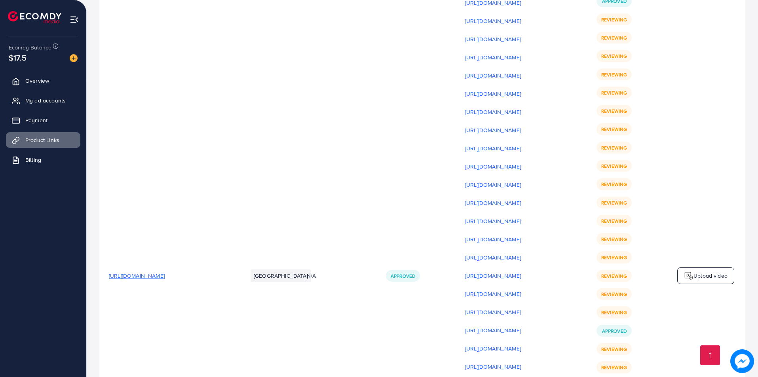
scroll to position [10539, 0]
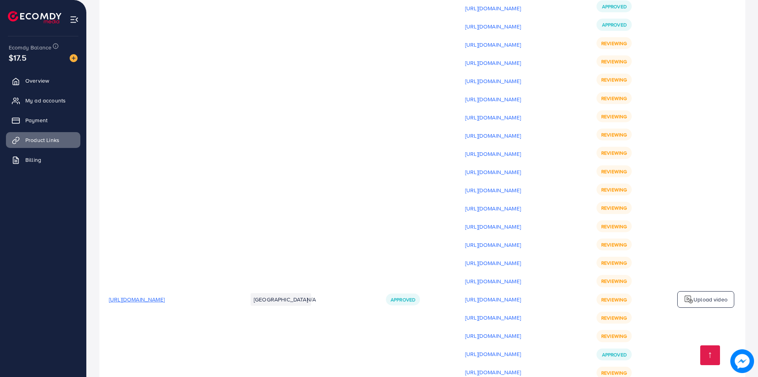
click at [699, 295] on p "Upload video" at bounding box center [711, 300] width 34 height 10
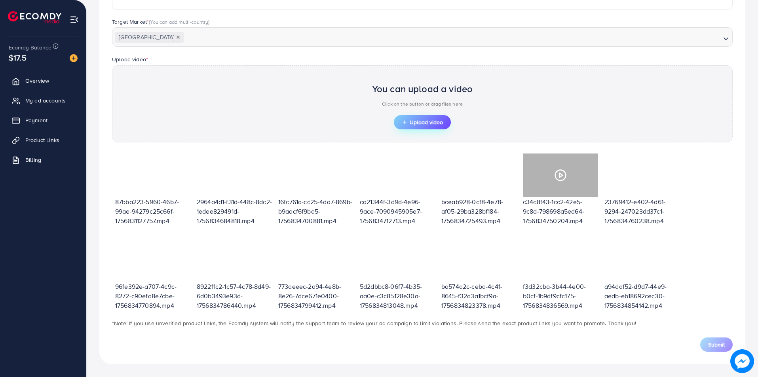
scroll to position [201, 0]
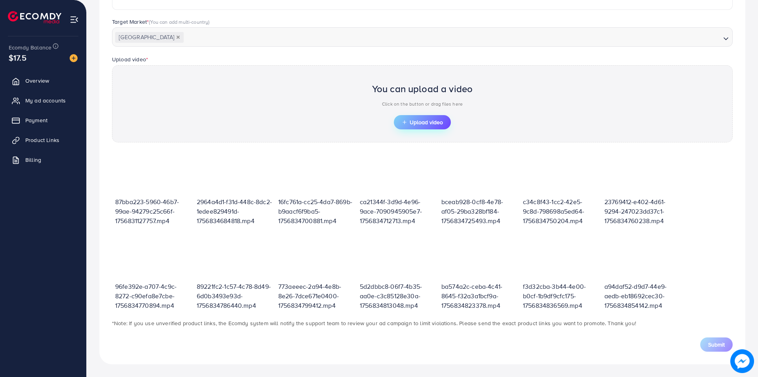
click at [432, 116] on button "Upload video" at bounding box center [422, 122] width 57 height 14
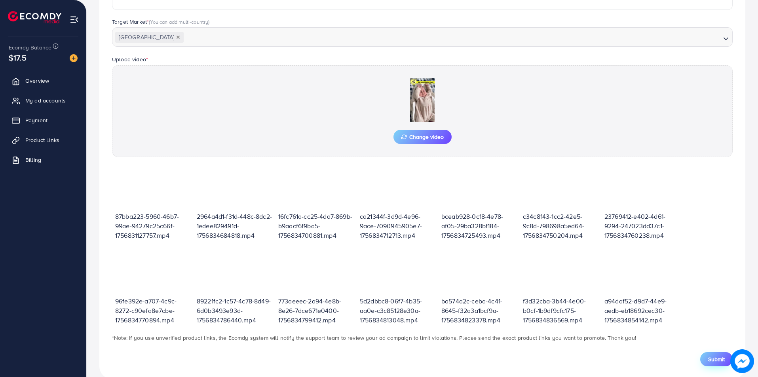
click at [709, 360] on span "Submit" at bounding box center [716, 359] width 17 height 8
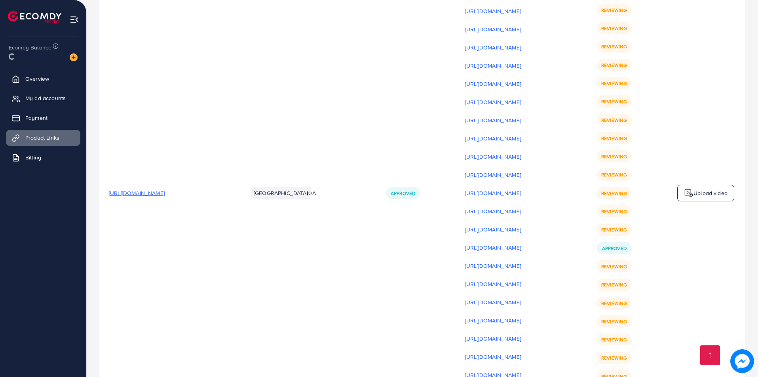
scroll to position [10622, 0]
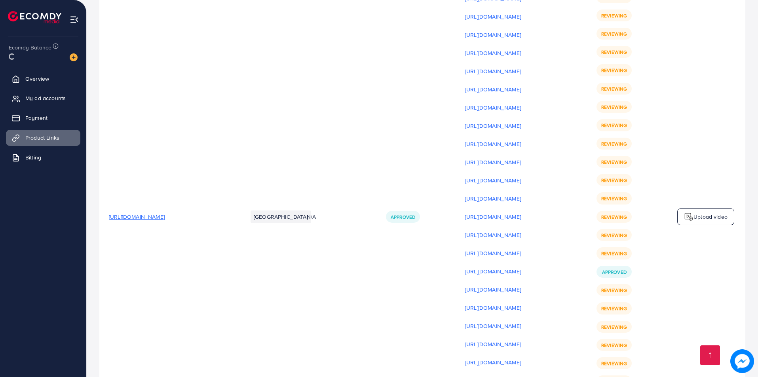
click at [701, 212] on p "Upload video" at bounding box center [711, 217] width 34 height 10
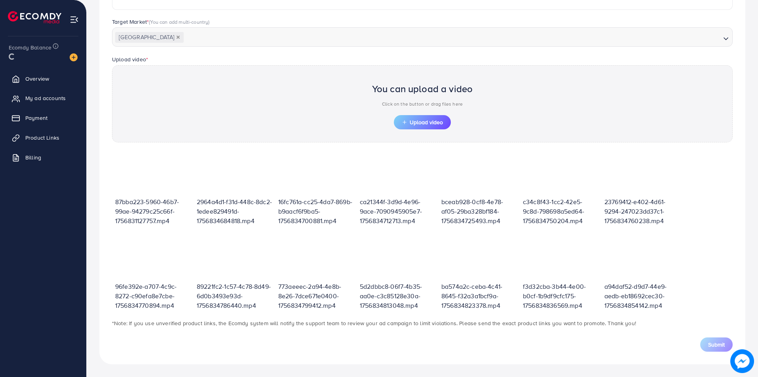
scroll to position [201, 0]
click at [417, 122] on span "Upload video" at bounding box center [422, 123] width 41 height 6
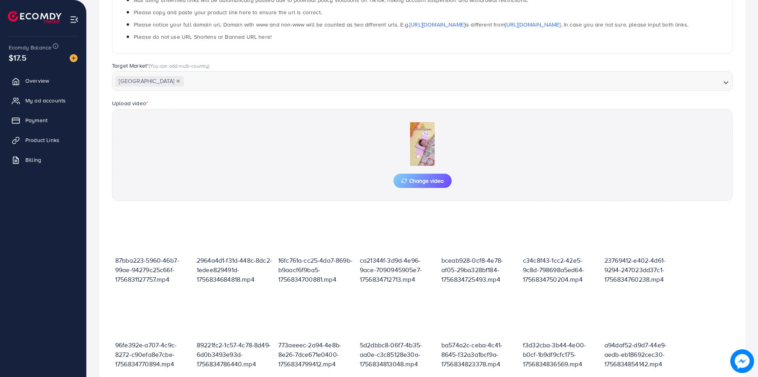
scroll to position [182, 0]
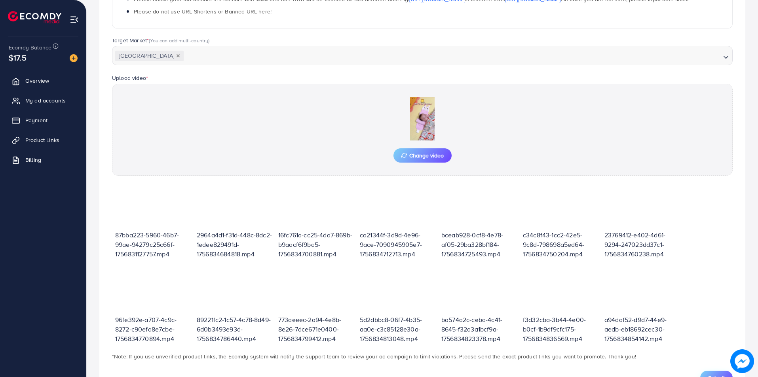
click at [714, 373] on button "Submit" at bounding box center [716, 378] width 32 height 14
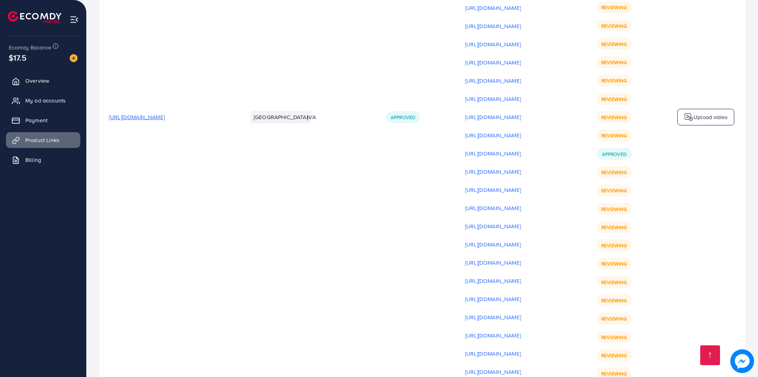
scroll to position [10641, 0]
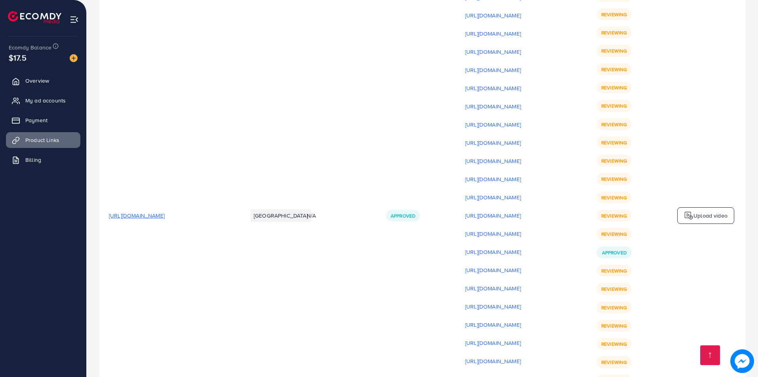
click at [705, 211] on p "Upload video" at bounding box center [711, 216] width 34 height 10
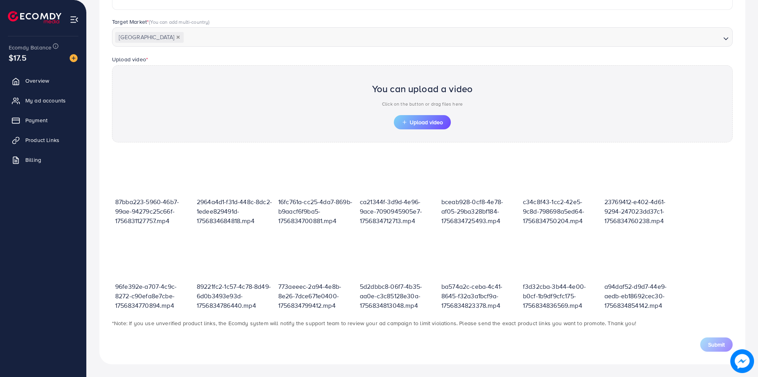
scroll to position [201, 0]
drag, startPoint x: 419, startPoint y: 113, endPoint x: 419, endPoint y: 129, distance: 16.6
click at [419, 113] on div "You can upload a video Click on the button or drag files here" at bounding box center [422, 96] width 101 height 37
click at [419, 129] on div "You can upload a video Click on the button or drag files here Upload video" at bounding box center [422, 103] width 621 height 77
click at [422, 125] on span "Upload video" at bounding box center [422, 123] width 41 height 6
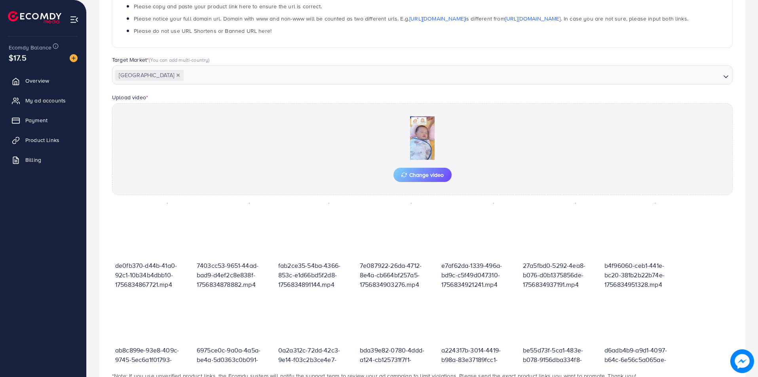
scroll to position [215, 0]
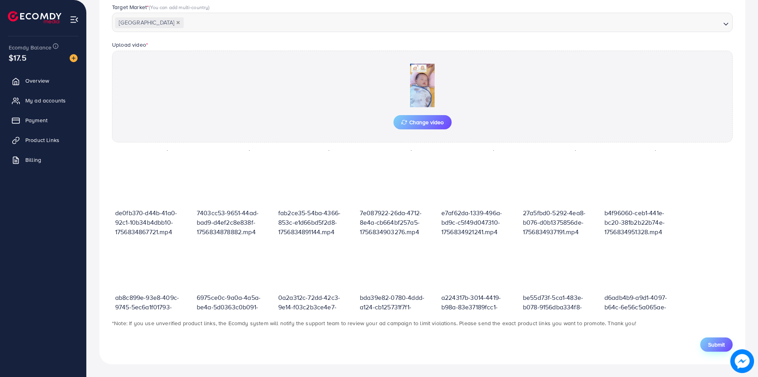
click at [719, 346] on span "Submit" at bounding box center [716, 345] width 17 height 8
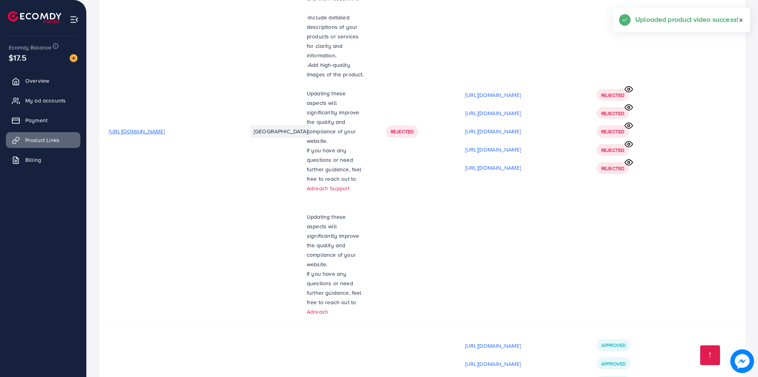
scroll to position [6382, 0]
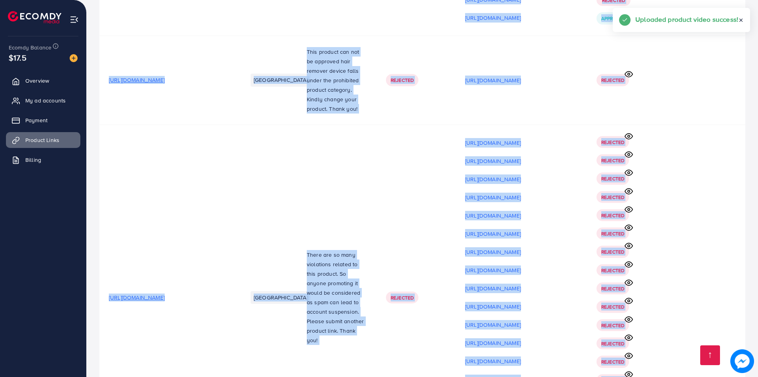
drag, startPoint x: 751, startPoint y: 219, endPoint x: 735, endPoint y: 266, distance: 50.0
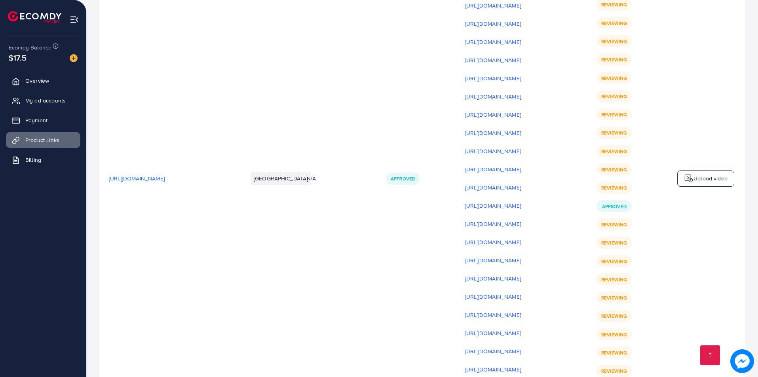
scroll to position [10925, 0]
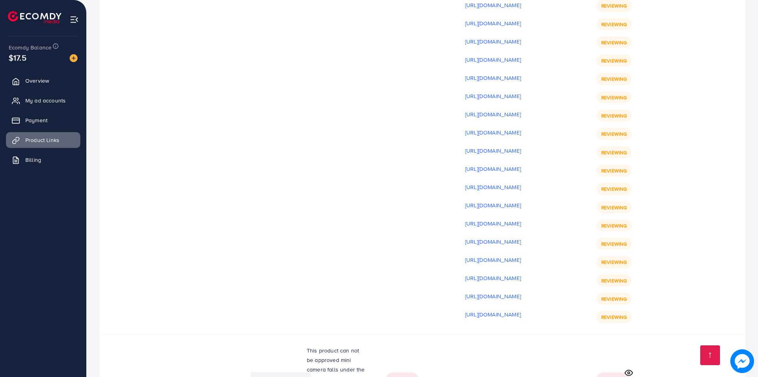
click at [701, 335] on td at bounding box center [705, 379] width 79 height 89
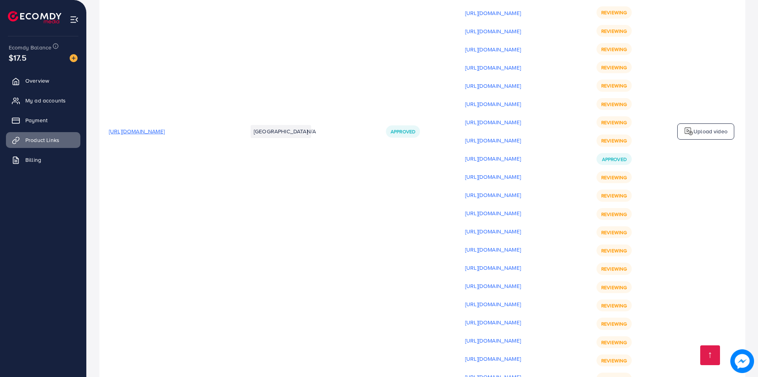
scroll to position [10727, 0]
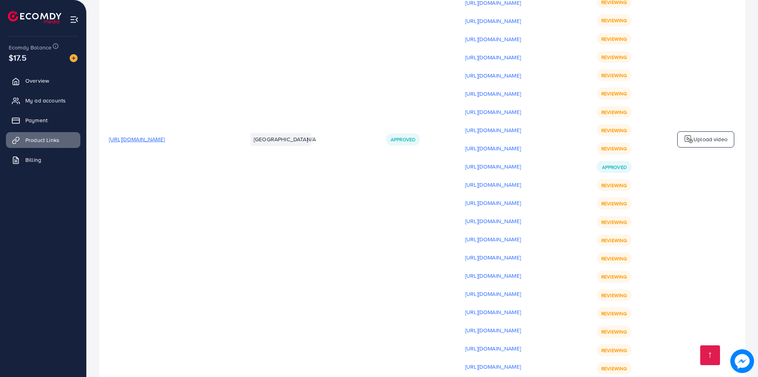
click at [713, 131] on div "Upload video" at bounding box center [705, 139] width 57 height 17
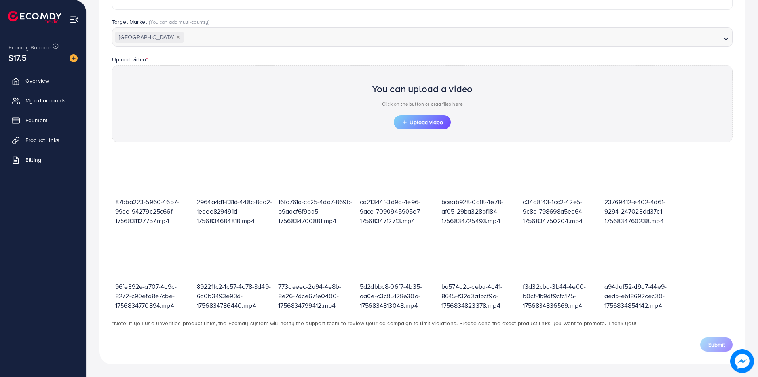
scroll to position [201, 0]
click at [394, 119] on button "Upload video" at bounding box center [422, 122] width 57 height 14
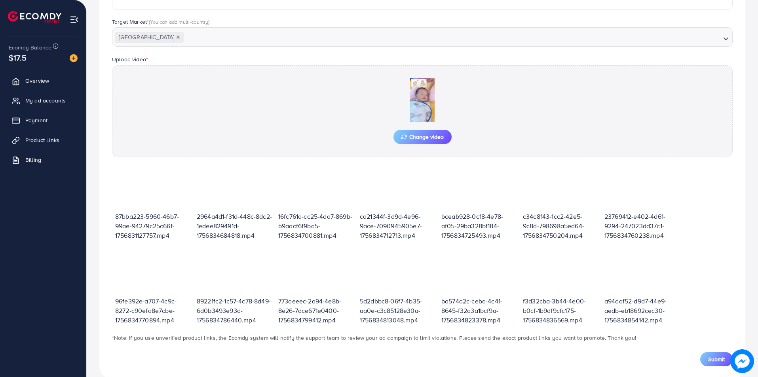
scroll to position [215, 0]
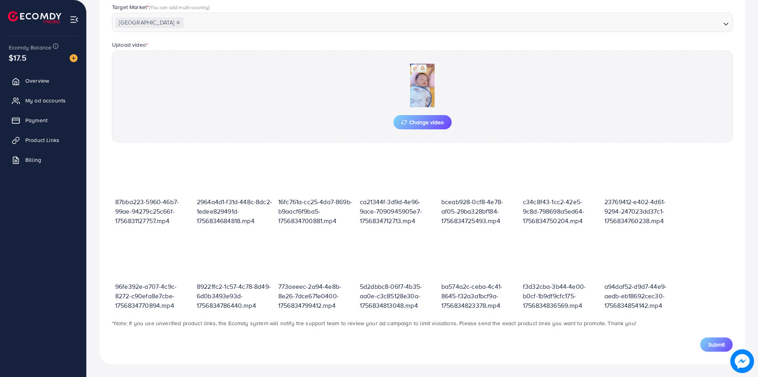
drag, startPoint x: 711, startPoint y: 345, endPoint x: 706, endPoint y: 345, distance: 4.8
click at [711, 345] on span "Submit" at bounding box center [716, 345] width 17 height 8
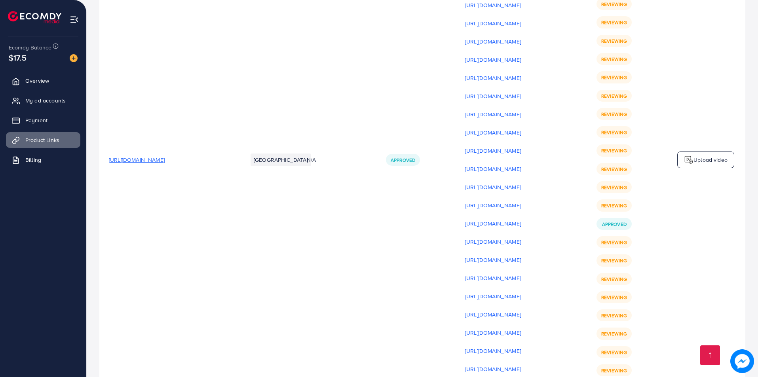
scroll to position [10653, 0]
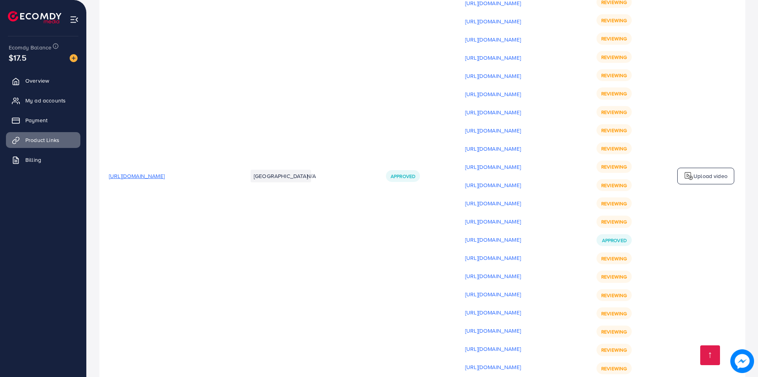
click at [705, 168] on div "Upload video" at bounding box center [705, 176] width 57 height 17
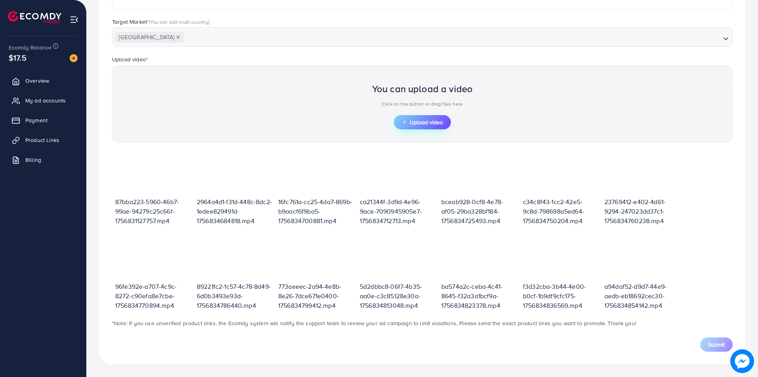
scroll to position [201, 0]
click at [424, 125] on span "Upload video" at bounding box center [422, 123] width 41 height 6
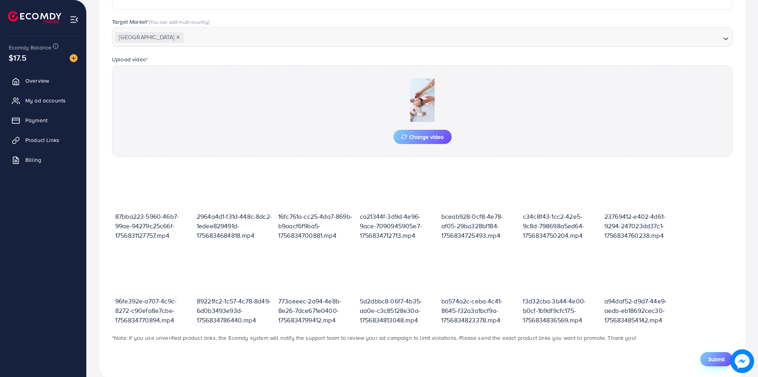
click at [720, 359] on span "Submit" at bounding box center [716, 359] width 17 height 8
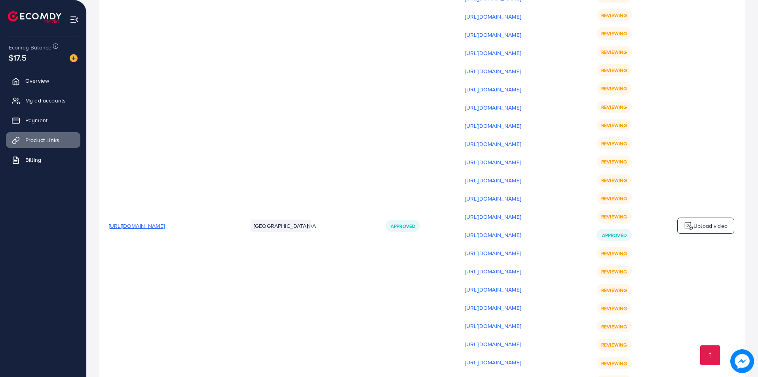
scroll to position [10645, 0]
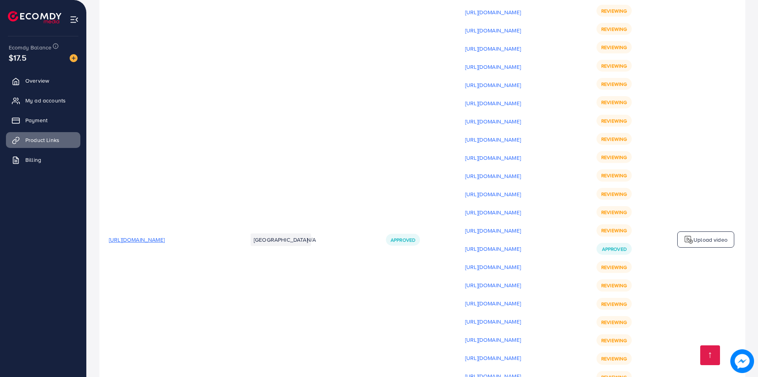
click at [718, 235] on p "Upload video" at bounding box center [711, 240] width 34 height 10
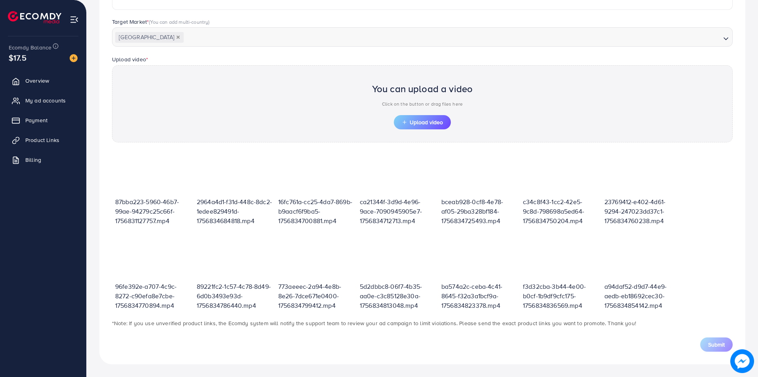
scroll to position [201, 0]
click at [428, 126] on button "Upload video" at bounding box center [422, 122] width 57 height 14
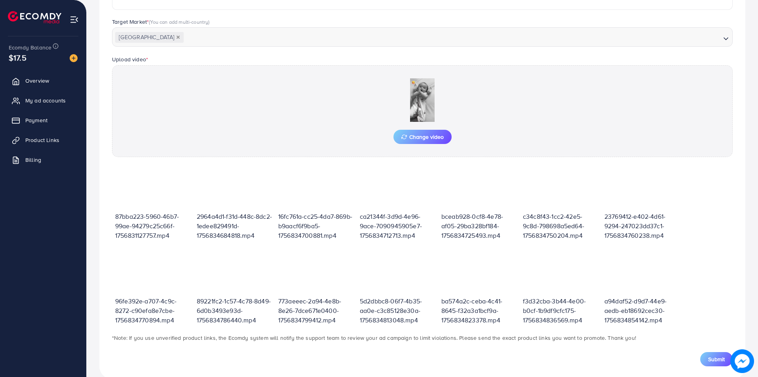
click at [708, 355] on button "Submit" at bounding box center [716, 359] width 32 height 14
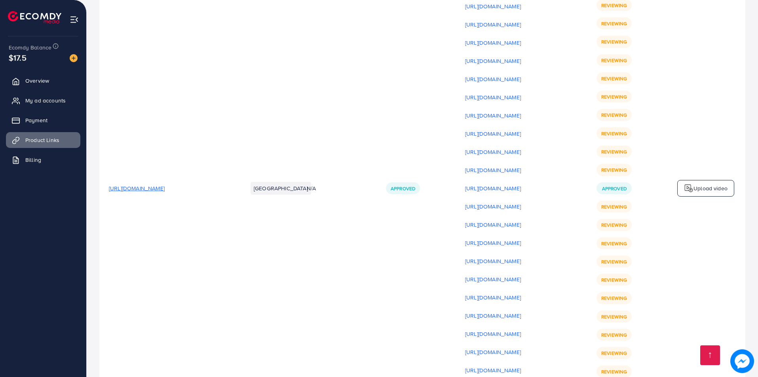
scroll to position [10703, 0]
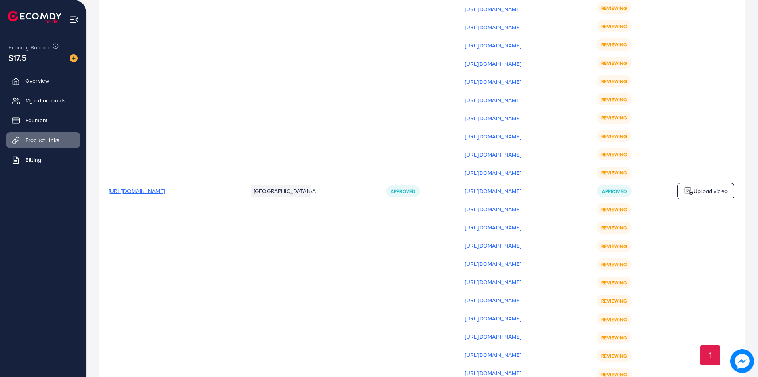
click at [704, 183] on div "Upload video" at bounding box center [705, 191] width 57 height 17
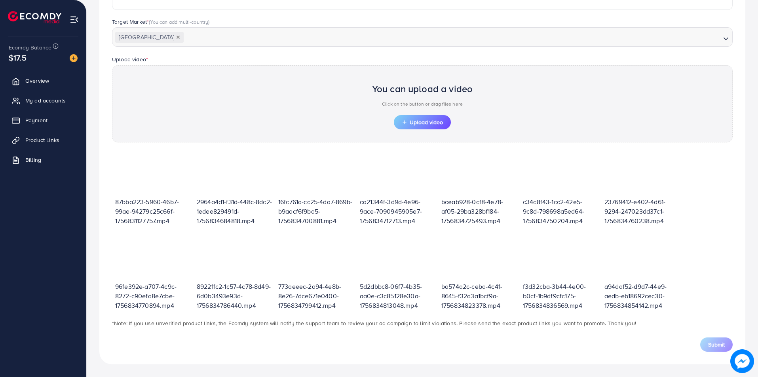
scroll to position [201, 0]
click at [429, 117] on button "Upload video" at bounding box center [422, 122] width 57 height 14
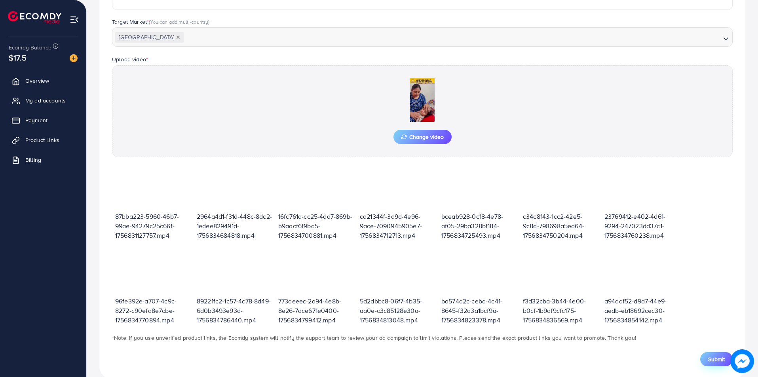
click at [709, 361] on span "Submit" at bounding box center [716, 359] width 17 height 8
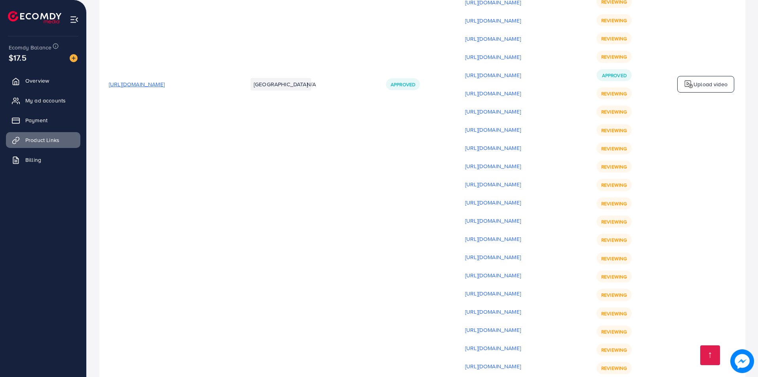
scroll to position [10747, 0]
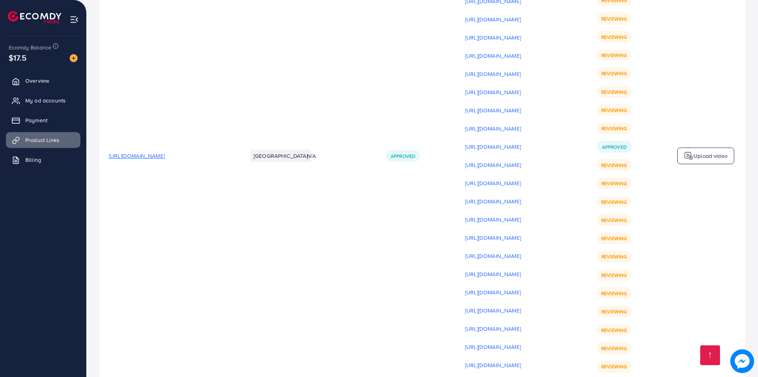
click at [698, 148] on div "Upload video" at bounding box center [705, 156] width 57 height 17
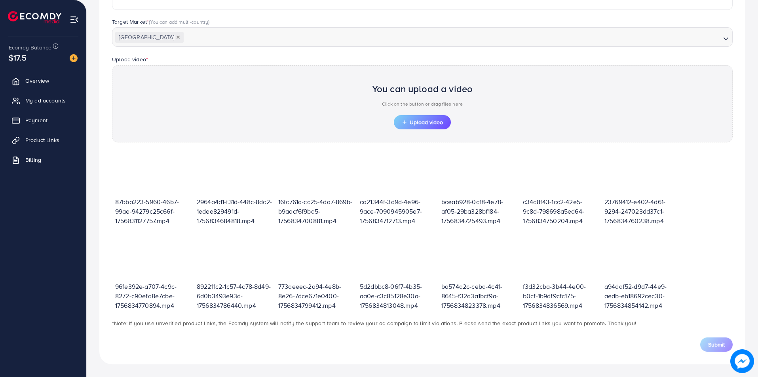
scroll to position [201, 0]
click at [431, 121] on span "Upload video" at bounding box center [422, 123] width 41 height 6
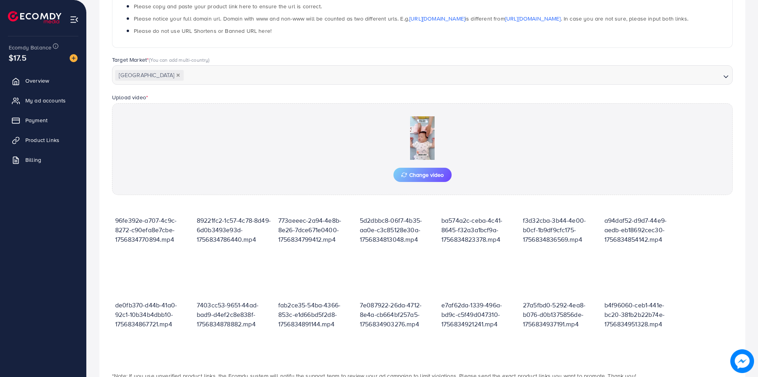
scroll to position [215, 0]
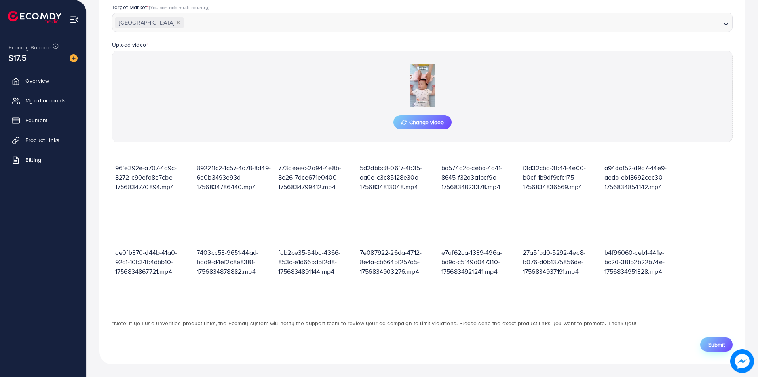
click at [719, 350] on button "Submit" at bounding box center [716, 345] width 32 height 14
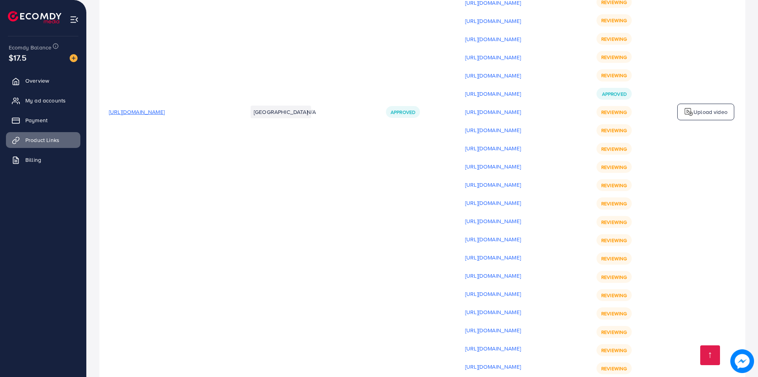
scroll to position [10721, 0]
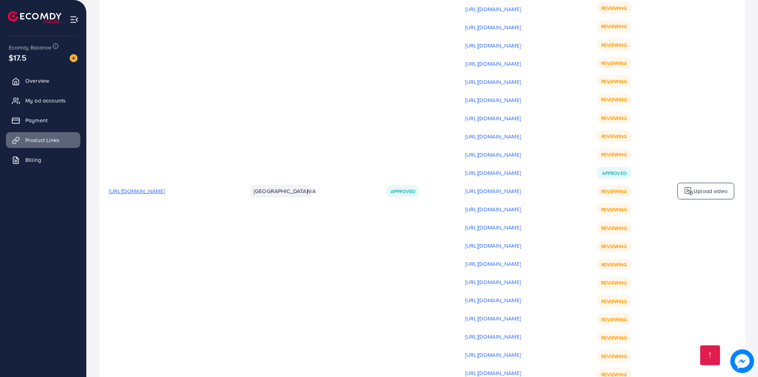
click at [701, 186] on p "Upload video" at bounding box center [711, 191] width 34 height 10
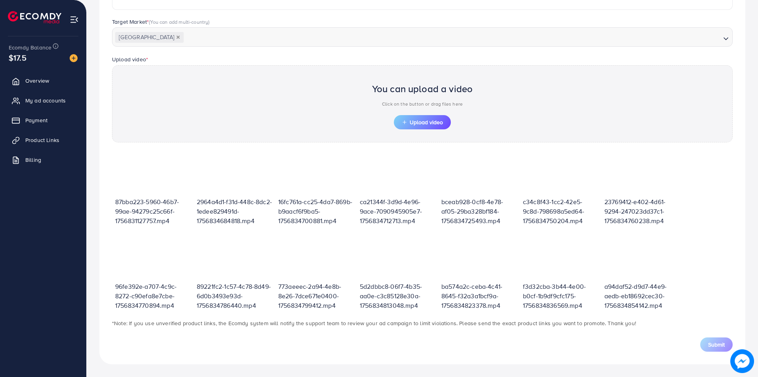
scroll to position [201, 0]
click at [424, 125] on span "Upload video" at bounding box center [422, 123] width 41 height 6
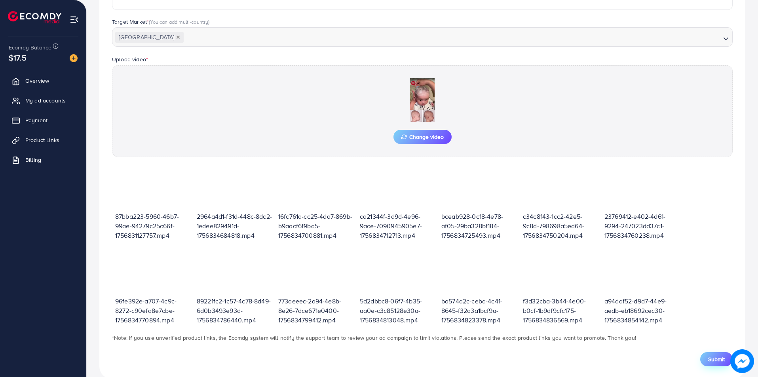
click at [721, 353] on button "Submit" at bounding box center [716, 359] width 32 height 14
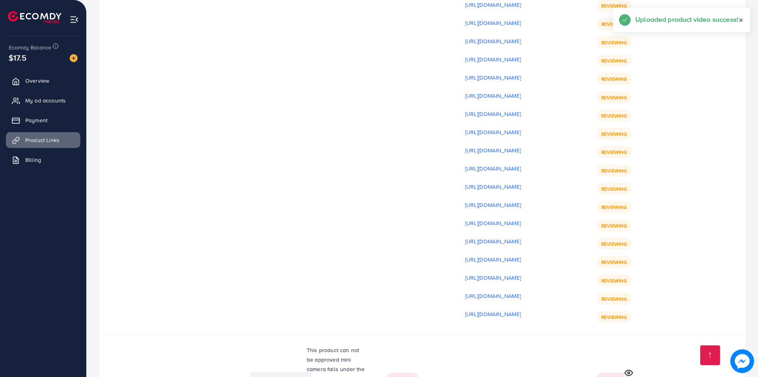
scroll to position [10507, 0]
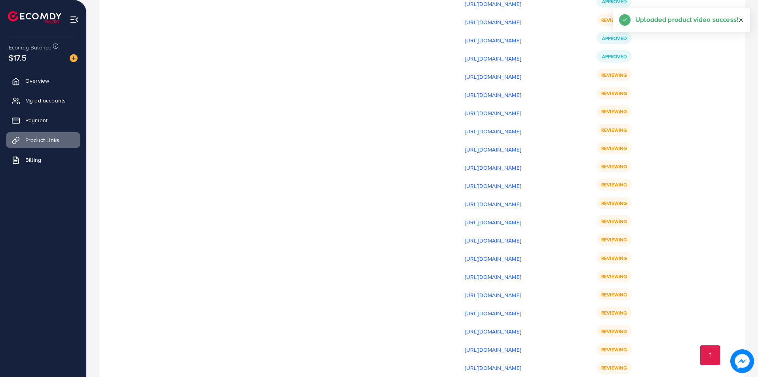
drag, startPoint x: 716, startPoint y: 289, endPoint x: 709, endPoint y: 294, distance: 8.5
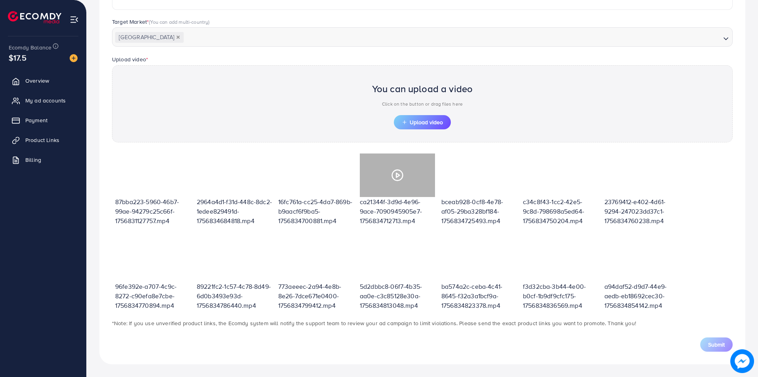
scroll to position [201, 0]
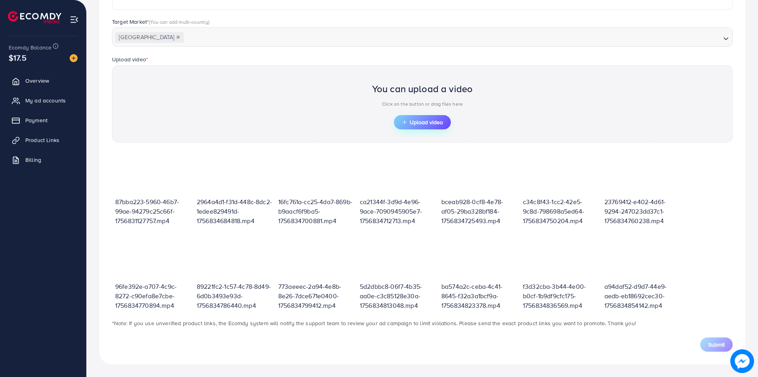
click at [425, 125] on span "Upload video" at bounding box center [422, 123] width 41 height 6
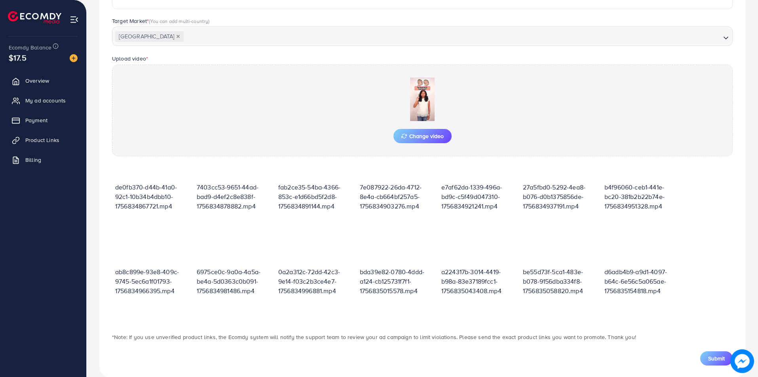
scroll to position [215, 0]
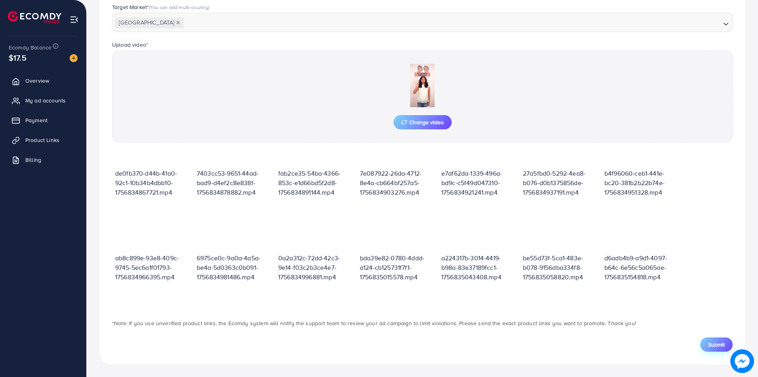
click at [710, 346] on span "Submit" at bounding box center [716, 345] width 17 height 8
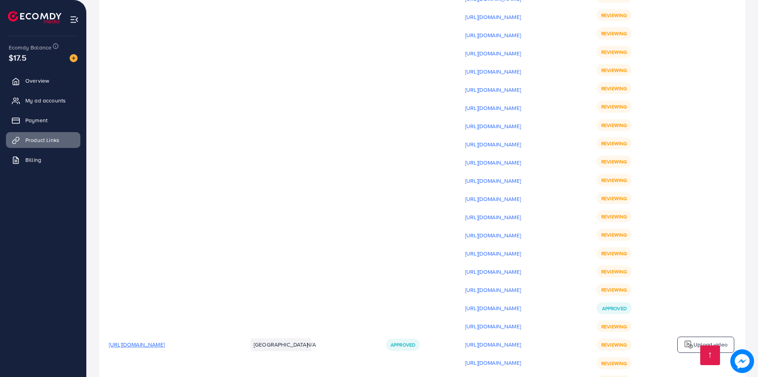
scroll to position [10562, 0]
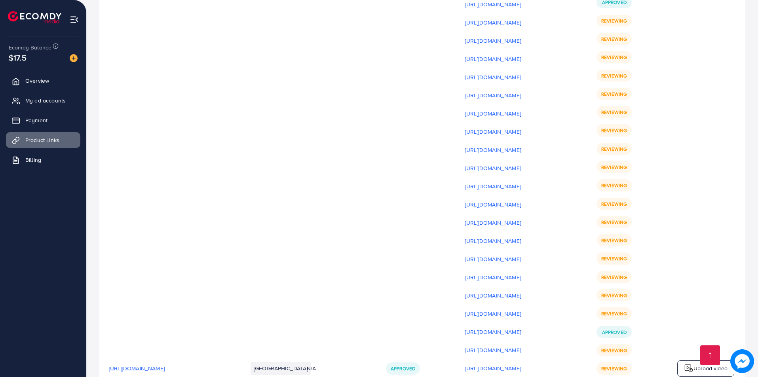
click at [693, 361] on div "Upload video" at bounding box center [705, 369] width 57 height 17
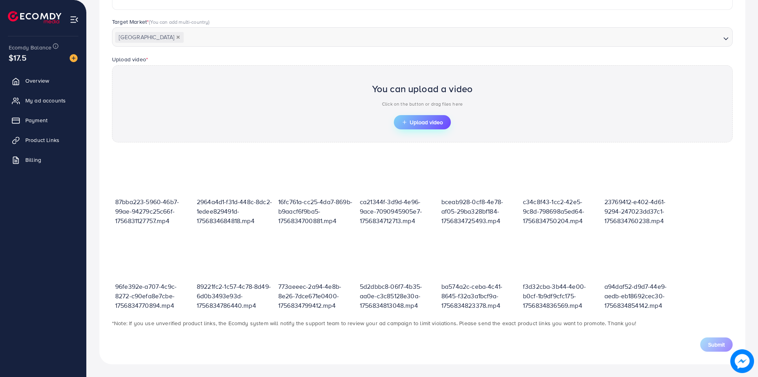
scroll to position [201, 0]
click at [436, 124] on span "Upload video" at bounding box center [422, 123] width 41 height 6
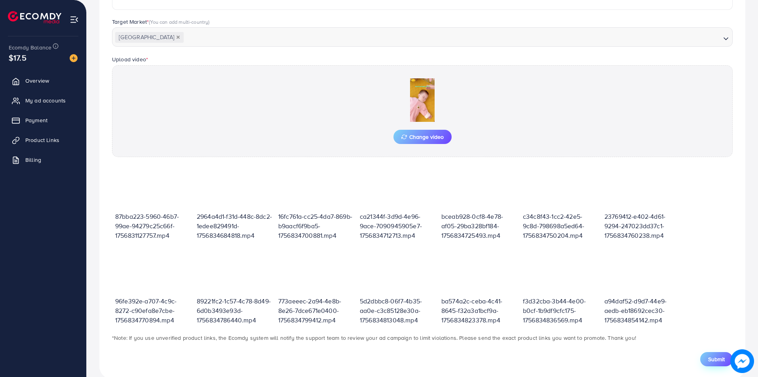
click at [713, 358] on span "Submit" at bounding box center [716, 359] width 17 height 8
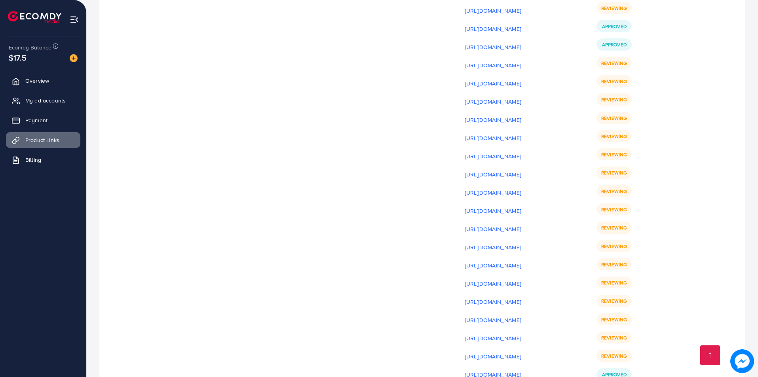
scroll to position [10533, 0]
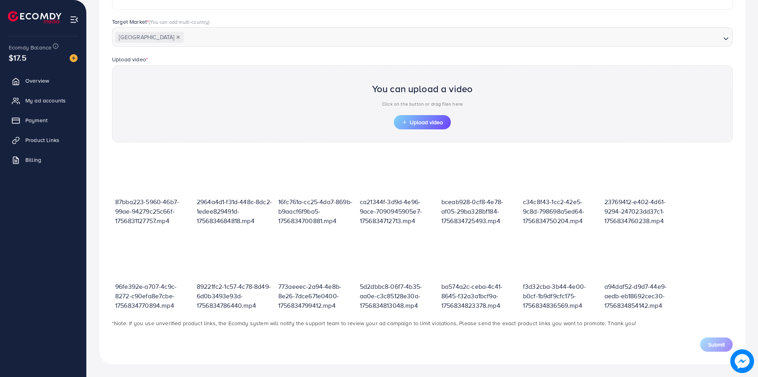
scroll to position [201, 0]
click at [418, 123] on span "Upload video" at bounding box center [422, 123] width 41 height 6
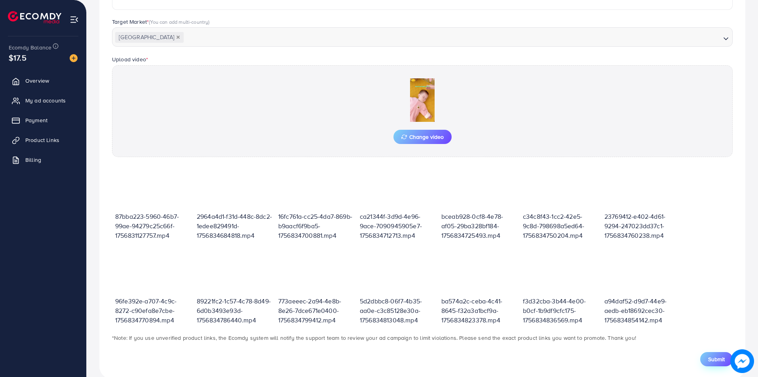
click at [719, 355] on span "Submit" at bounding box center [716, 359] width 17 height 8
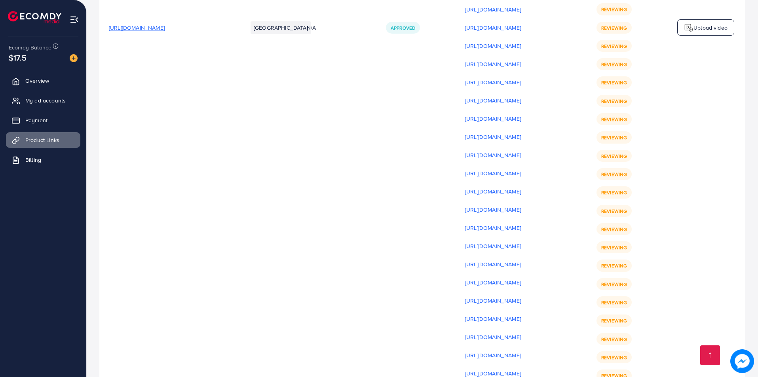
scroll to position [10596, 0]
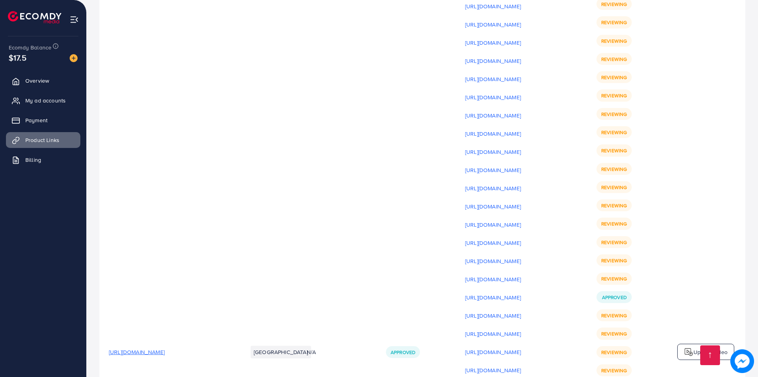
click at [710, 348] on p "Upload video" at bounding box center [711, 353] width 34 height 10
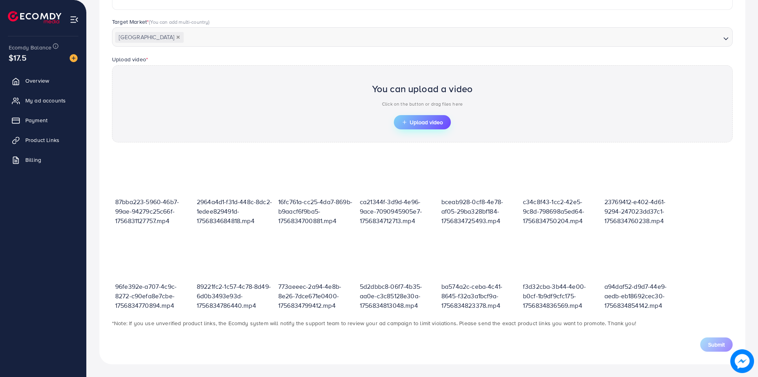
scroll to position [201, 0]
click at [422, 116] on button "Upload video" at bounding box center [422, 122] width 57 height 14
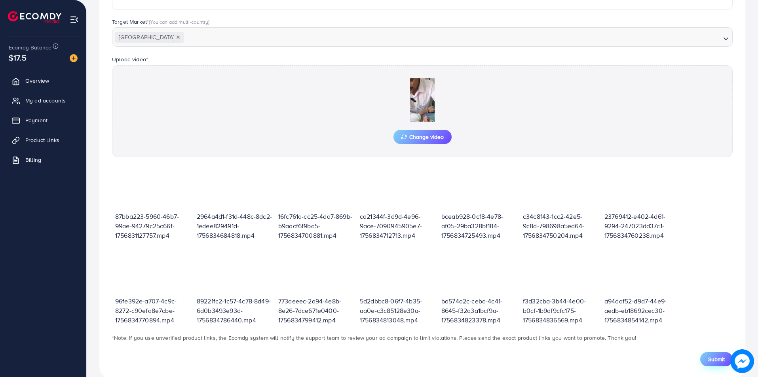
click at [710, 363] on button "Submit" at bounding box center [716, 359] width 32 height 14
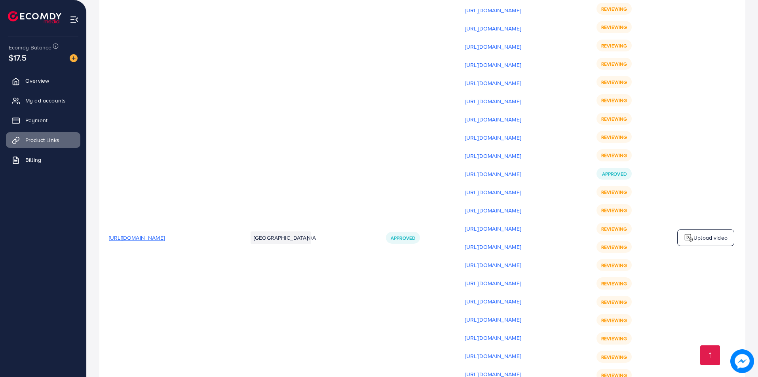
scroll to position [10672, 0]
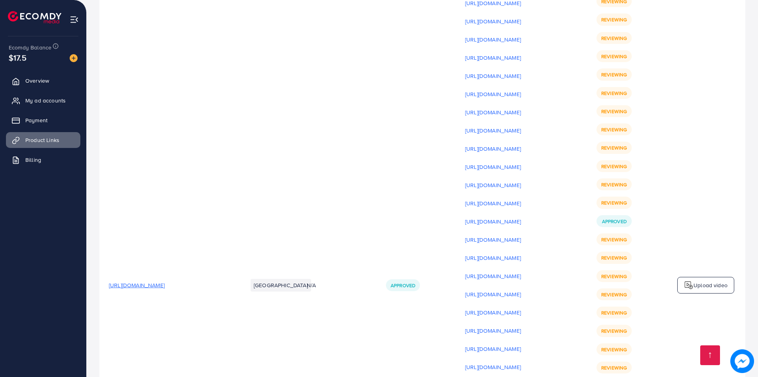
click at [721, 277] on div "Upload video" at bounding box center [705, 285] width 57 height 17
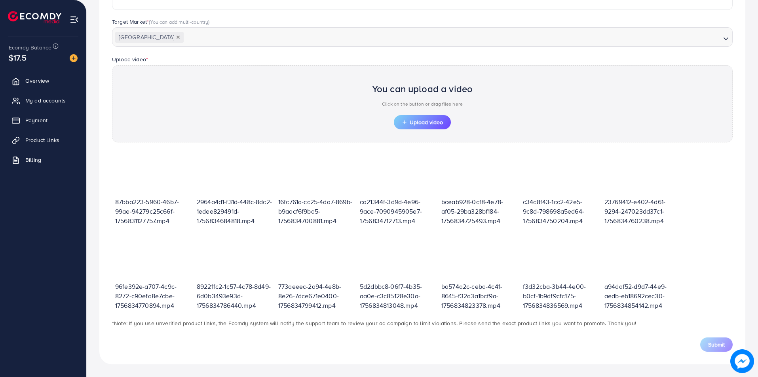
scroll to position [201, 0]
click at [441, 120] on span "Upload video" at bounding box center [422, 123] width 41 height 6
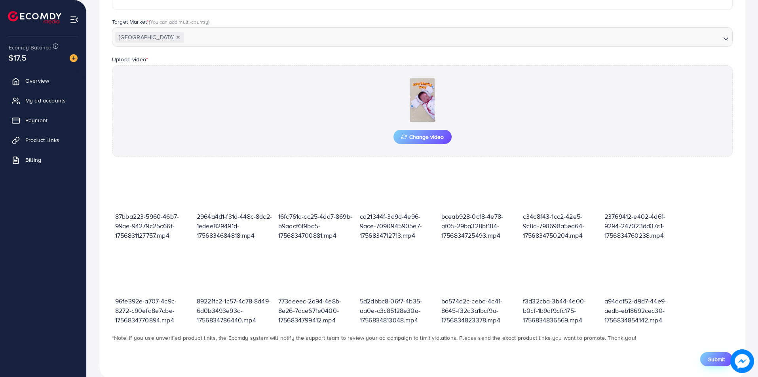
click at [714, 360] on span "Submit" at bounding box center [716, 359] width 17 height 8
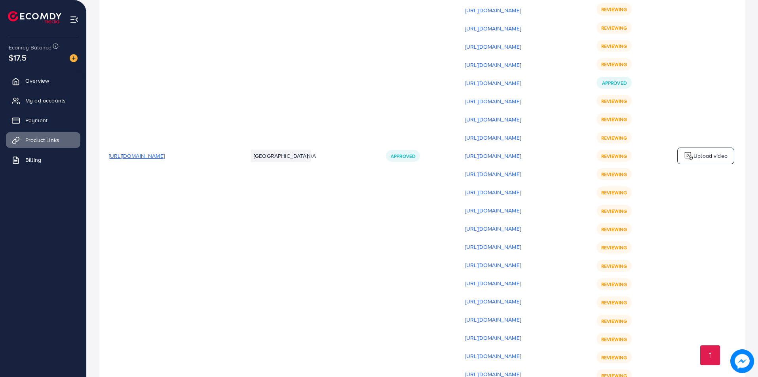
scroll to position [10809, 0]
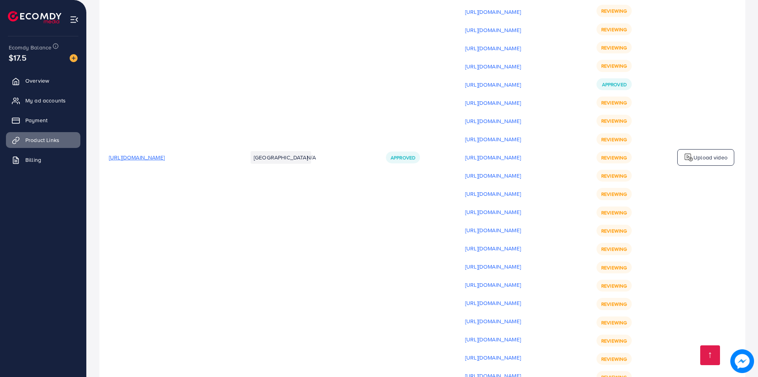
click at [692, 153] on img at bounding box center [689, 158] width 10 height 10
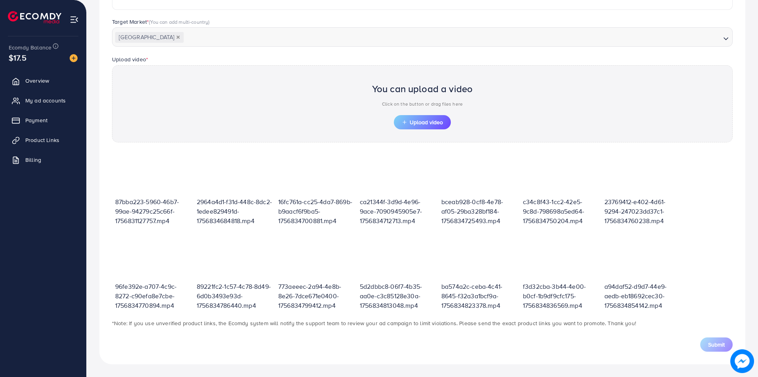
scroll to position [201, 0]
click at [416, 115] on button "Upload video" at bounding box center [422, 122] width 57 height 14
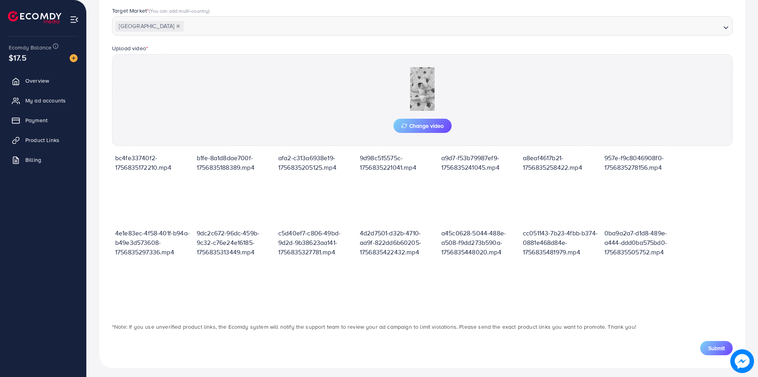
scroll to position [215, 0]
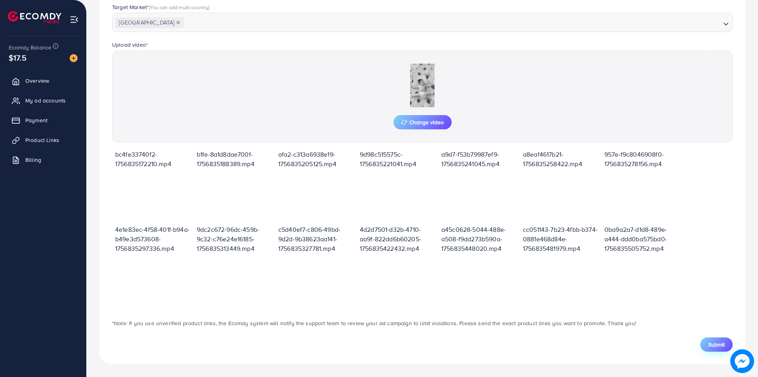
click at [713, 348] on span "Submit" at bounding box center [716, 345] width 17 height 8
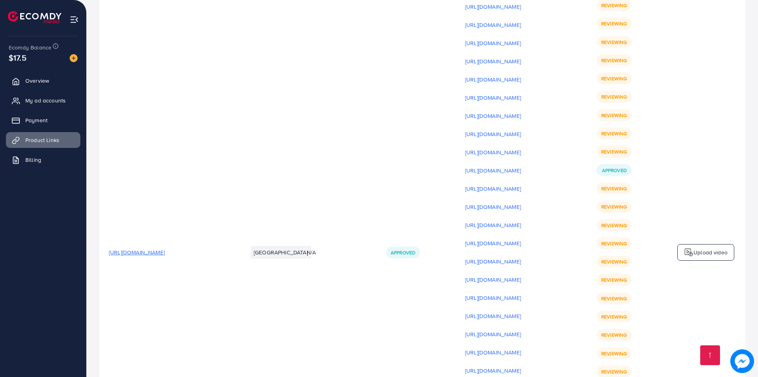
scroll to position [10709, 0]
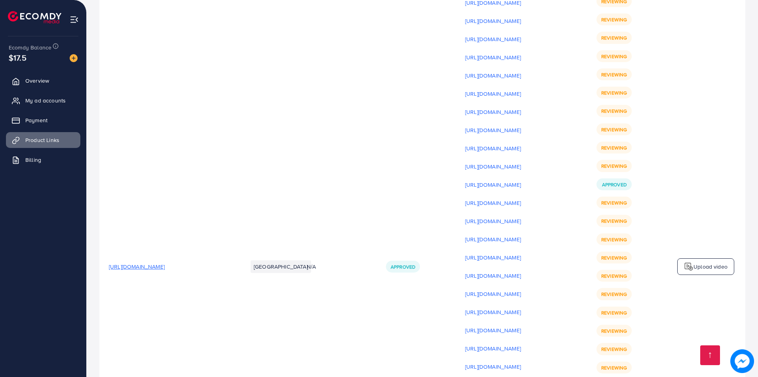
click at [685, 262] on img at bounding box center [689, 267] width 10 height 10
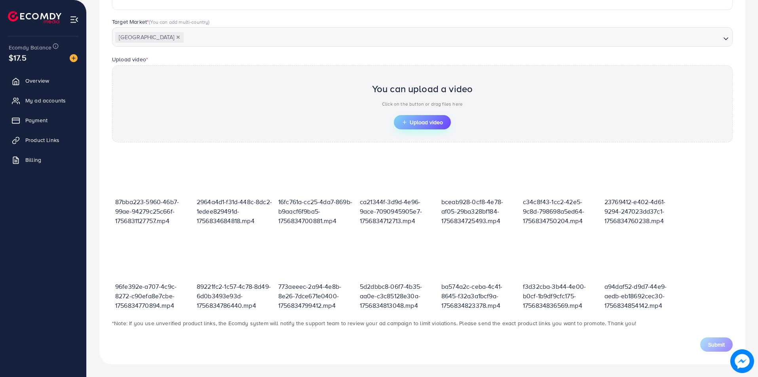
scroll to position [201, 0]
click at [409, 122] on span "Upload video" at bounding box center [422, 123] width 41 height 6
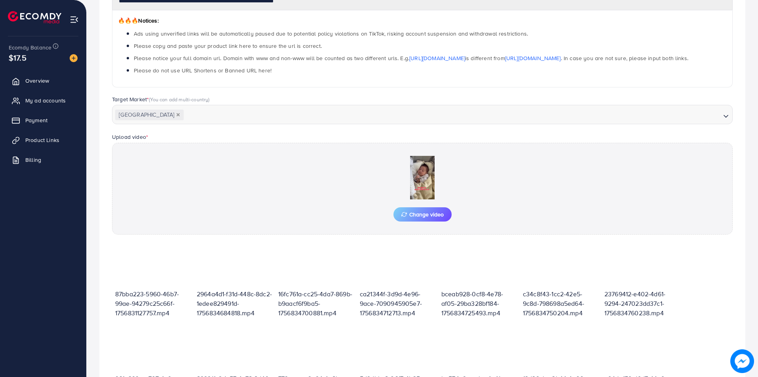
scroll to position [215, 0]
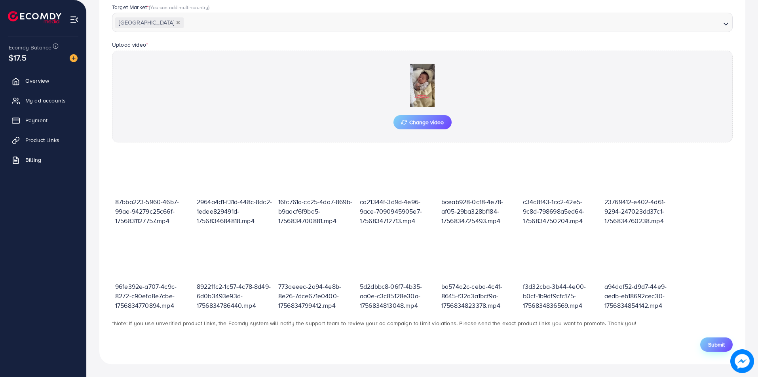
click at [710, 342] on span "Submit" at bounding box center [716, 345] width 17 height 8
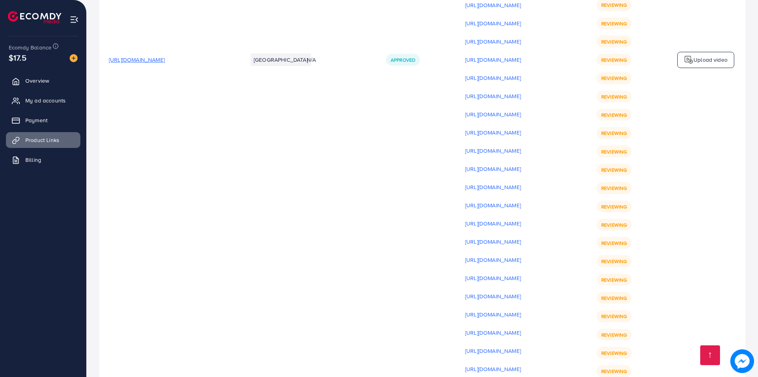
scroll to position [10767, 0]
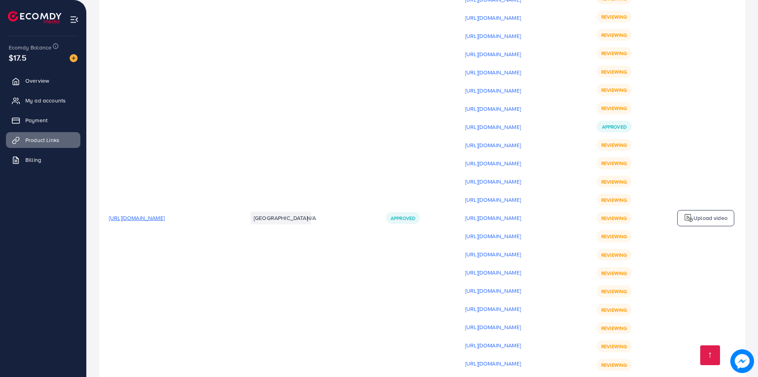
click at [696, 210] on div "Upload video" at bounding box center [705, 218] width 57 height 17
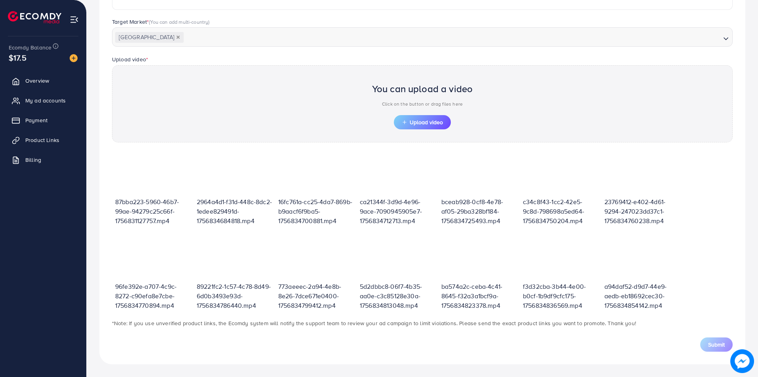
scroll to position [201, 0]
click at [405, 122] on line "button" at bounding box center [404, 122] width 3 height 0
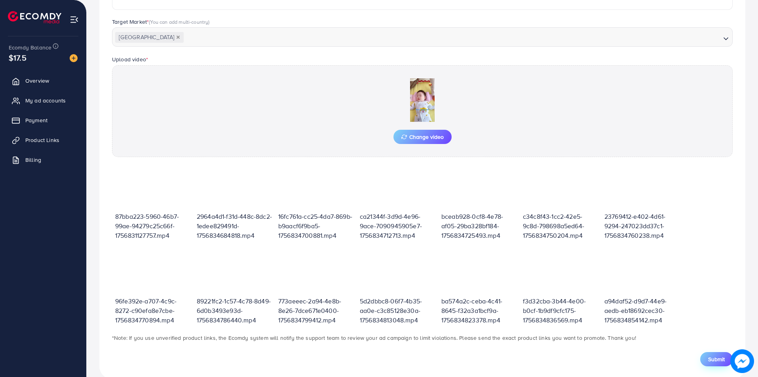
click at [709, 354] on button "Submit" at bounding box center [716, 359] width 32 height 14
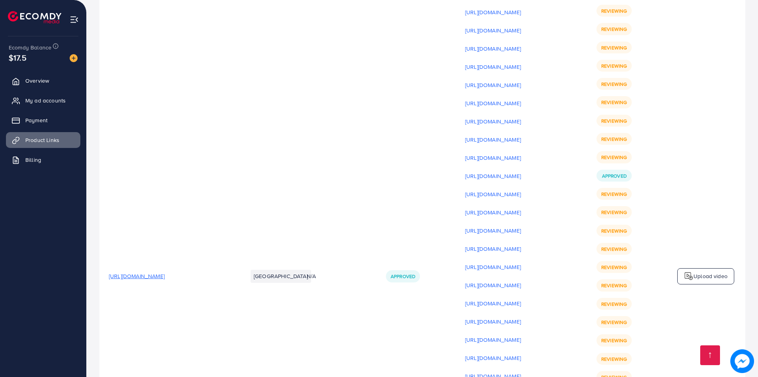
scroll to position [10706, 0]
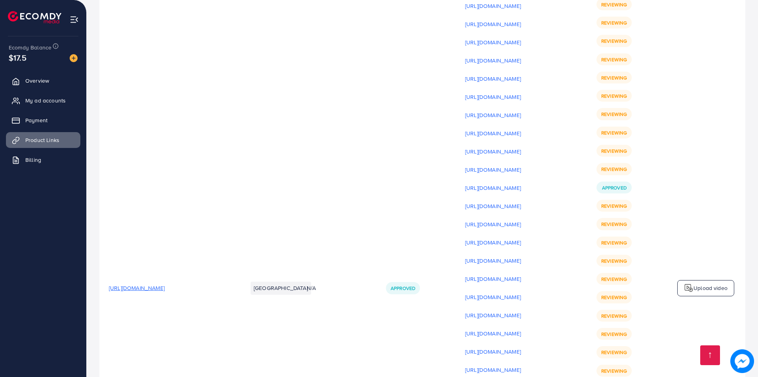
click at [701, 283] on p "Upload video" at bounding box center [711, 288] width 34 height 10
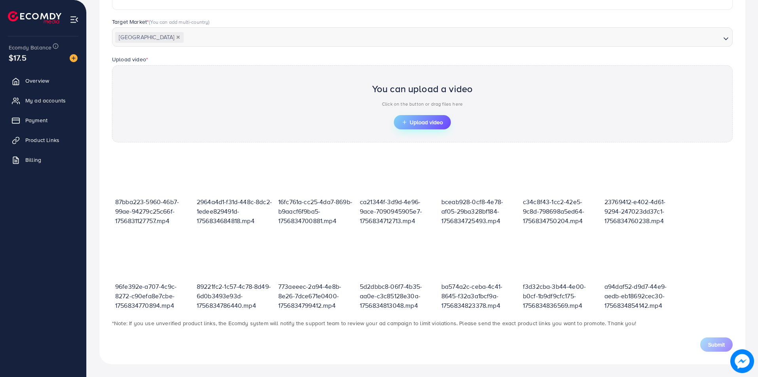
scroll to position [201, 0]
click at [408, 122] on span "Upload video" at bounding box center [422, 123] width 41 height 6
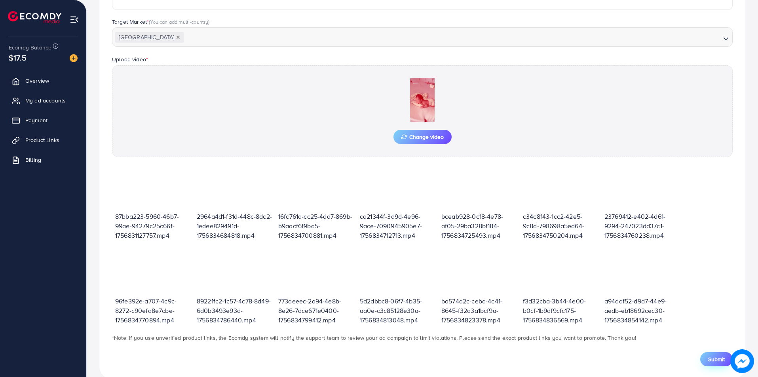
click at [713, 357] on span "Submit" at bounding box center [716, 359] width 17 height 8
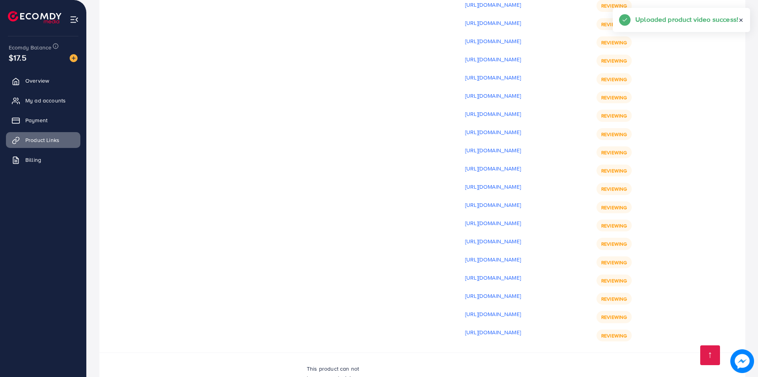
scroll to position [11199, 0]
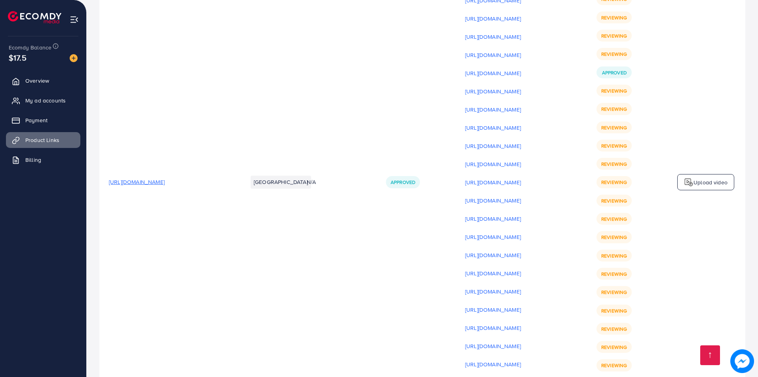
scroll to position [10803, 0]
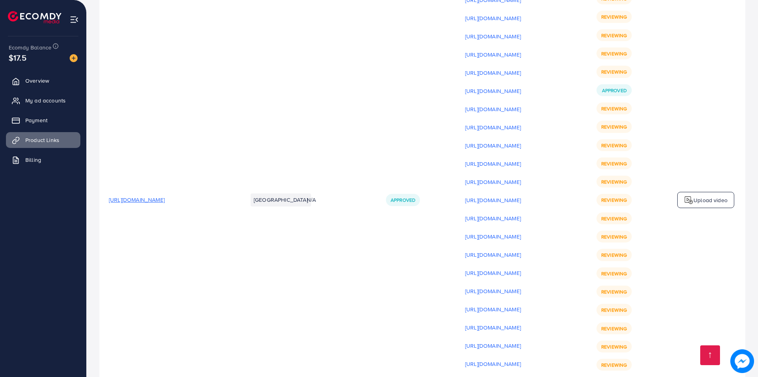
click at [693, 192] on div "Upload video" at bounding box center [705, 200] width 57 height 17
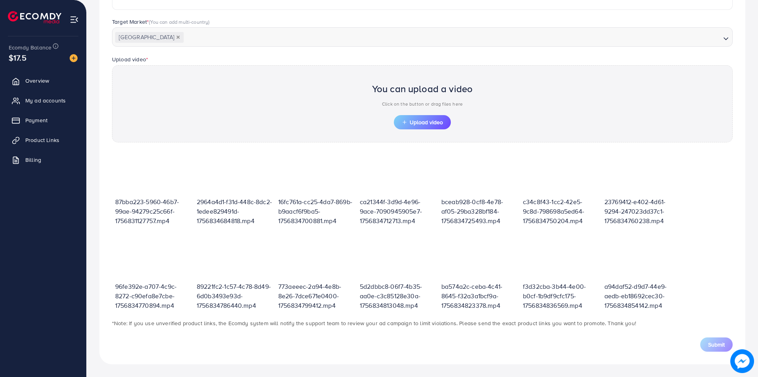
scroll to position [201, 0]
click at [409, 120] on span "Upload video" at bounding box center [422, 123] width 41 height 6
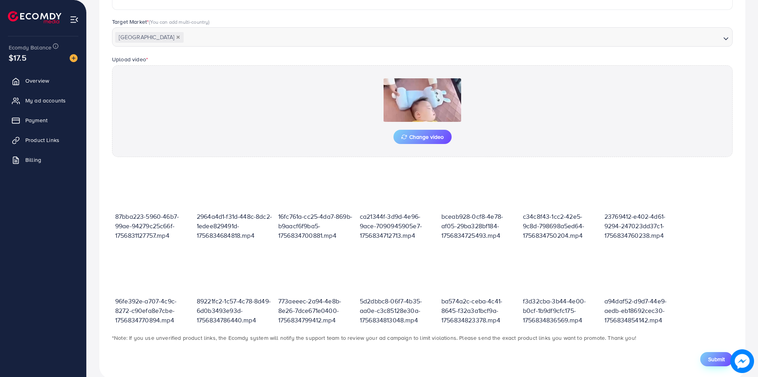
click at [713, 360] on span "Submit" at bounding box center [716, 359] width 17 height 8
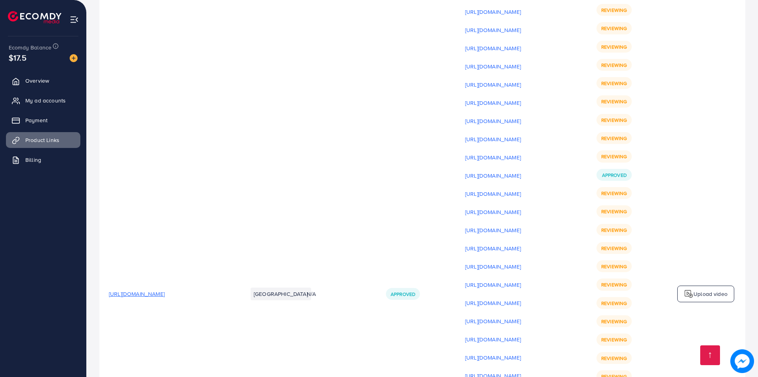
scroll to position [10683, 0]
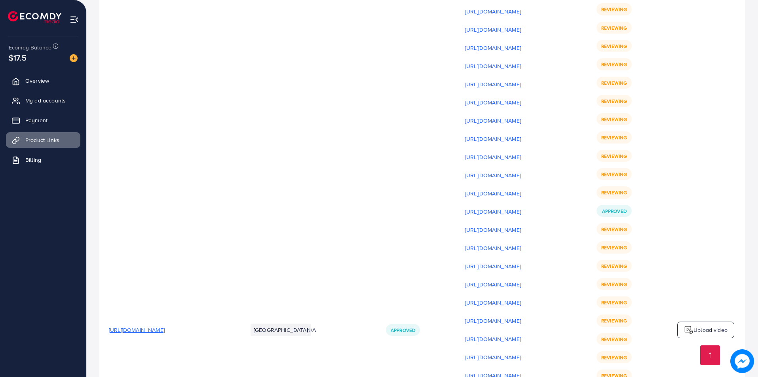
click at [700, 325] on p "Upload video" at bounding box center [711, 330] width 34 height 10
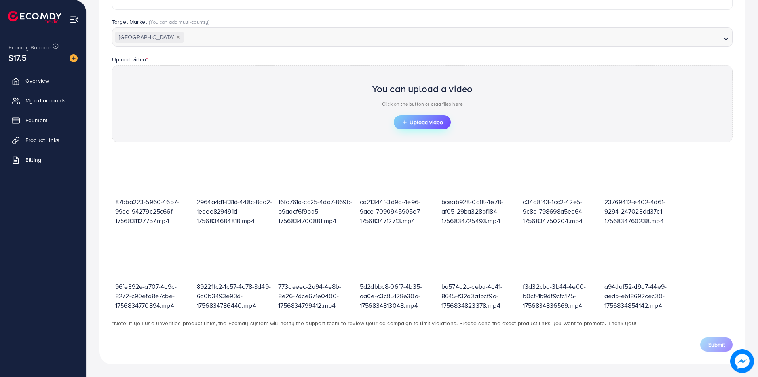
scroll to position [201, 0]
click at [426, 120] on span "Upload video" at bounding box center [422, 123] width 41 height 6
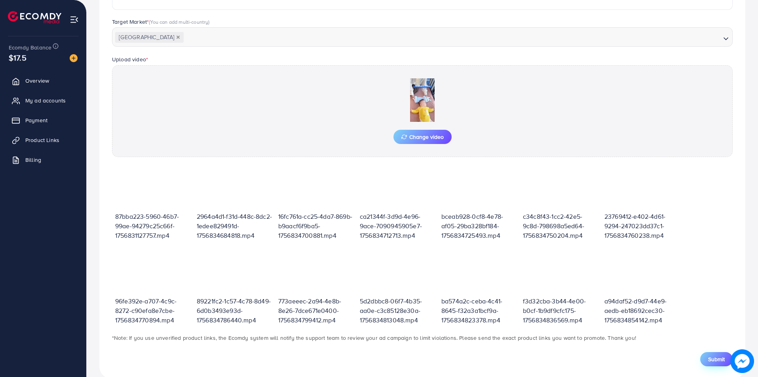
click at [720, 361] on span "Submit" at bounding box center [716, 359] width 17 height 8
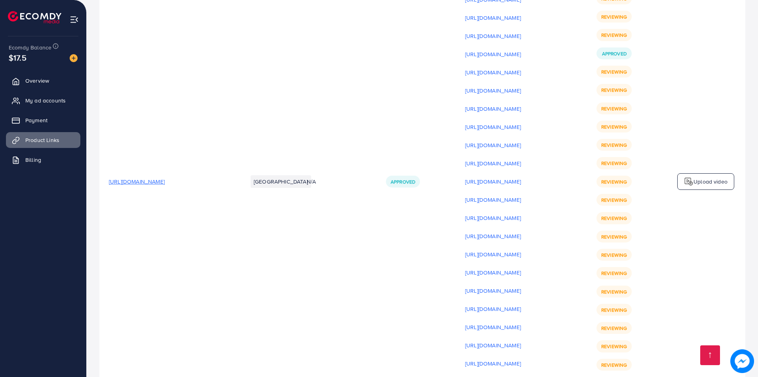
scroll to position [10682, 0]
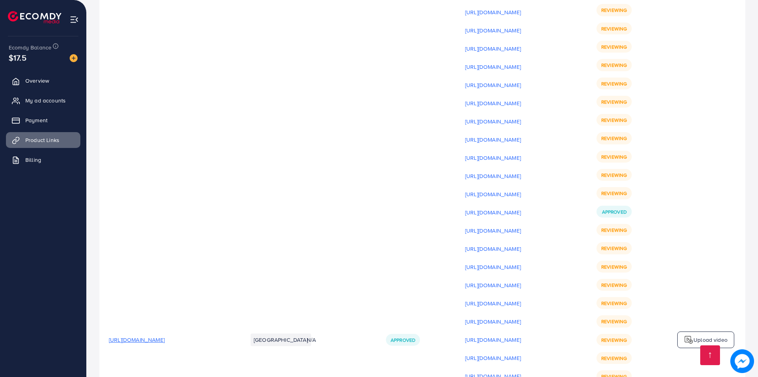
click at [705, 332] on div "Upload video" at bounding box center [705, 340] width 57 height 17
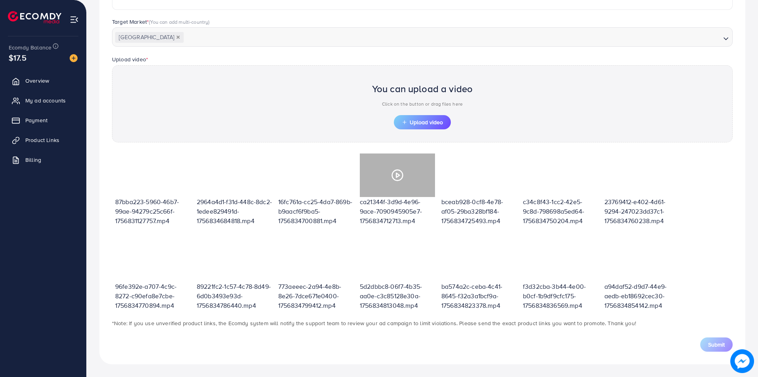
scroll to position [201, 0]
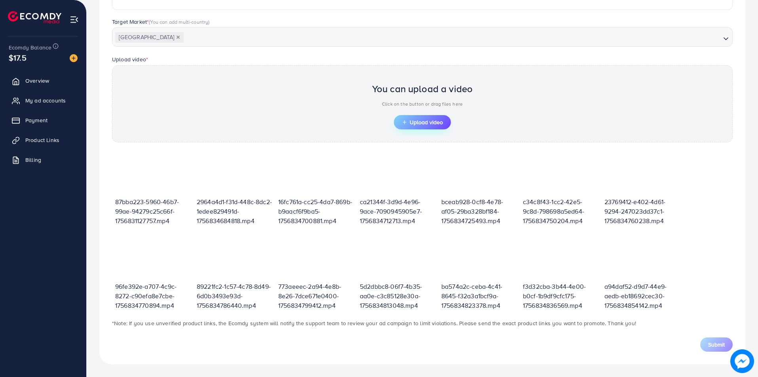
click at [425, 126] on button "Upload video" at bounding box center [422, 122] width 57 height 14
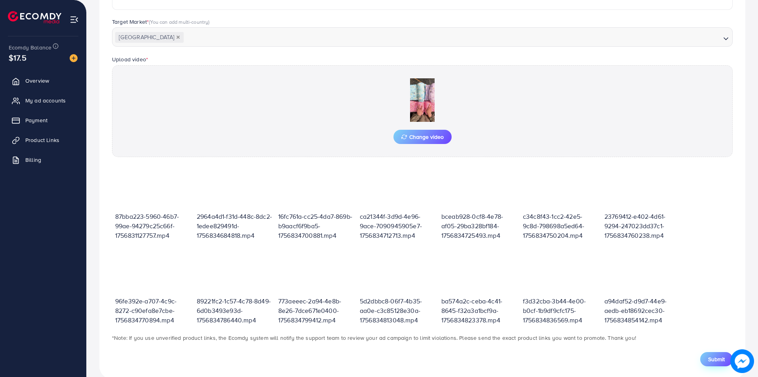
click at [703, 363] on button "Submit" at bounding box center [716, 359] width 32 height 14
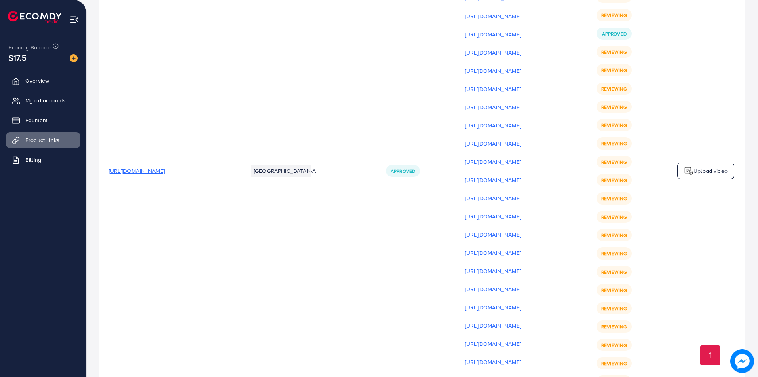
scroll to position [10858, 0]
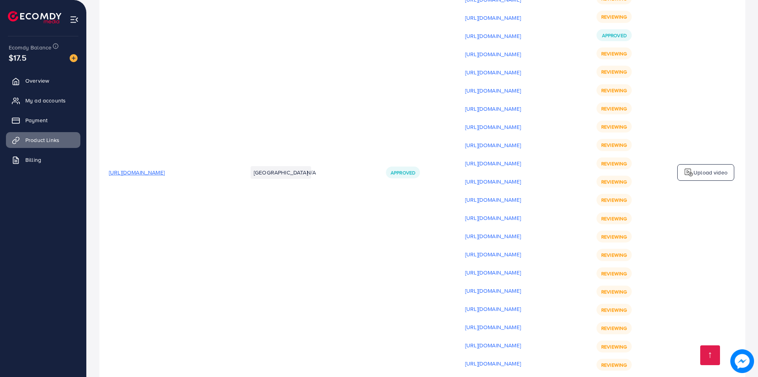
click at [702, 168] on p "Upload video" at bounding box center [711, 173] width 34 height 10
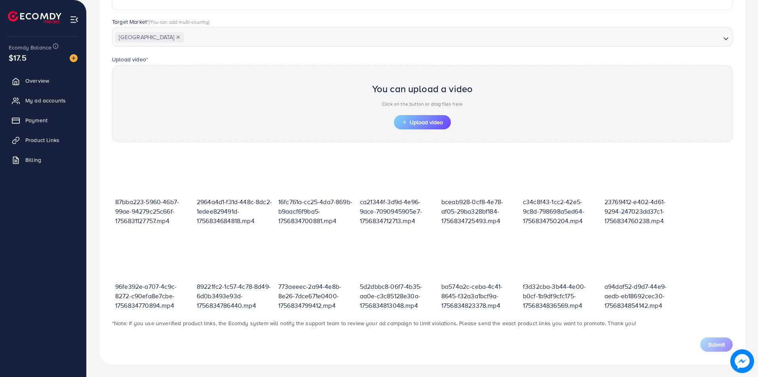
scroll to position [201, 0]
click at [416, 120] on span "Upload video" at bounding box center [422, 123] width 41 height 6
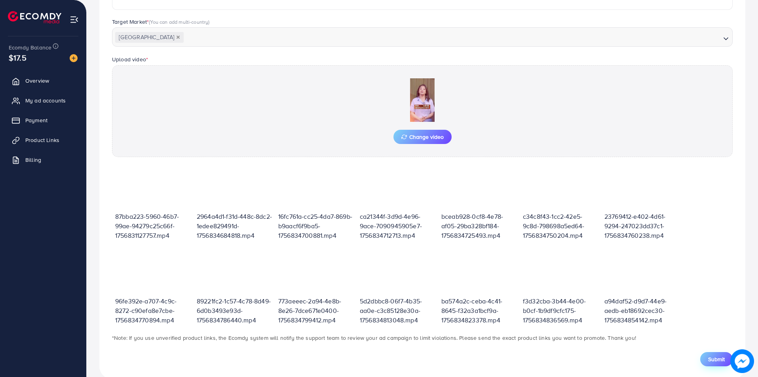
click at [712, 357] on span "Submit" at bounding box center [716, 359] width 17 height 8
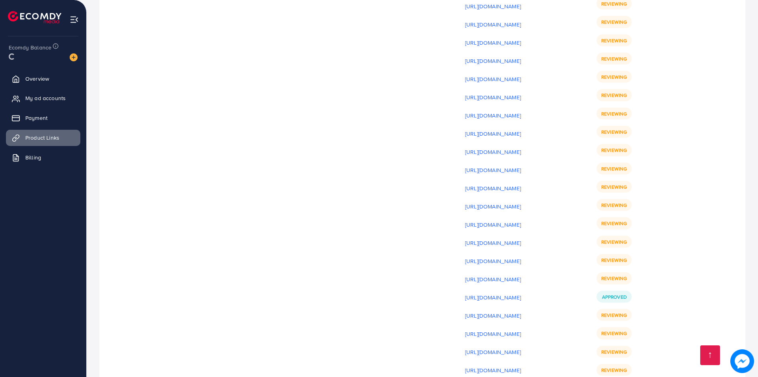
scroll to position [10628, 0]
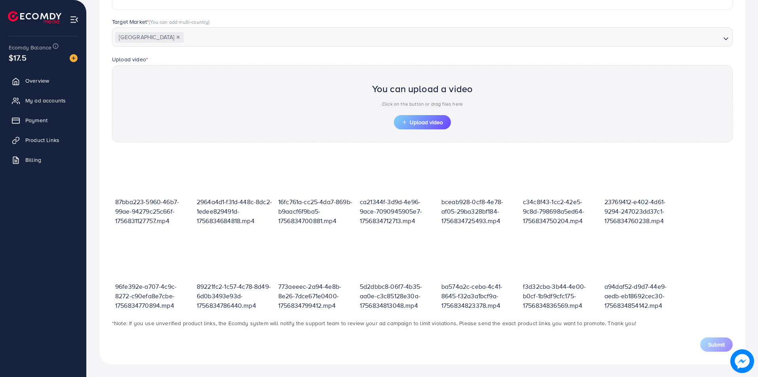
scroll to position [201, 0]
click at [402, 123] on icon "button" at bounding box center [405, 123] width 6 height 6
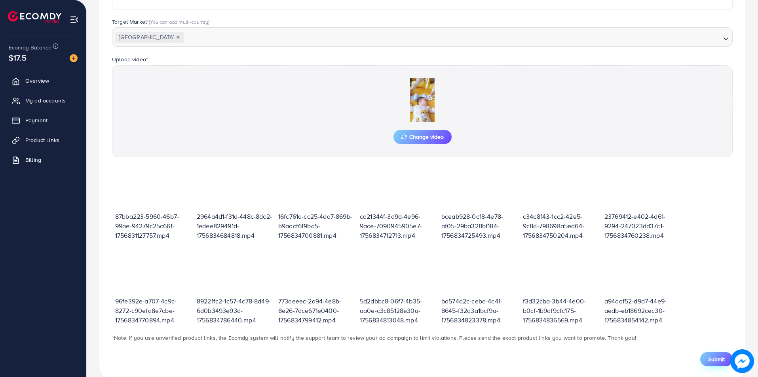
click at [711, 362] on span "Submit" at bounding box center [716, 359] width 17 height 8
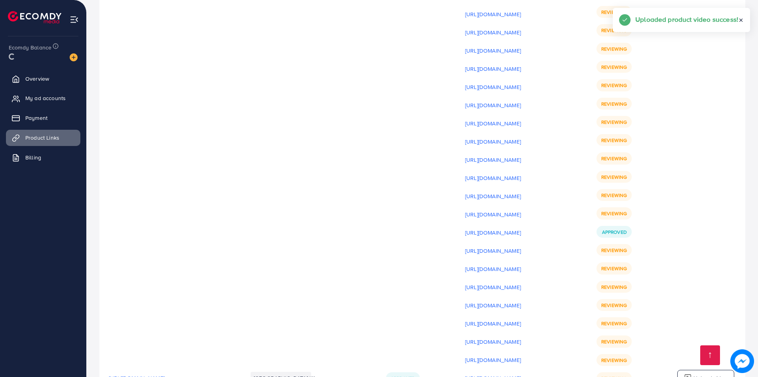
scroll to position [10649, 0]
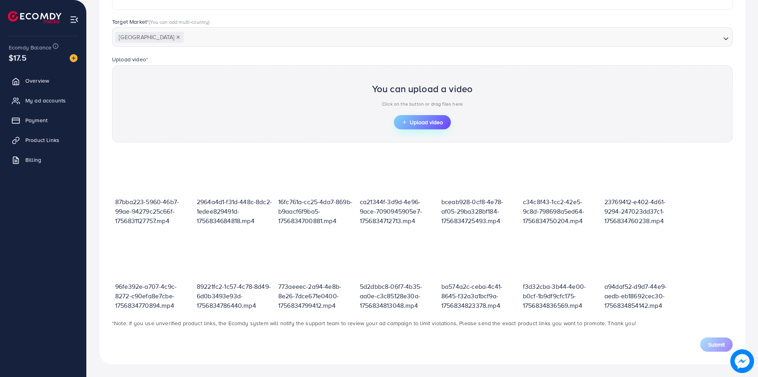
scroll to position [201, 0]
click at [413, 118] on button "Upload video" at bounding box center [422, 122] width 57 height 14
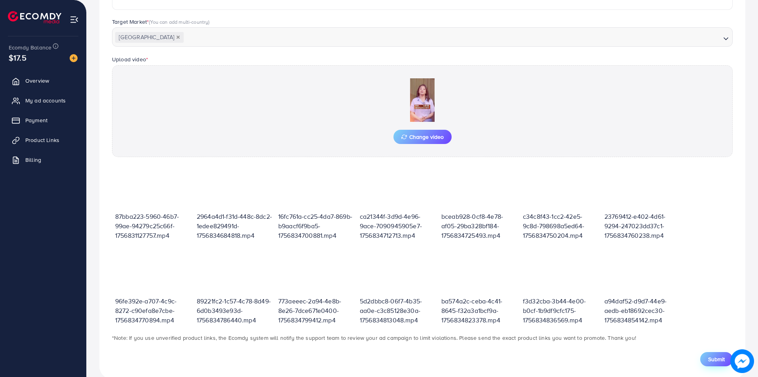
click at [716, 360] on span "Submit" at bounding box center [716, 359] width 17 height 8
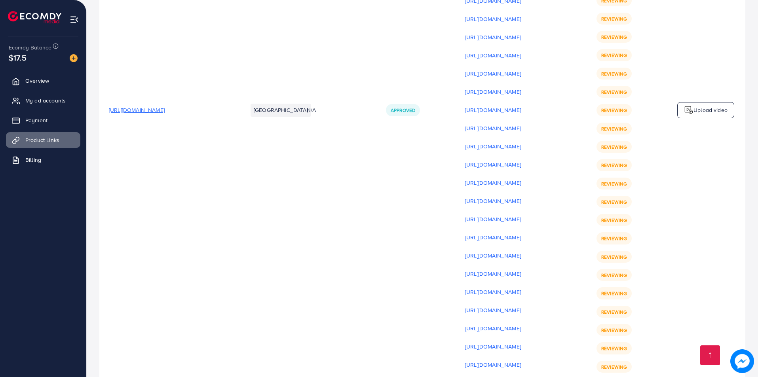
scroll to position [10795, 0]
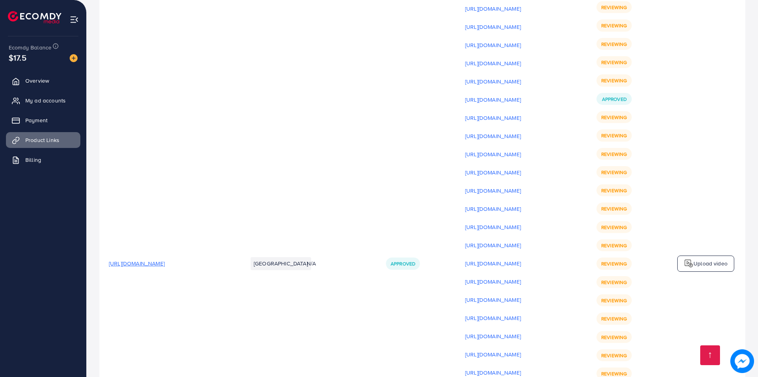
click at [699, 259] on p "Upload video" at bounding box center [711, 264] width 34 height 10
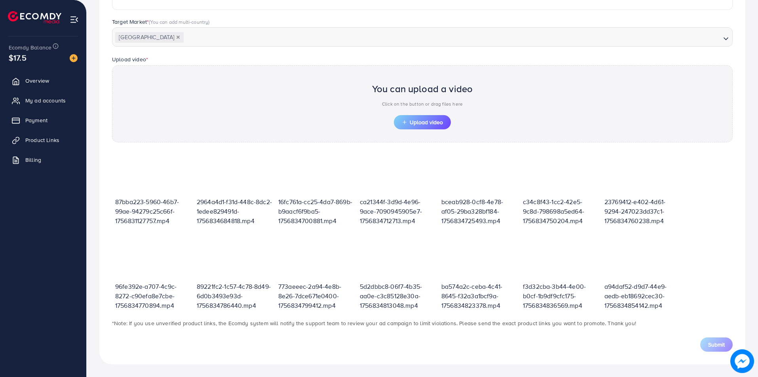
click at [424, 113] on div "You can upload a video Click on the button or drag files here" at bounding box center [422, 96] width 101 height 37
click at [425, 122] on span "Upload video" at bounding box center [422, 123] width 41 height 6
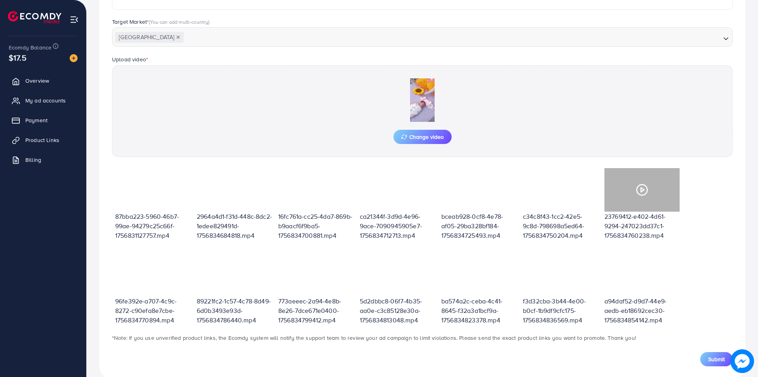
scroll to position [40, 0]
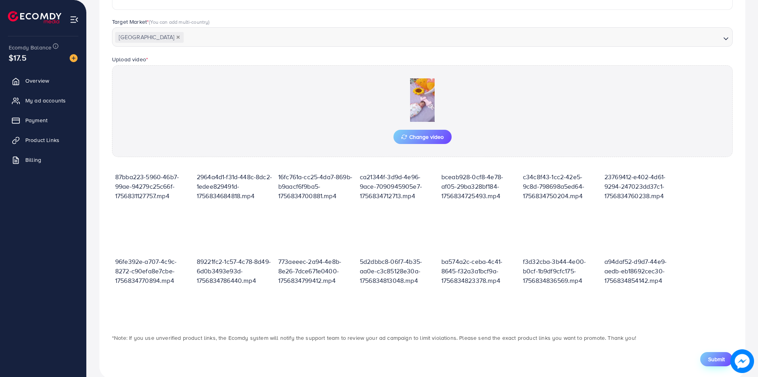
click at [717, 359] on span "Submit" at bounding box center [716, 359] width 17 height 8
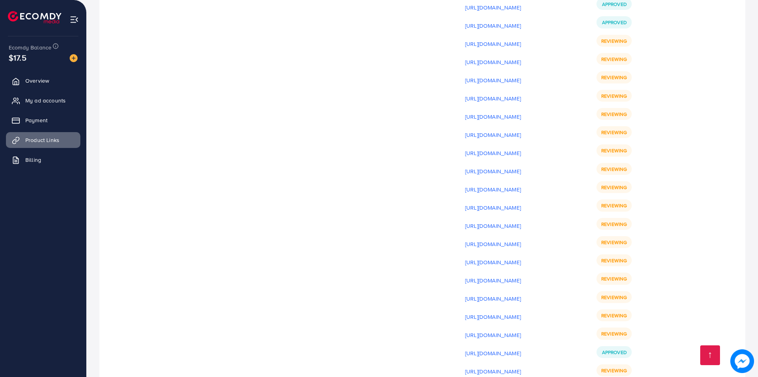
scroll to position [10702, 0]
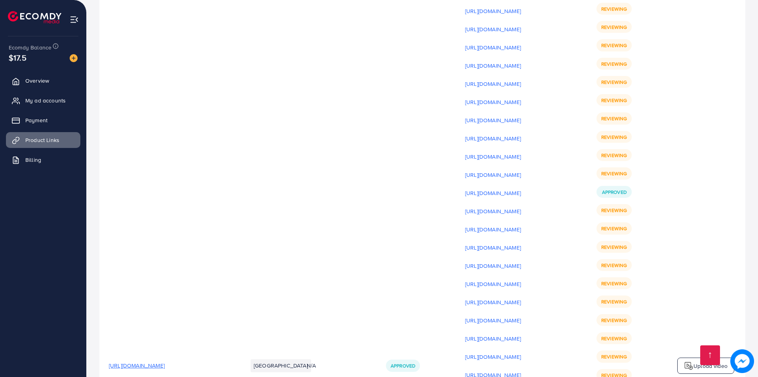
click at [689, 361] on img at bounding box center [689, 366] width 10 height 10
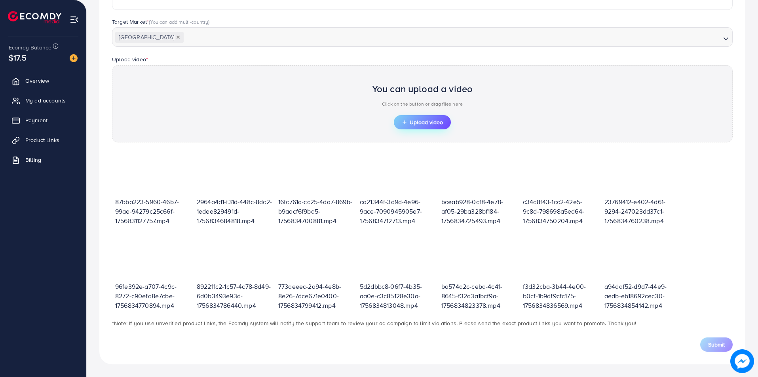
scroll to position [201, 0]
click at [421, 121] on span "Upload video" at bounding box center [422, 123] width 41 height 6
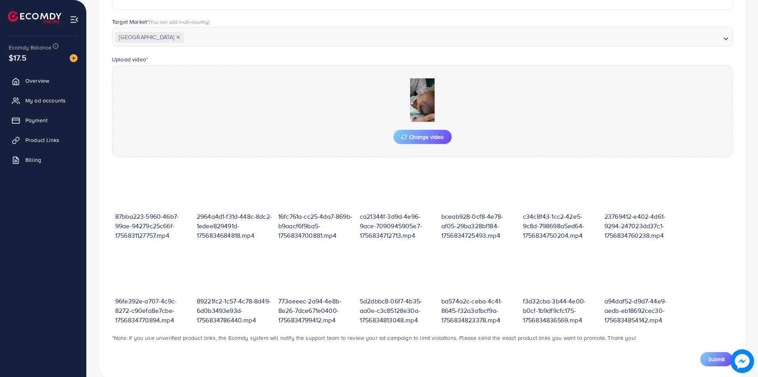
drag, startPoint x: 720, startPoint y: 343, endPoint x: 720, endPoint y: 352, distance: 9.1
click at [721, 348] on div "Submit" at bounding box center [422, 355] width 633 height 24
click at [720, 352] on button "Submit" at bounding box center [716, 359] width 32 height 14
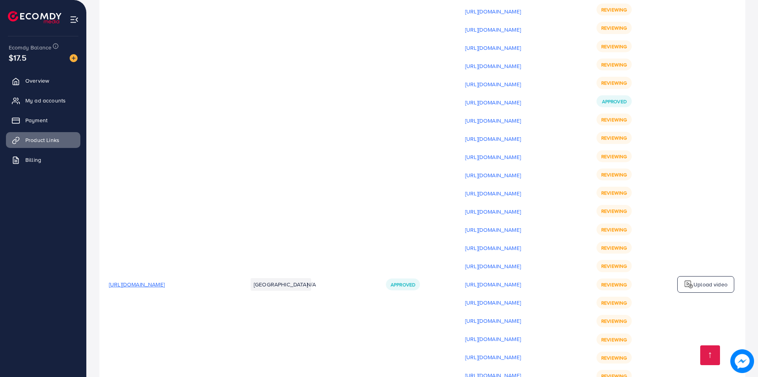
scroll to position [10854, 0]
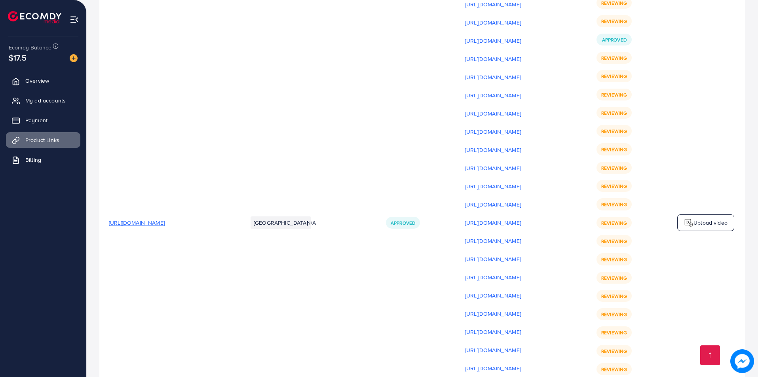
click at [697, 218] on p "Upload video" at bounding box center [711, 223] width 34 height 10
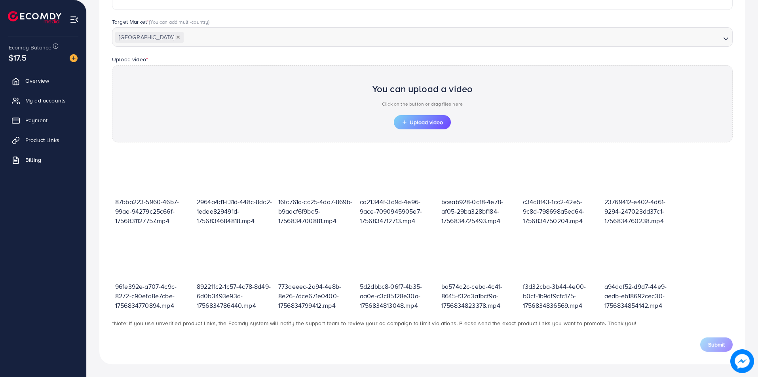
scroll to position [201, 0]
click at [420, 124] on span "Upload video" at bounding box center [422, 123] width 41 height 6
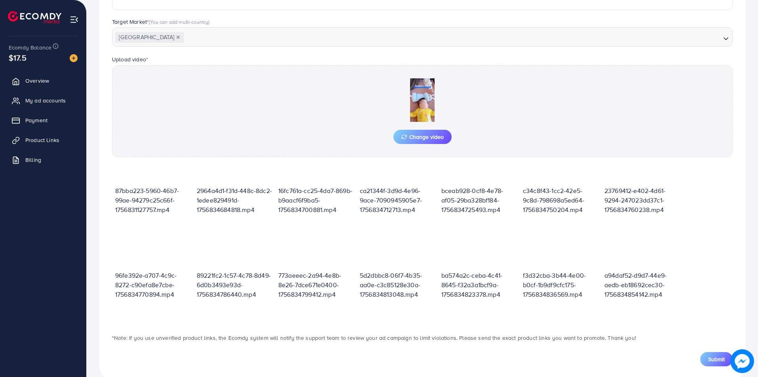
scroll to position [40, 0]
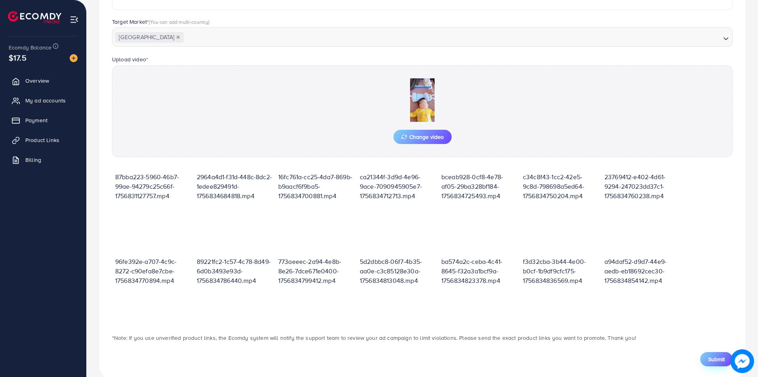
click at [724, 361] on span "Submit" at bounding box center [716, 359] width 17 height 8
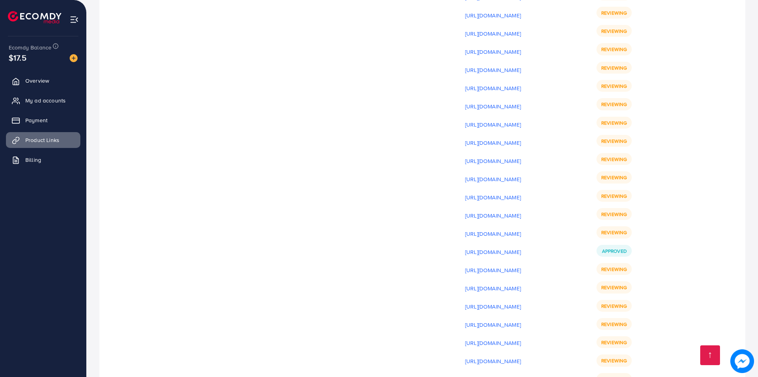
scroll to position [10682, 0]
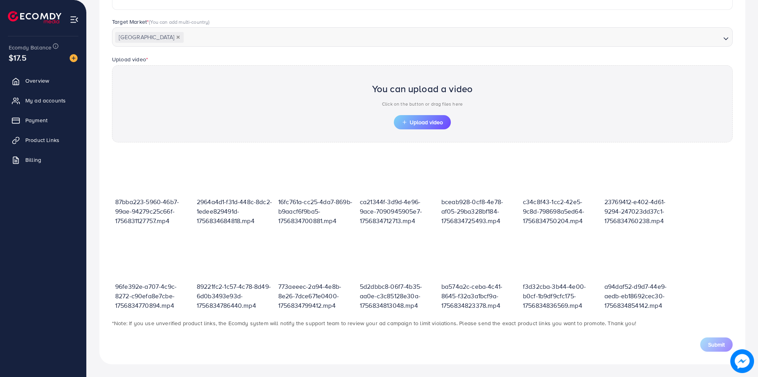
scroll to position [201, 0]
click at [416, 123] on span "Upload video" at bounding box center [422, 123] width 41 height 6
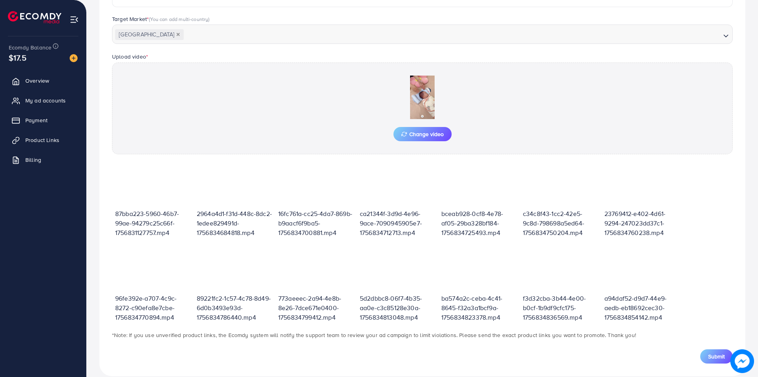
scroll to position [215, 0]
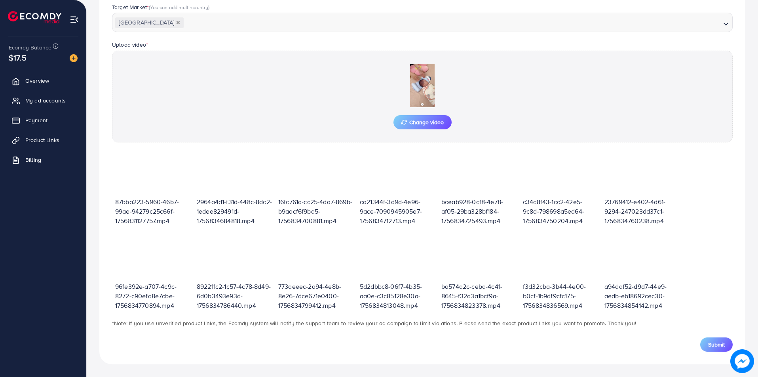
click at [709, 342] on span "Submit" at bounding box center [716, 345] width 17 height 8
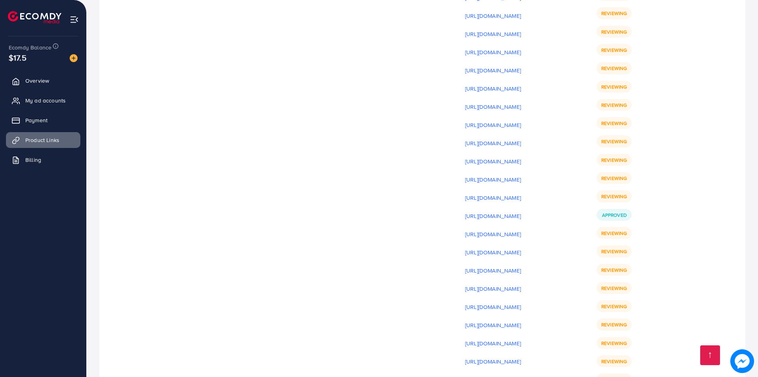
scroll to position [10654, 0]
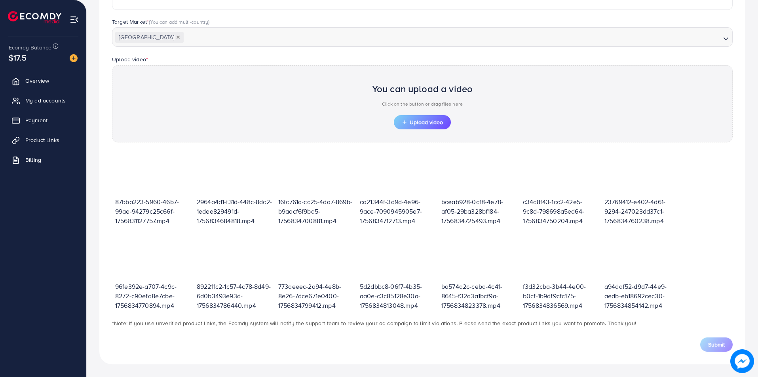
scroll to position [201, 0]
click at [397, 126] on button "Upload video" at bounding box center [422, 122] width 57 height 14
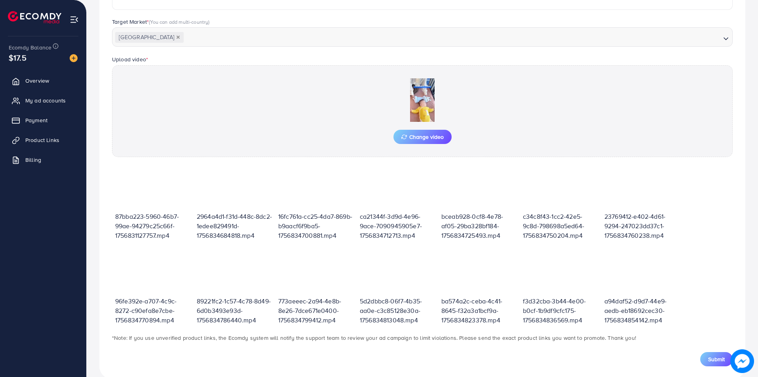
click at [708, 359] on span "Submit" at bounding box center [716, 359] width 17 height 8
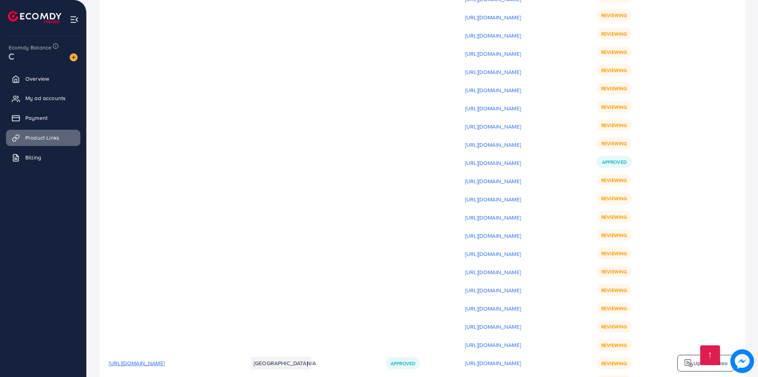
scroll to position [10813, 0]
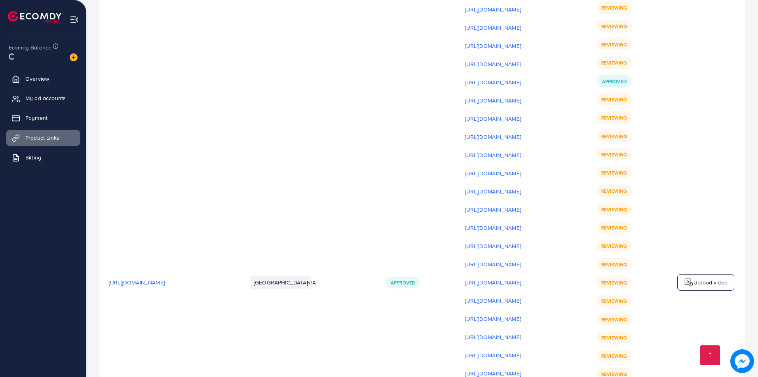
click at [717, 274] on div "Upload video" at bounding box center [705, 282] width 57 height 17
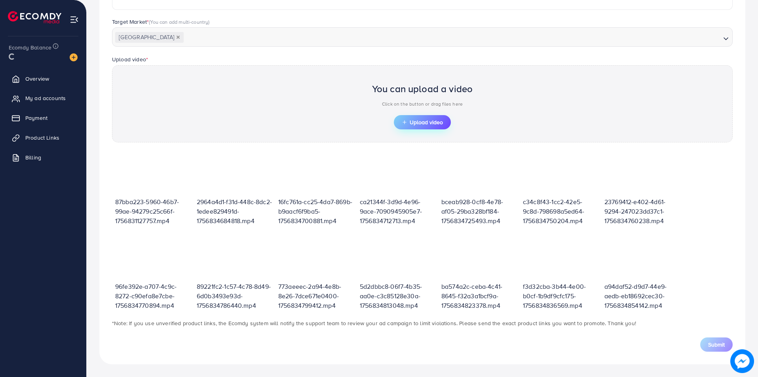
scroll to position [201, 0]
click at [408, 125] on button "Upload video" at bounding box center [422, 122] width 57 height 14
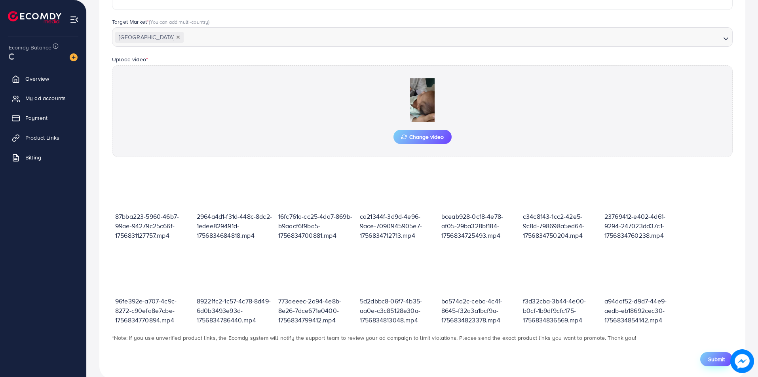
click at [717, 360] on span "Submit" at bounding box center [716, 359] width 17 height 8
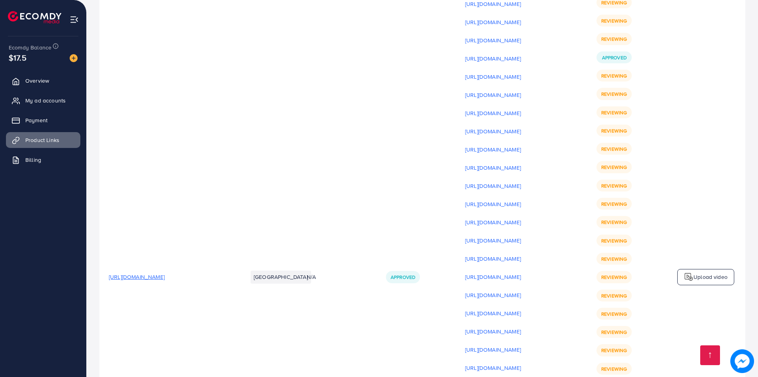
scroll to position [10836, 0]
click at [703, 270] on div "Upload video" at bounding box center [705, 278] width 57 height 17
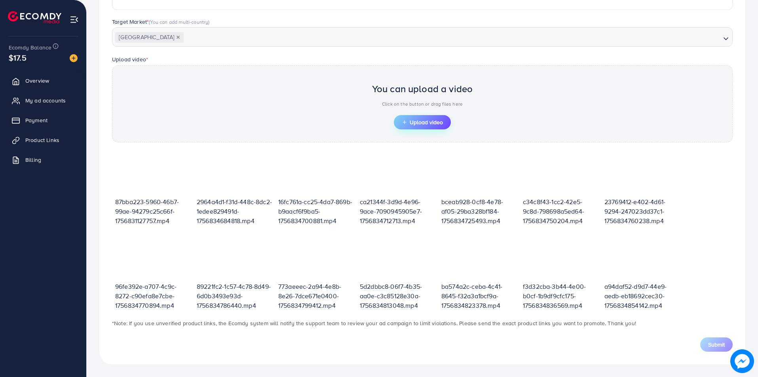
scroll to position [201, 0]
click at [431, 125] on span "Upload video" at bounding box center [422, 123] width 41 height 6
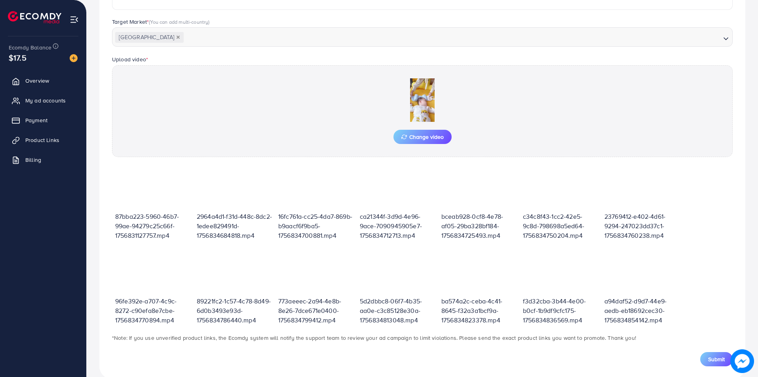
drag, startPoint x: 703, startPoint y: 359, endPoint x: 82, endPoint y: 100, distance: 672.5
click at [703, 360] on button "Submit" at bounding box center [716, 359] width 32 height 14
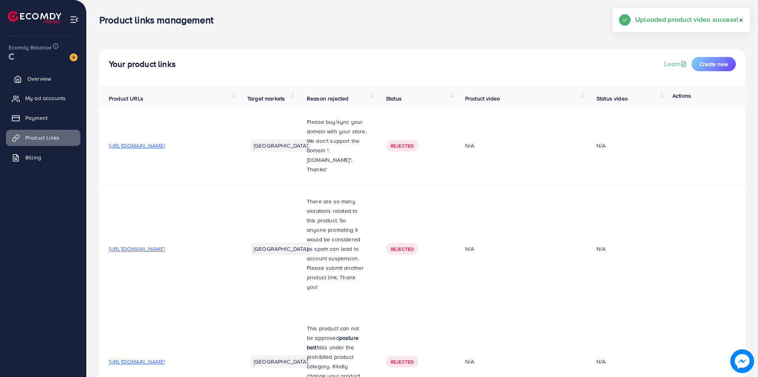
click at [51, 83] on link "Overview" at bounding box center [43, 79] width 74 height 16
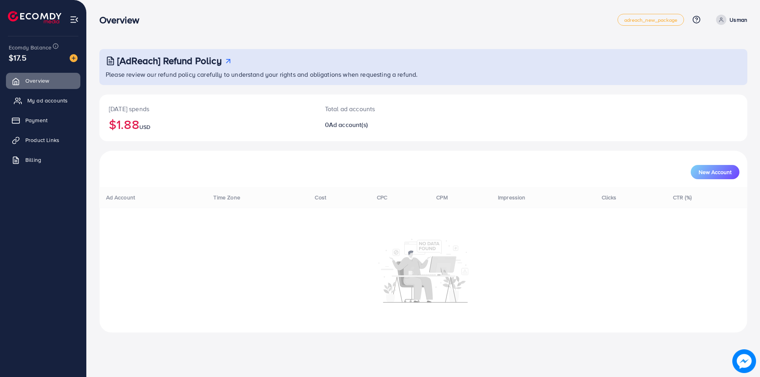
click at [42, 101] on span "My ad accounts" at bounding box center [47, 101] width 40 height 8
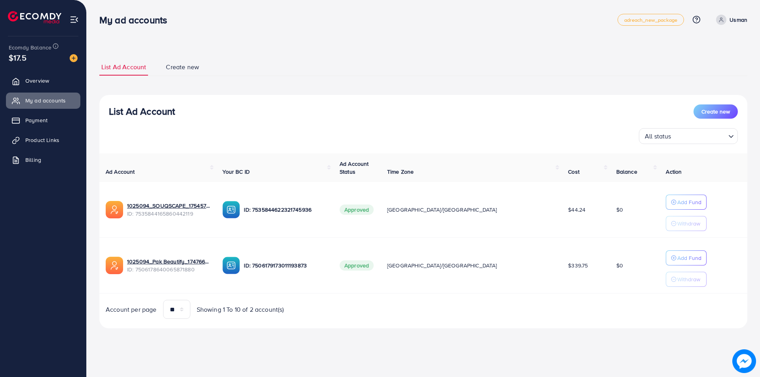
drag, startPoint x: 46, startPoint y: 139, endPoint x: 34, endPoint y: 40, distance: 99.7
click at [46, 139] on span "Product Links" at bounding box center [42, 140] width 34 height 8
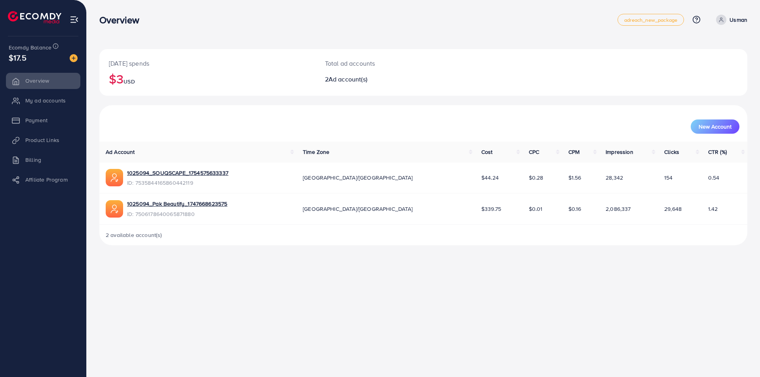
click at [49, 144] on li "Product Links" at bounding box center [43, 140] width 86 height 16
click at [54, 140] on li "Product Links" at bounding box center [43, 140] width 86 height 16
click at [54, 142] on li "Product Links" at bounding box center [43, 140] width 86 height 16
click at [41, 139] on li "Product Links" at bounding box center [43, 140] width 86 height 16
click at [51, 143] on li "Product Links" at bounding box center [43, 140] width 86 height 16
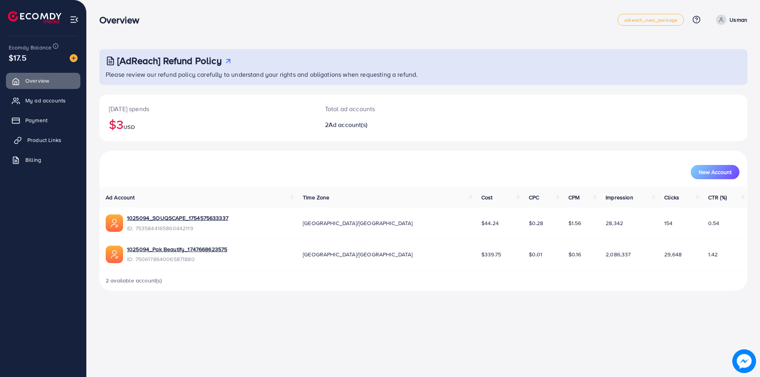
click at [55, 141] on span "Product Links" at bounding box center [44, 140] width 34 height 8
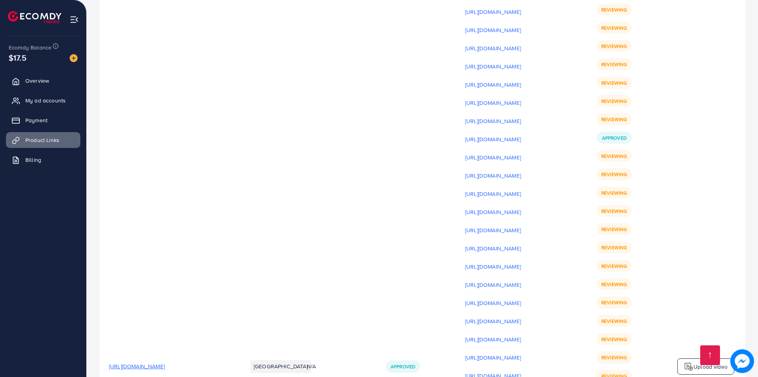
scroll to position [10731, 0]
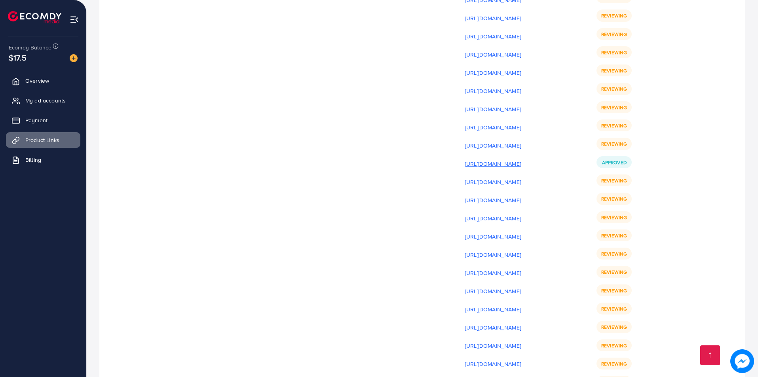
click at [521, 159] on p "[URL][DOMAIN_NAME]" at bounding box center [493, 164] width 56 height 10
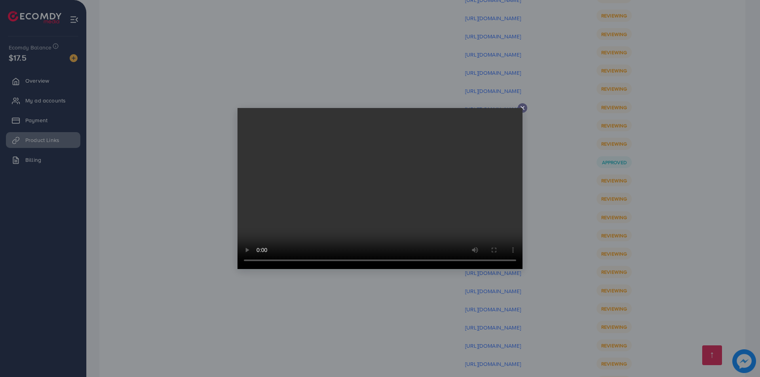
click at [579, 143] on div at bounding box center [380, 188] width 760 height 377
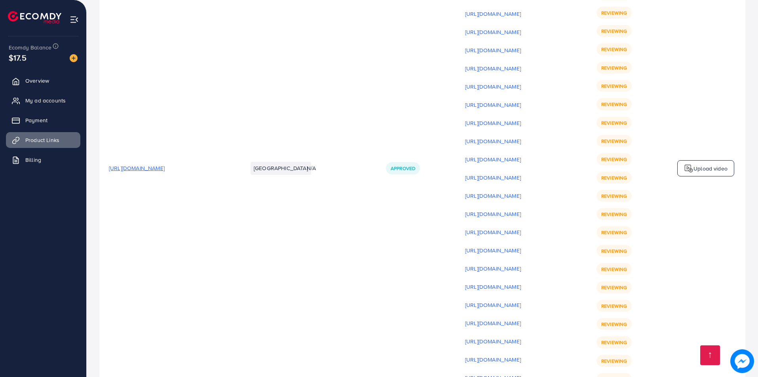
scroll to position [11438, 0]
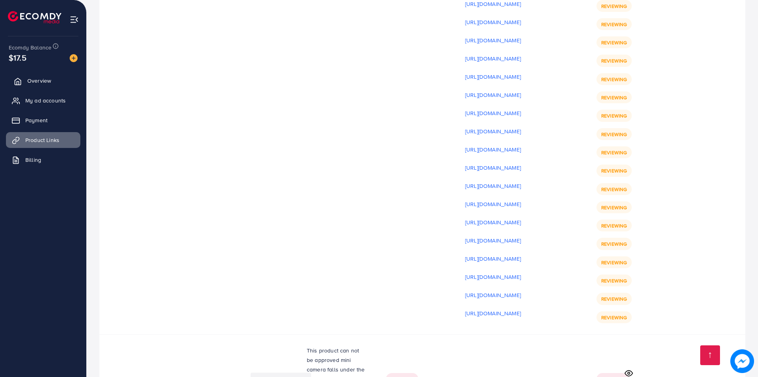
click at [59, 82] on link "Overview" at bounding box center [43, 81] width 74 height 16
